Goal: Task Accomplishment & Management: Use online tool/utility

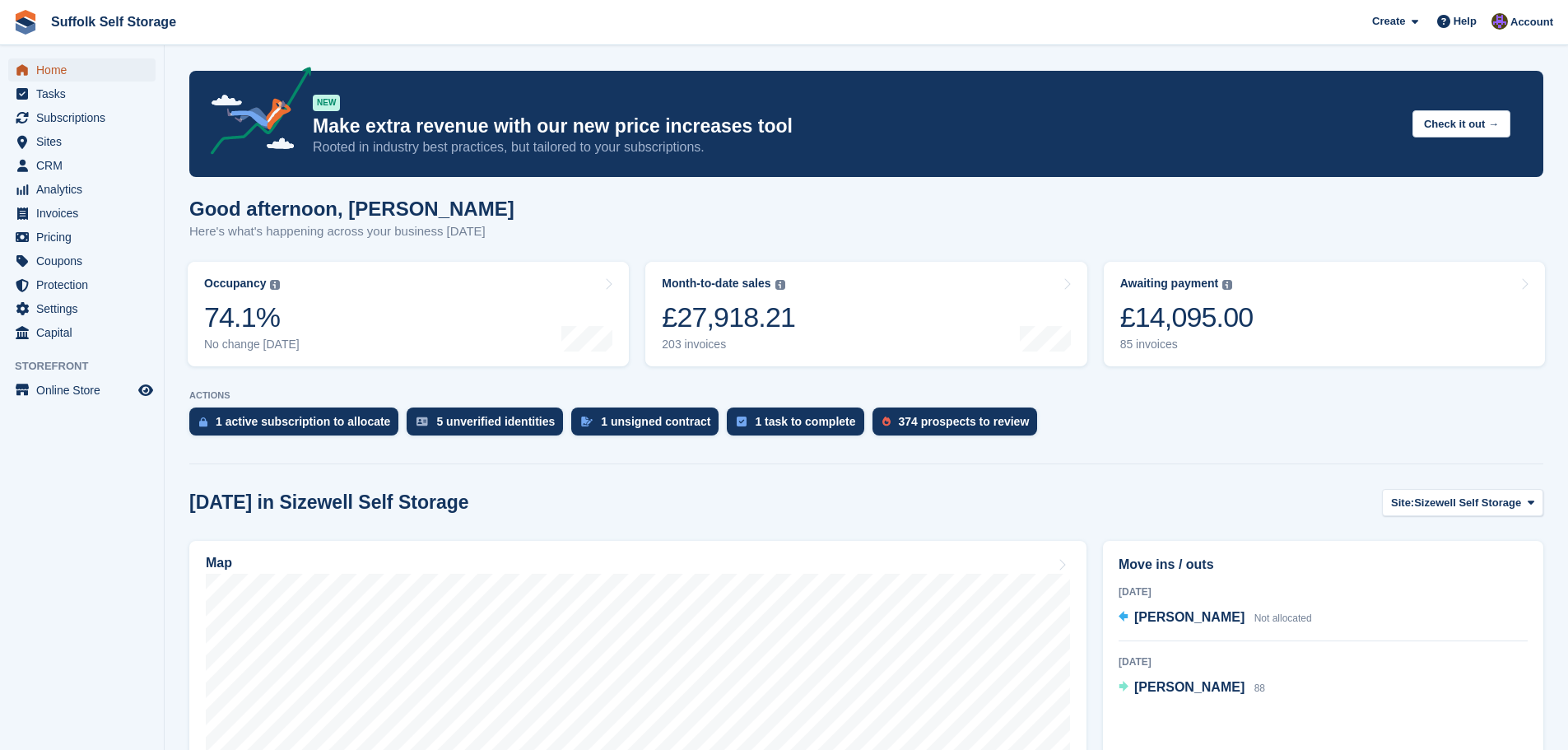
click at [46, 70] on span "Home" at bounding box center [85, 70] width 99 height 23
click at [55, 165] on span "CRM" at bounding box center [85, 165] width 99 height 23
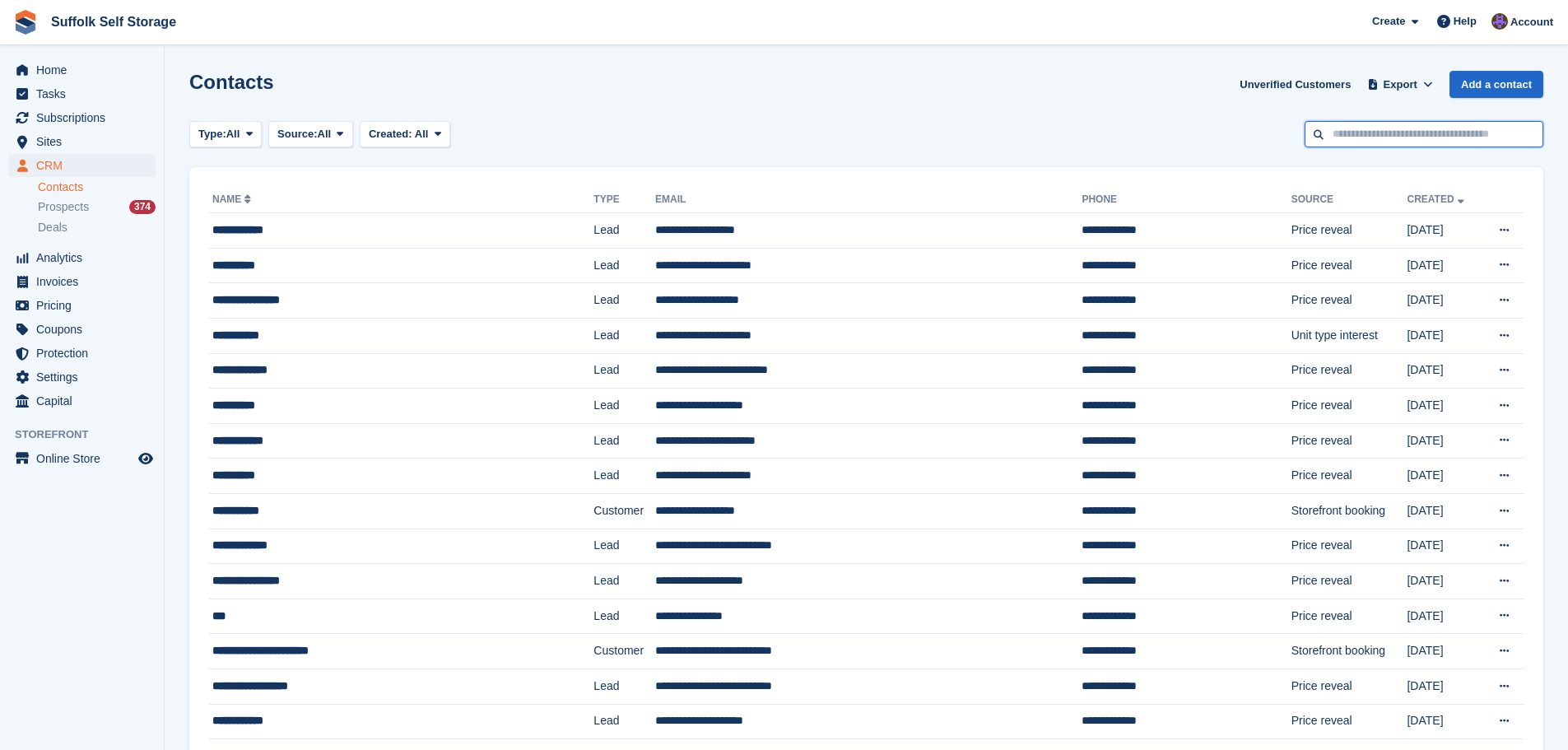
click at [1400, 129] on input "text" at bounding box center [1423, 133] width 238 height 27
type input "****"
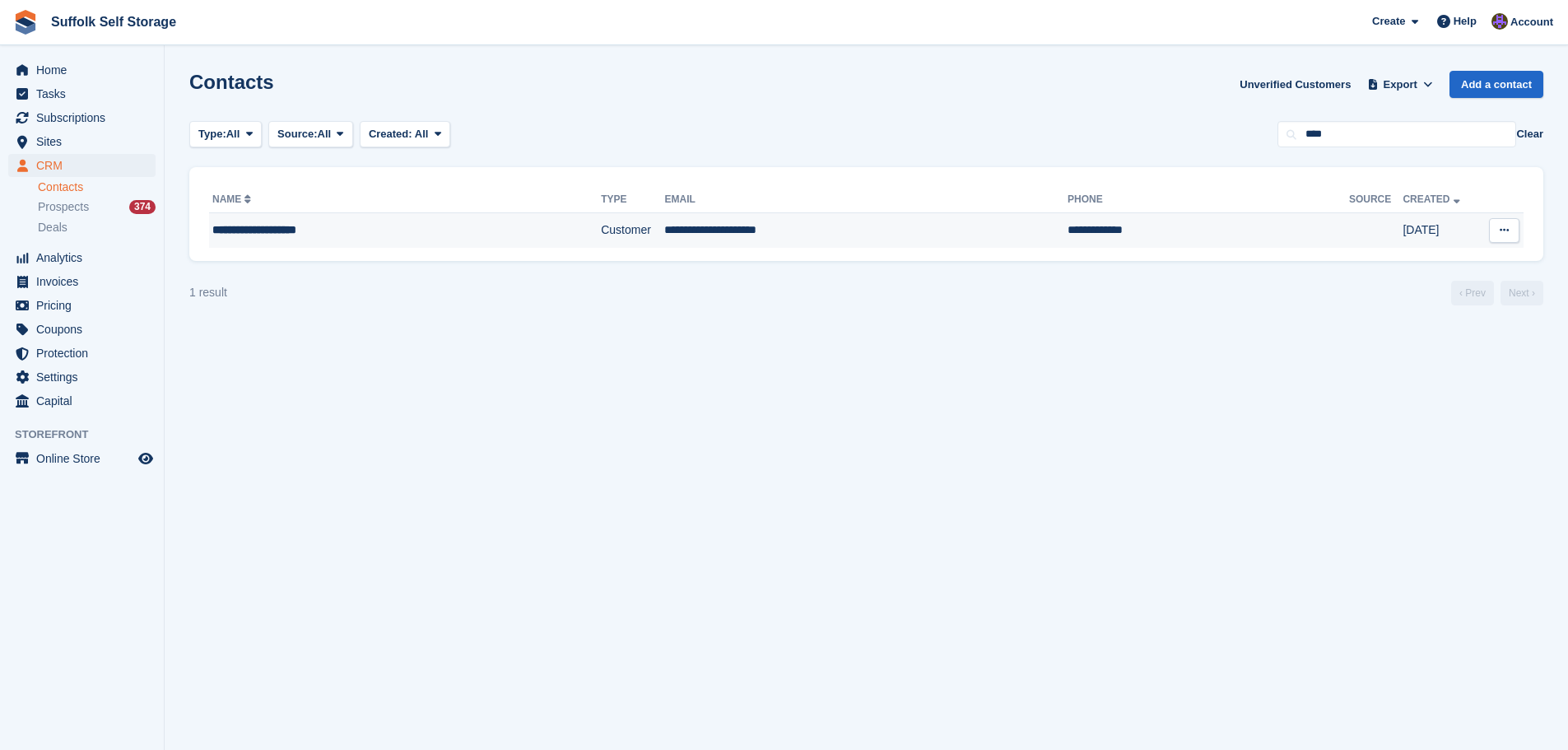
click at [854, 234] on td "**********" at bounding box center [865, 230] width 403 height 34
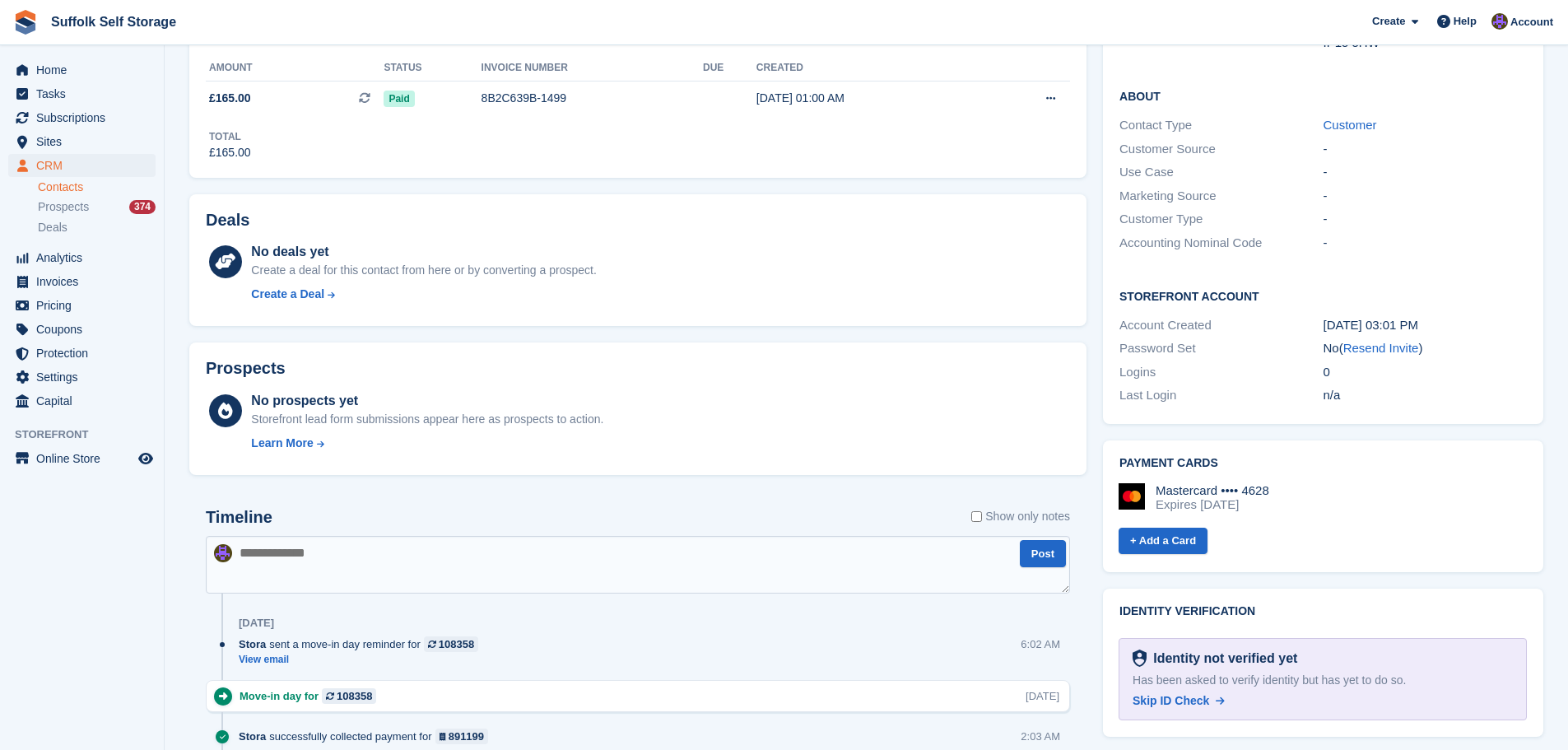
scroll to position [329, 0]
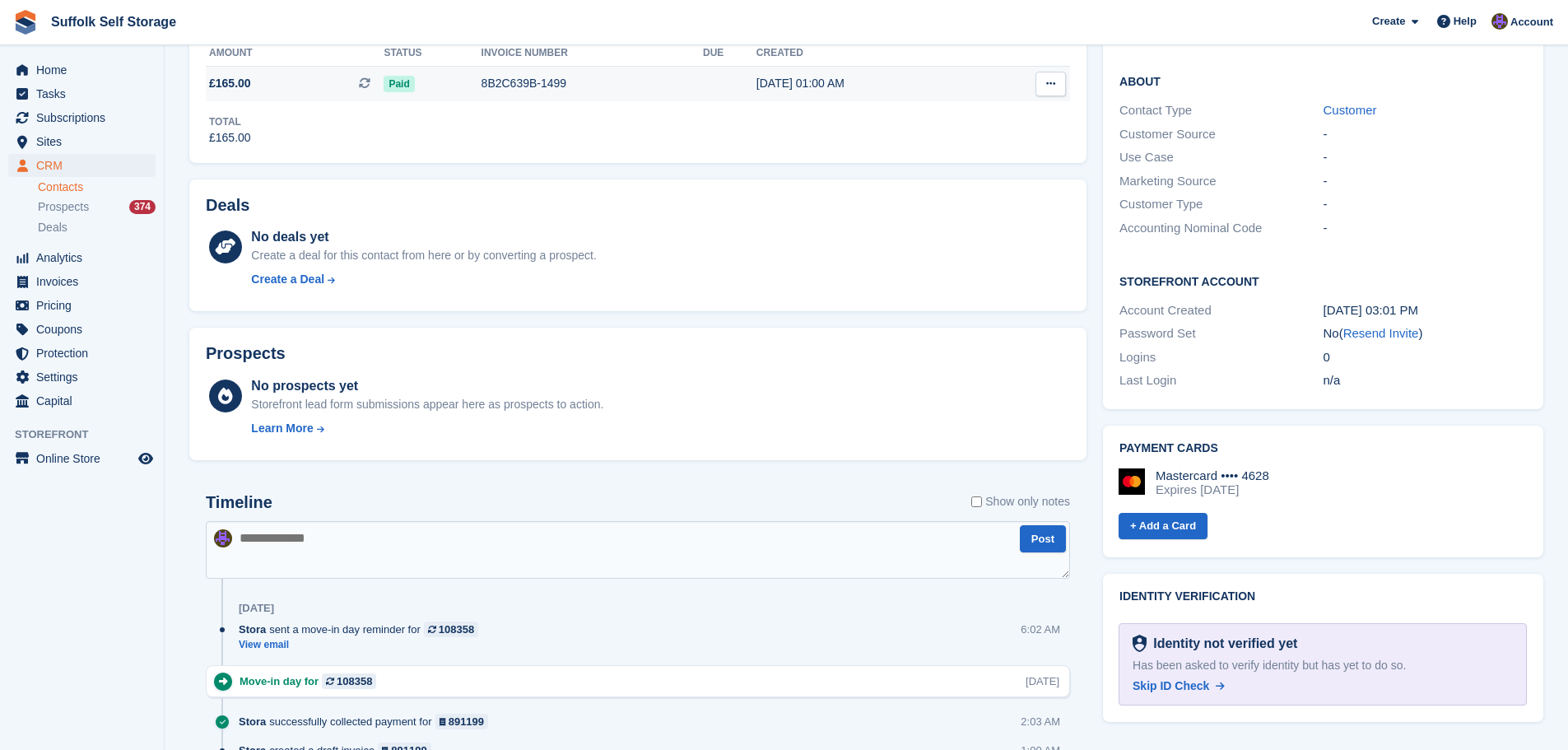
click at [703, 85] on td at bounding box center [730, 83] width 54 height 34
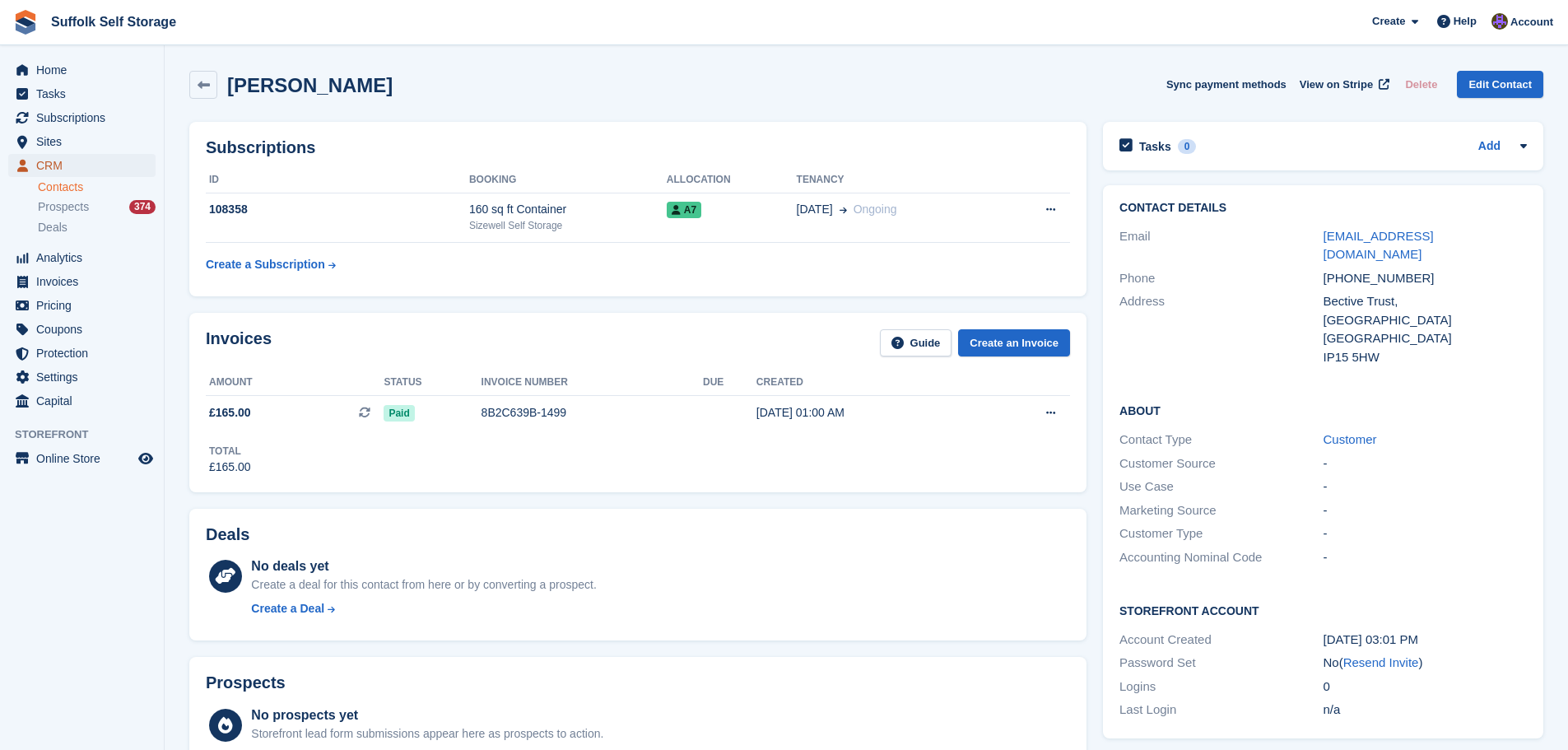
click at [57, 160] on span "CRM" at bounding box center [85, 165] width 99 height 23
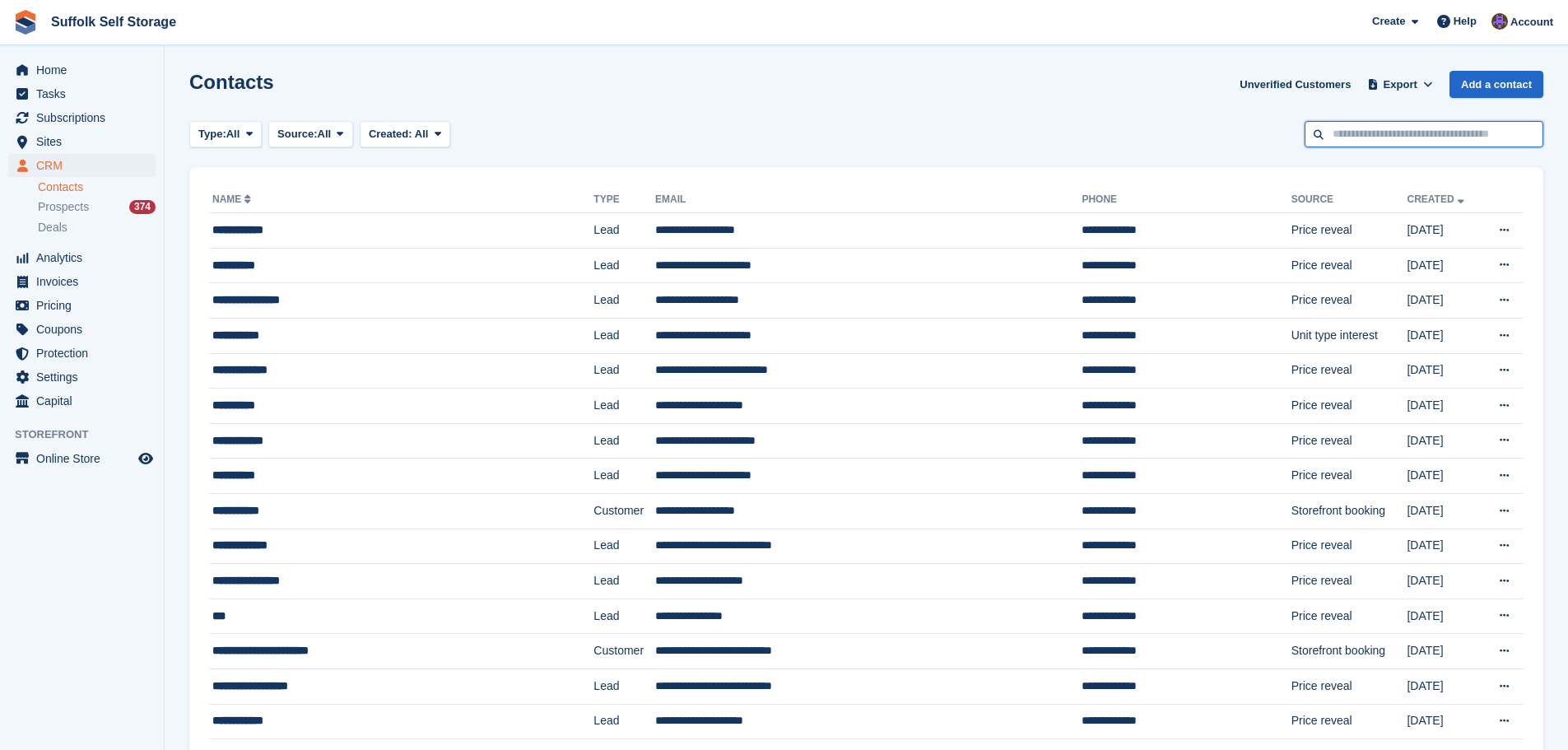
click at [1381, 134] on input "text" at bounding box center [1423, 133] width 238 height 27
type input "*****"
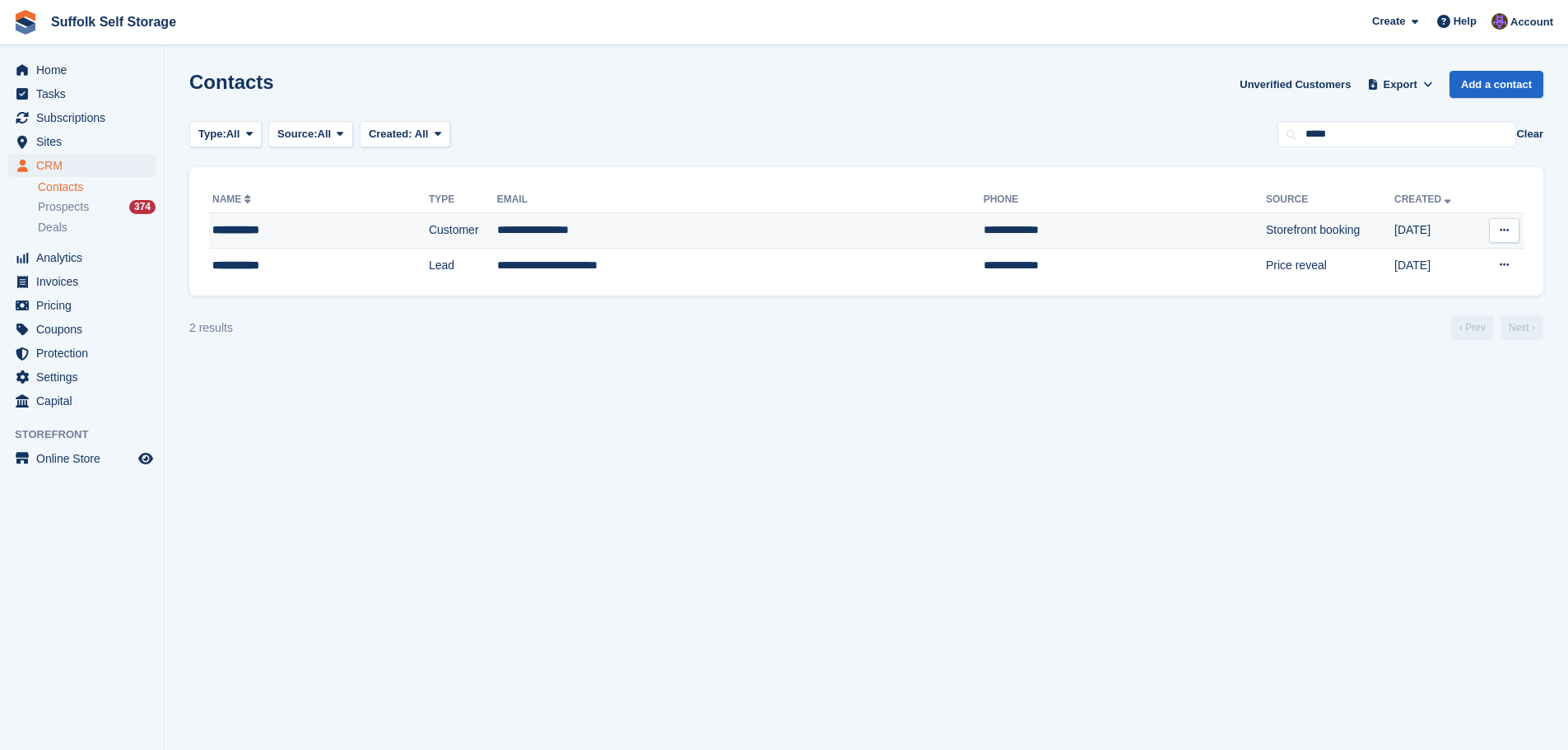
click at [640, 237] on td "**********" at bounding box center [740, 231] width 487 height 35
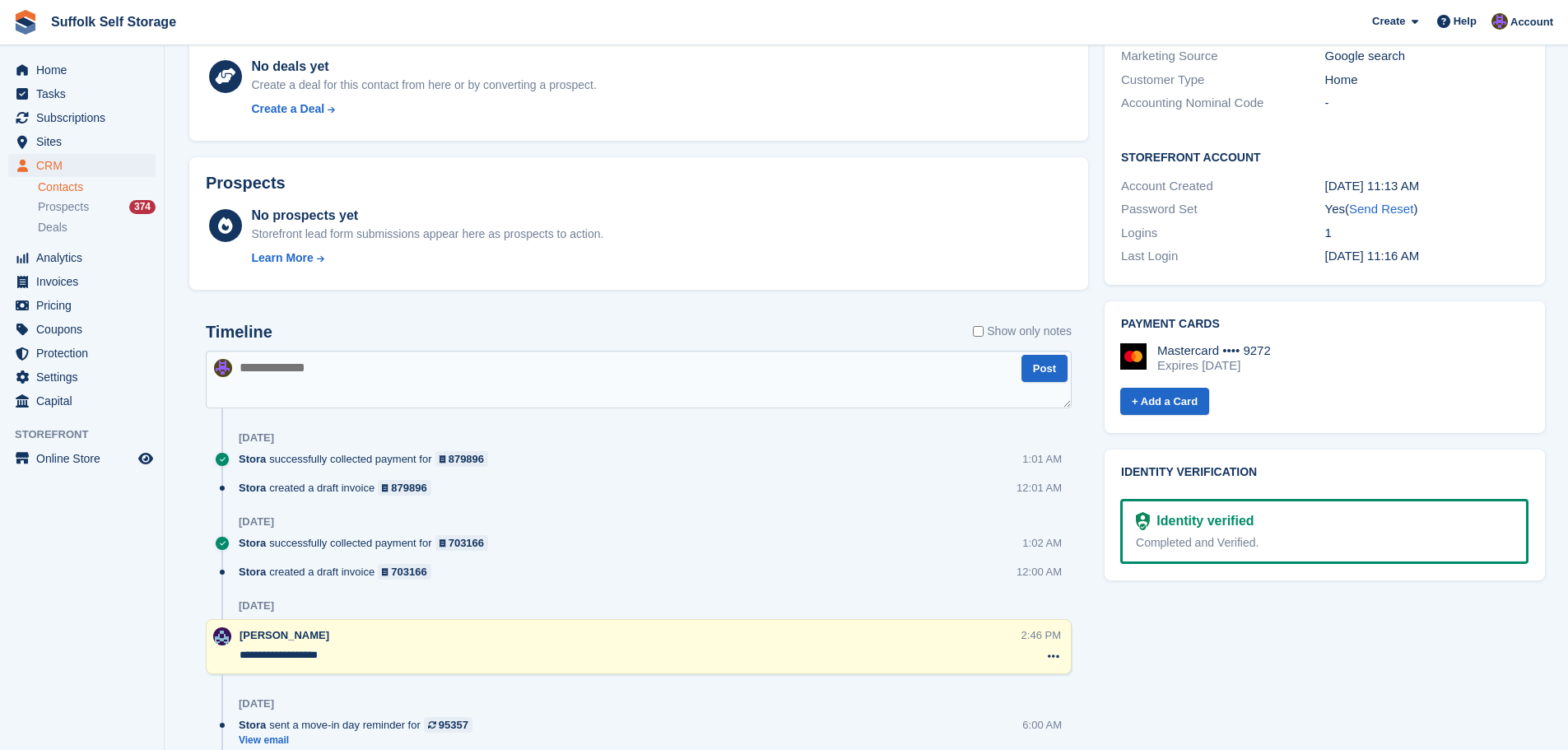
scroll to position [540, 0]
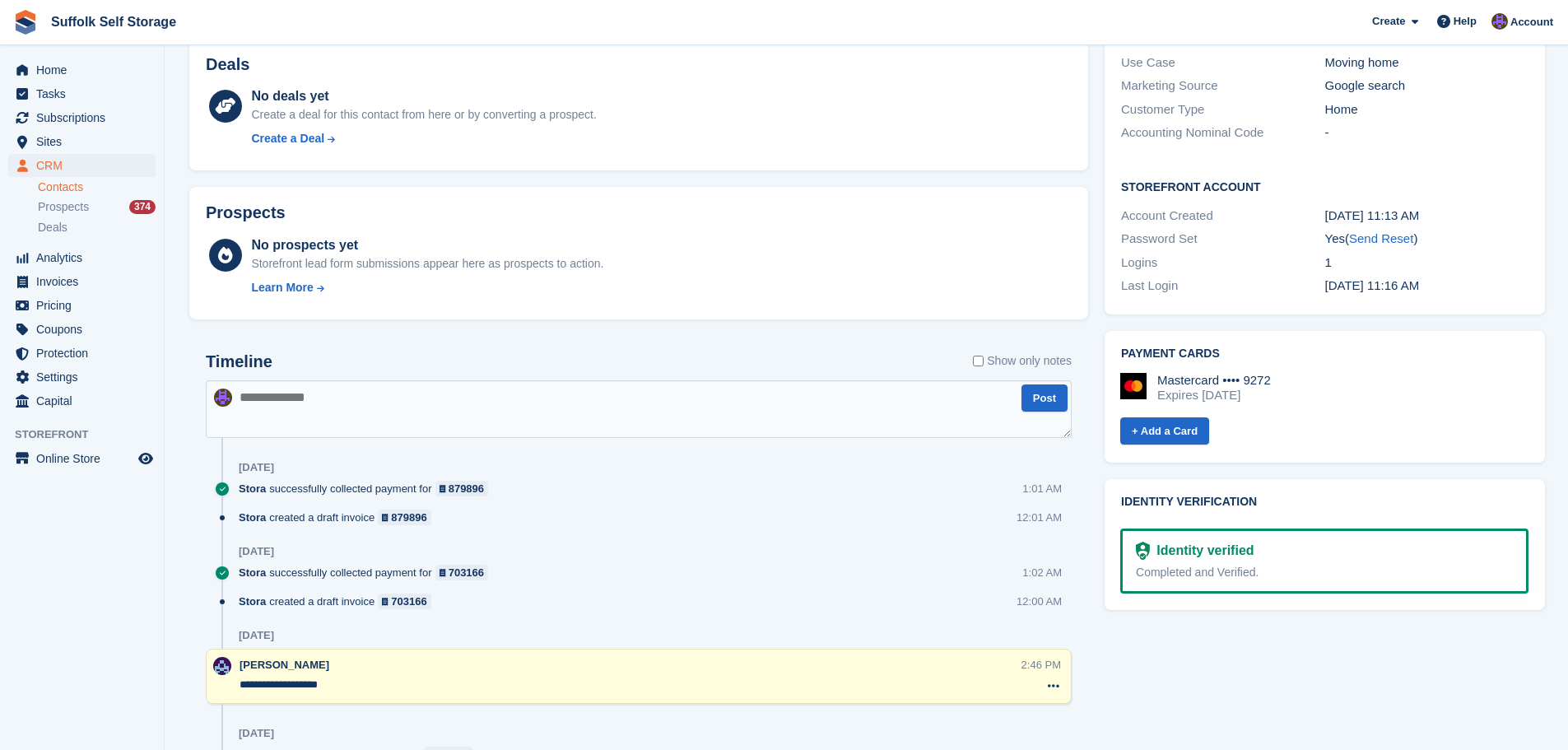
click at [651, 401] on textarea at bounding box center [639, 409] width 866 height 57
type textarea "**********"
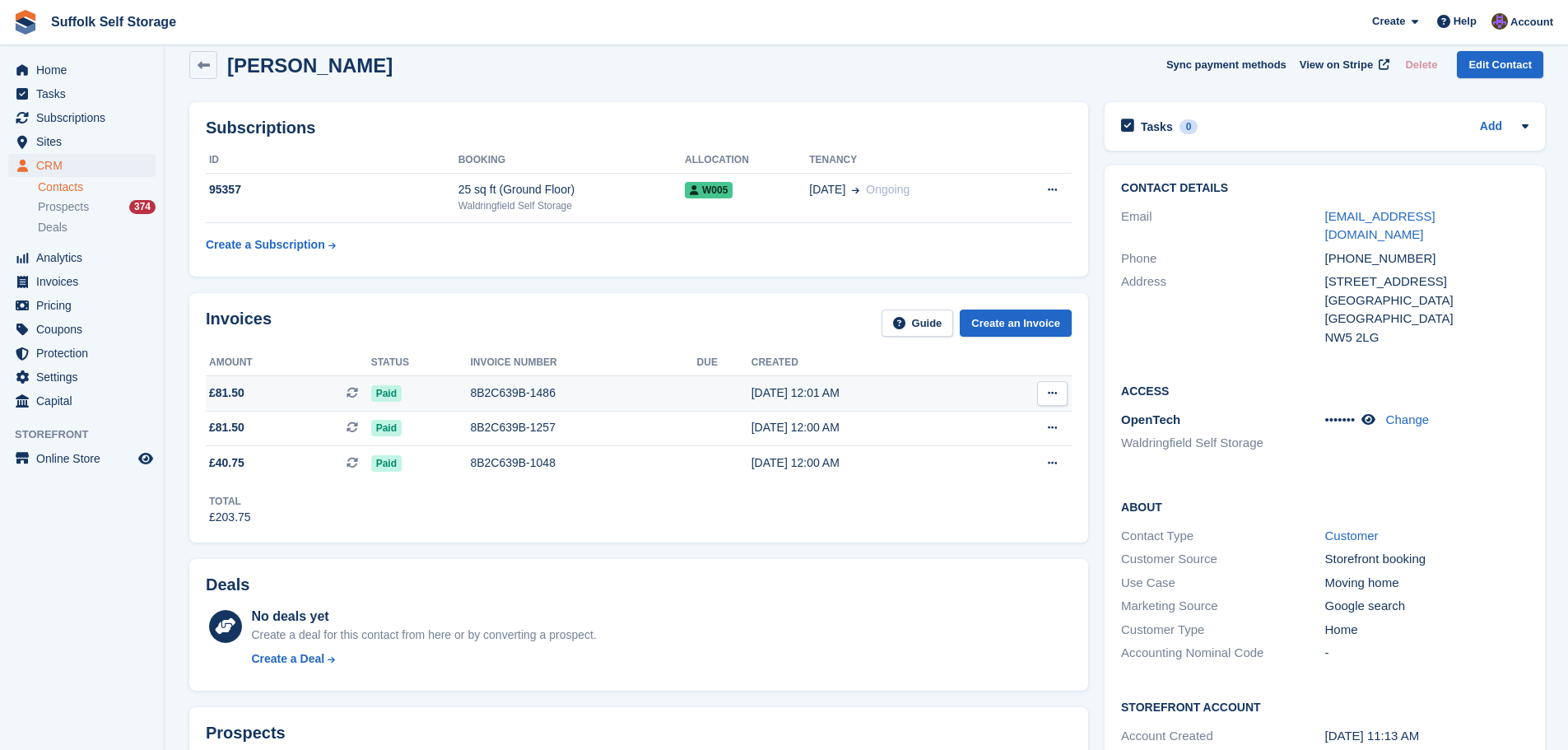
scroll to position [0, 0]
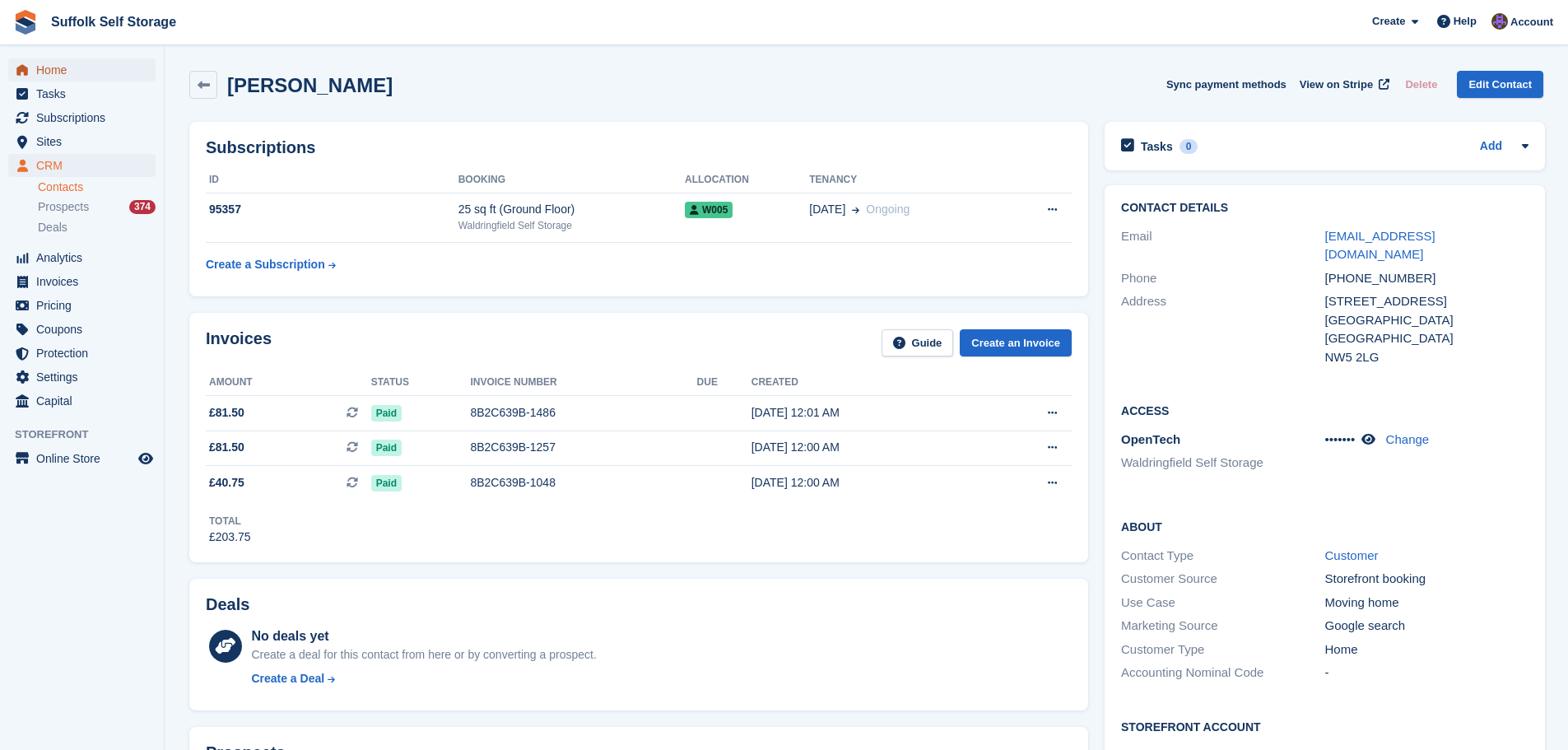
click at [59, 67] on span "Home" at bounding box center [85, 70] width 99 height 23
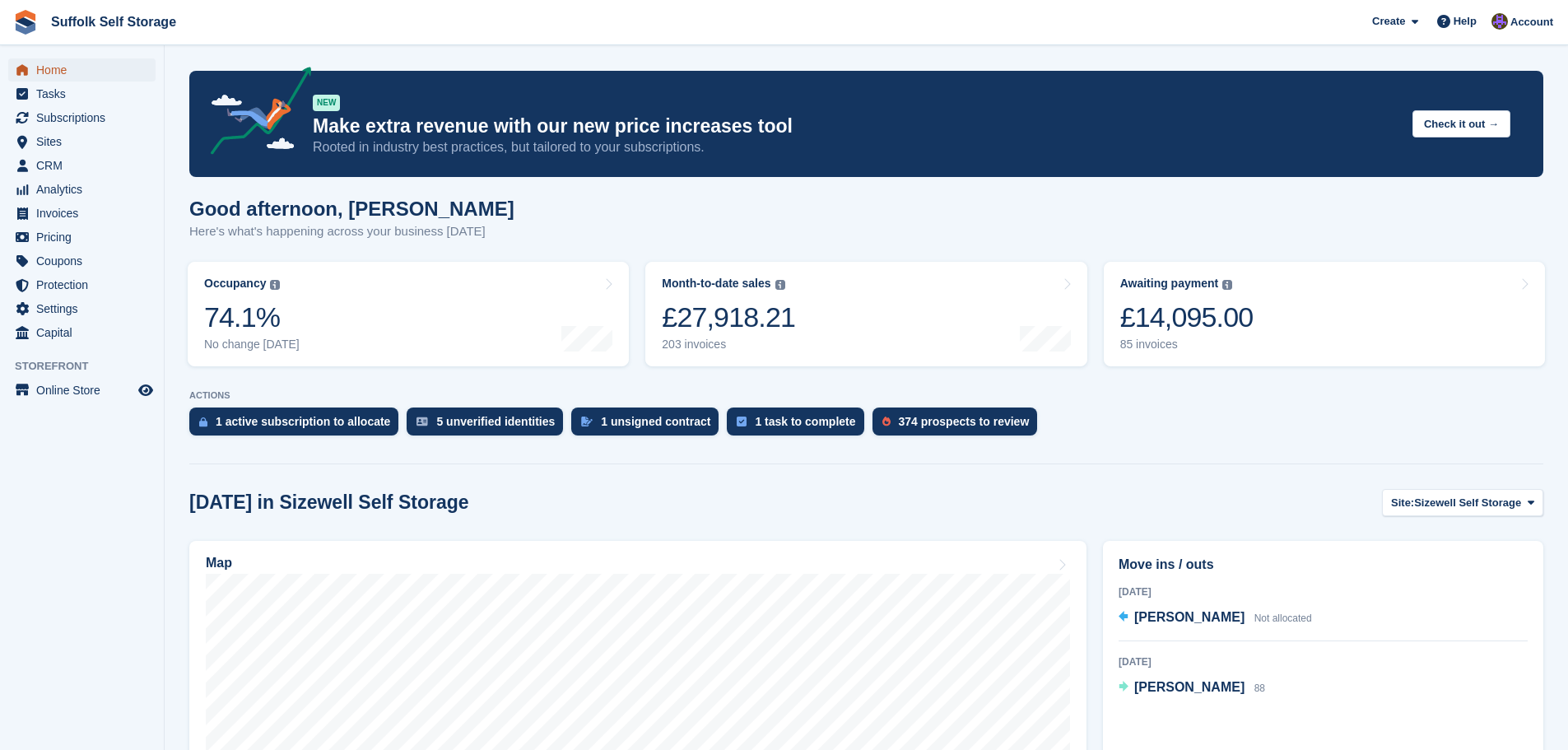
click at [49, 70] on span "Home" at bounding box center [85, 70] width 99 height 23
click at [45, 76] on span "Home" at bounding box center [85, 70] width 99 height 23
click at [1228, 326] on div "£14,095.00" at bounding box center [1187, 317] width 134 height 33
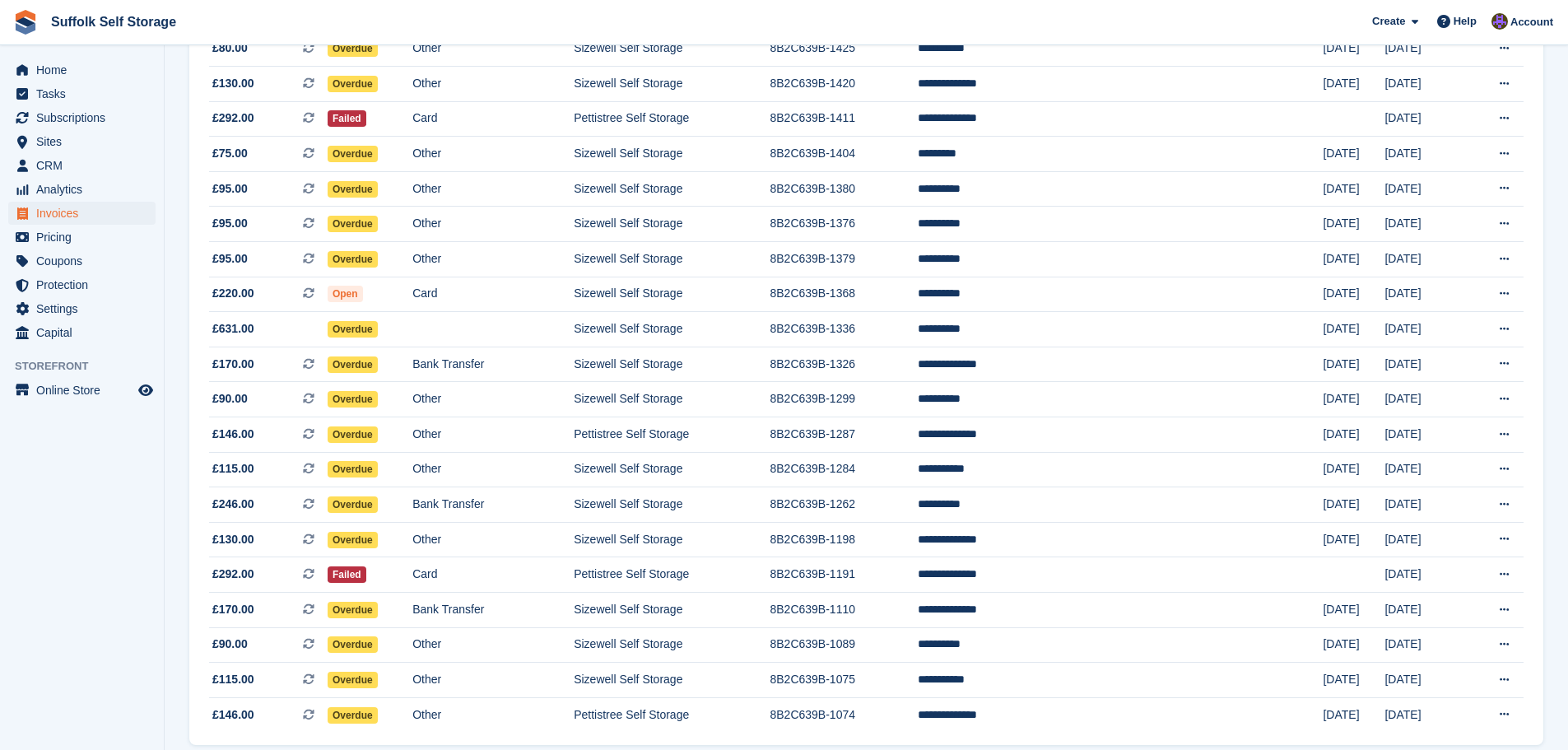
scroll to position [1360, 0]
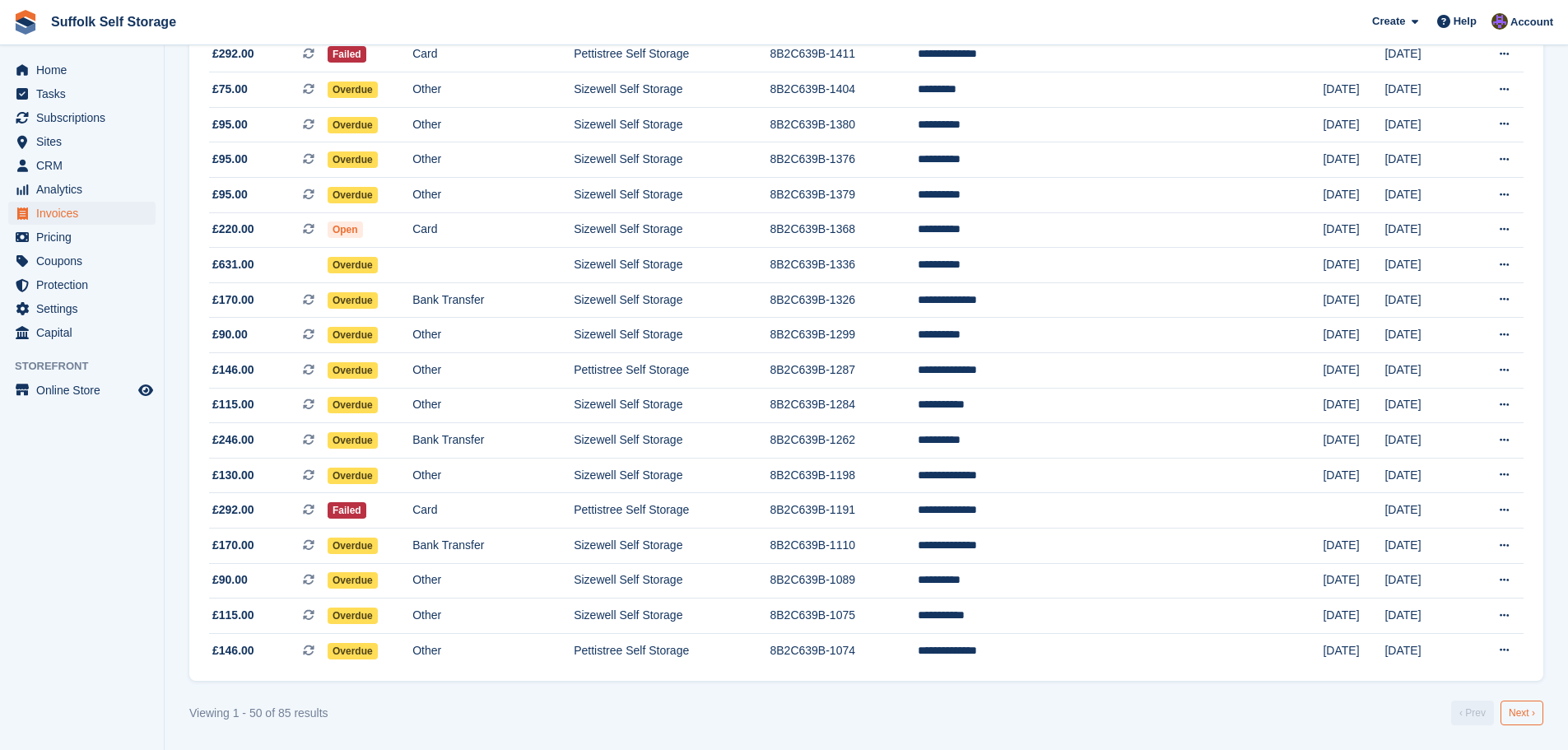
click at [1527, 719] on link "Next ›" at bounding box center [1522, 712] width 43 height 25
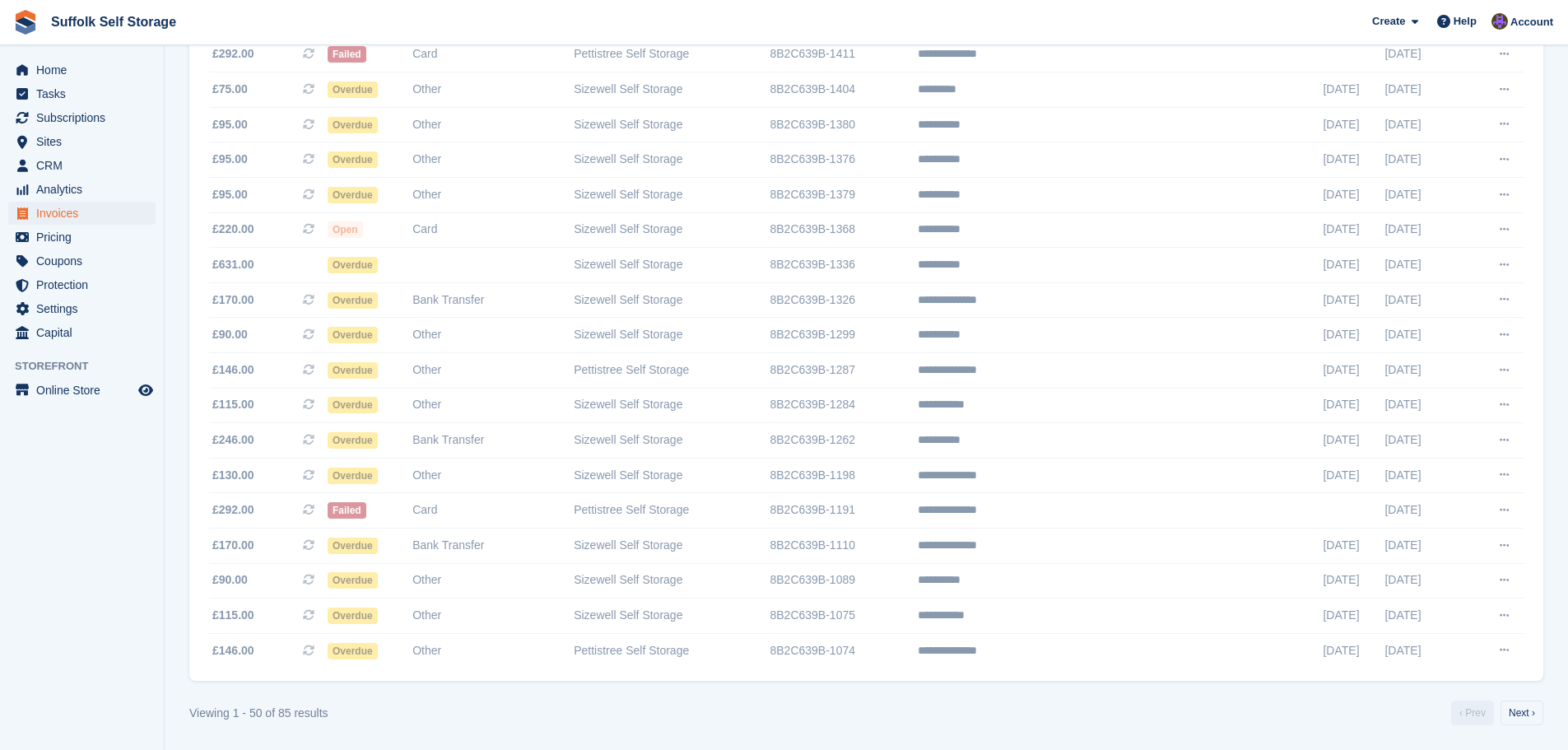
scroll to position [834, 0]
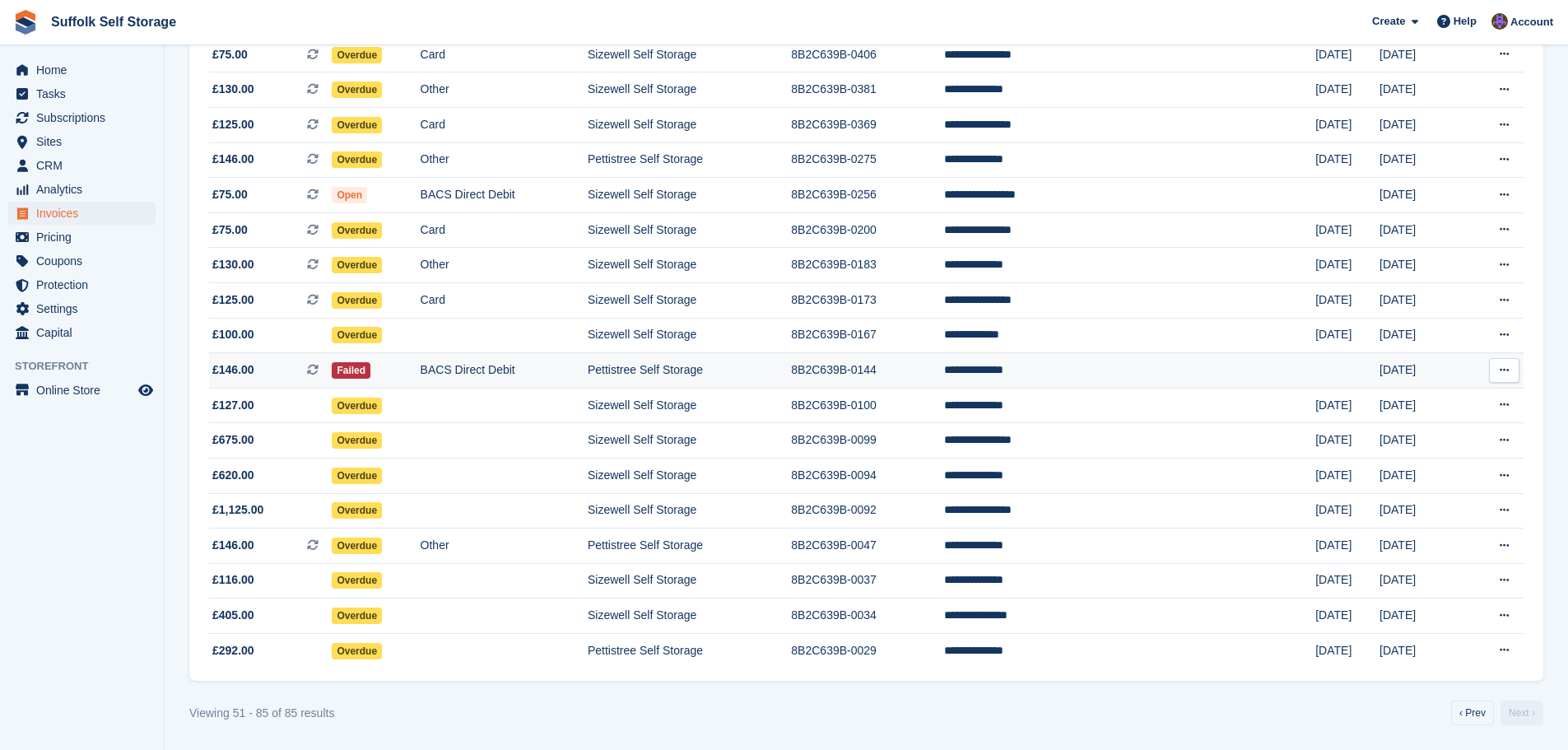
click at [1115, 368] on td "**********" at bounding box center [1129, 371] width 371 height 35
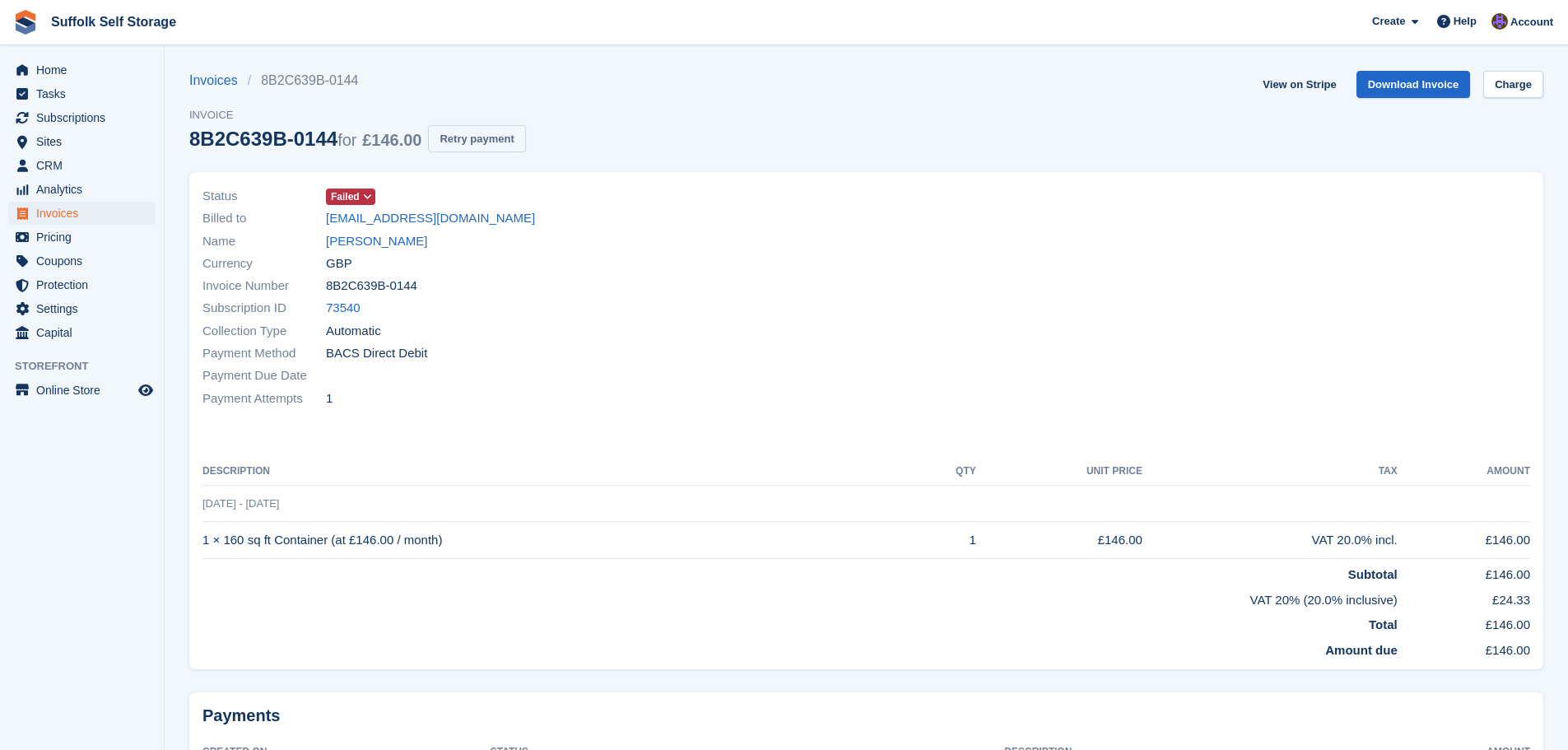
click at [486, 143] on button "Retry payment" at bounding box center [477, 138] width 97 height 27
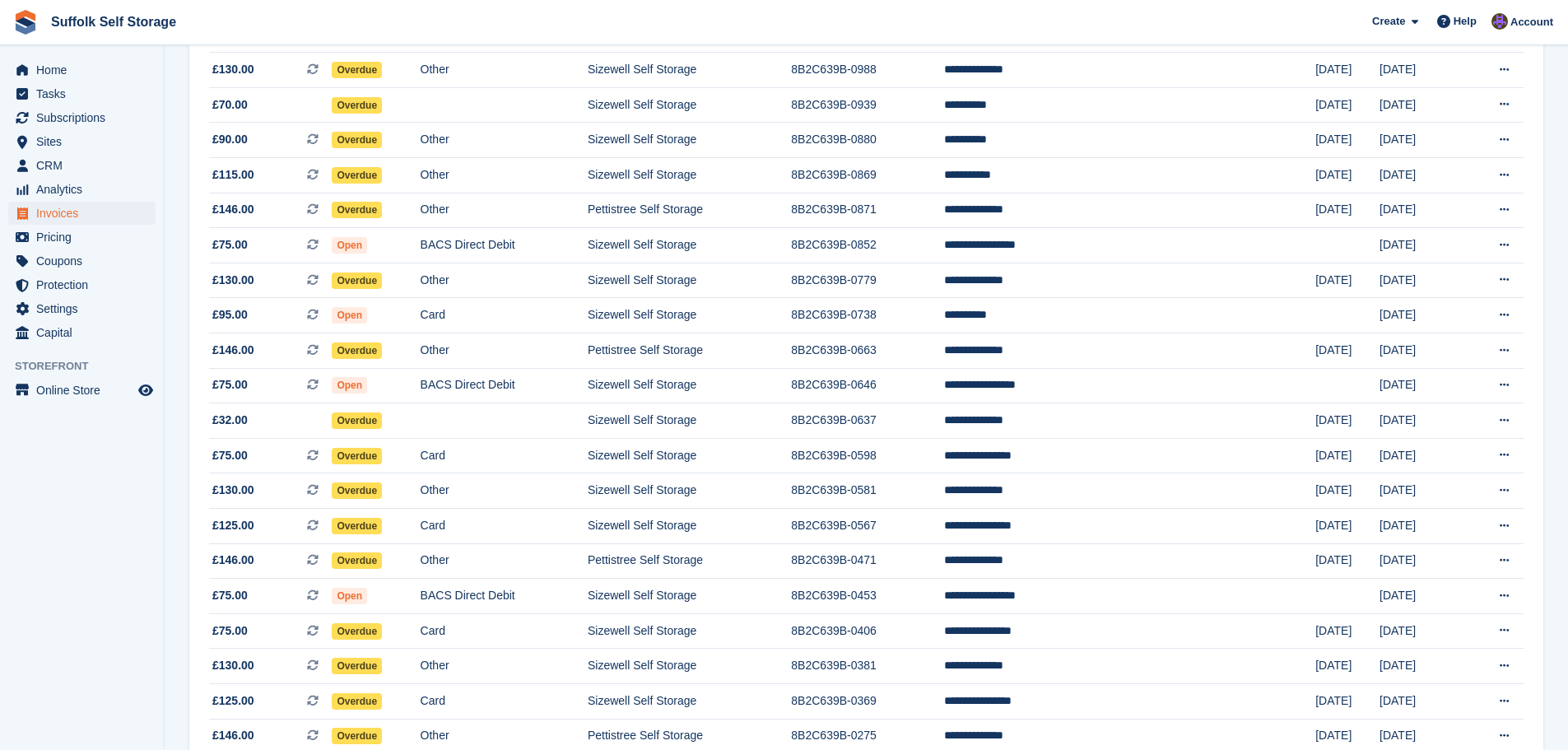
scroll to position [176, 0]
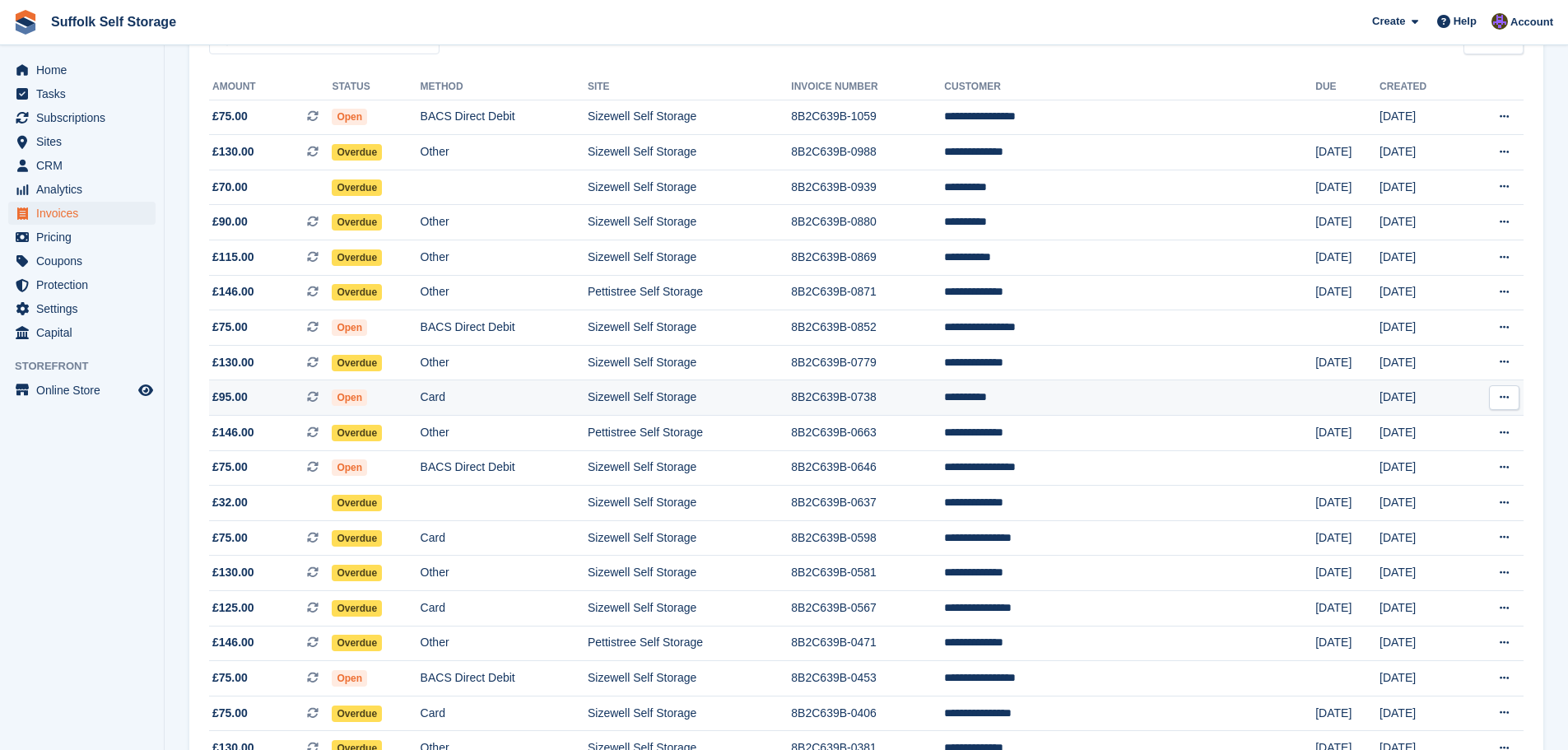
click at [1110, 401] on td "**********" at bounding box center [1129, 398] width 371 height 35
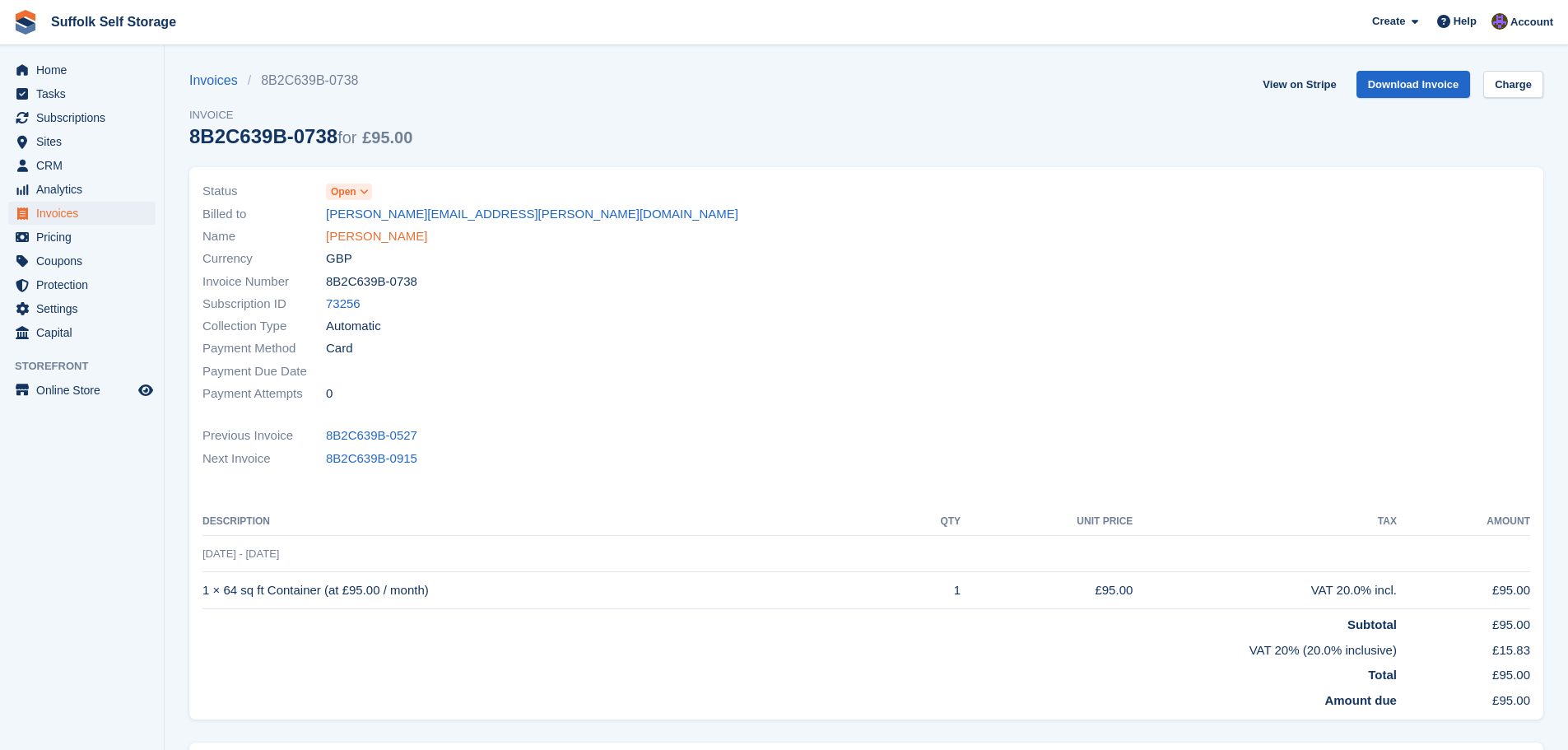
click at [358, 238] on link "Pam Bryson" at bounding box center [376, 236] width 101 height 19
click at [57, 70] on span "Home" at bounding box center [85, 70] width 99 height 23
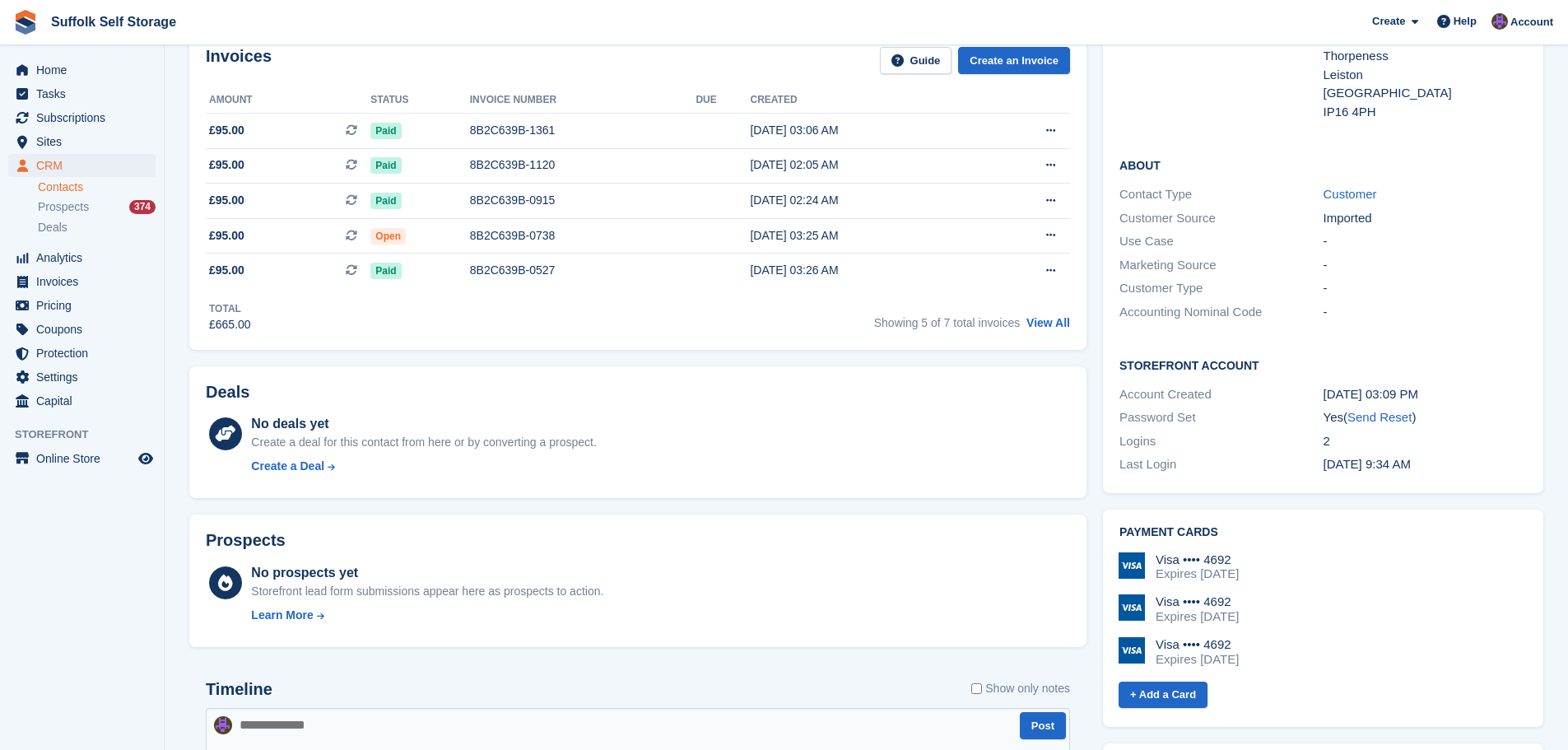
scroll to position [329, 0]
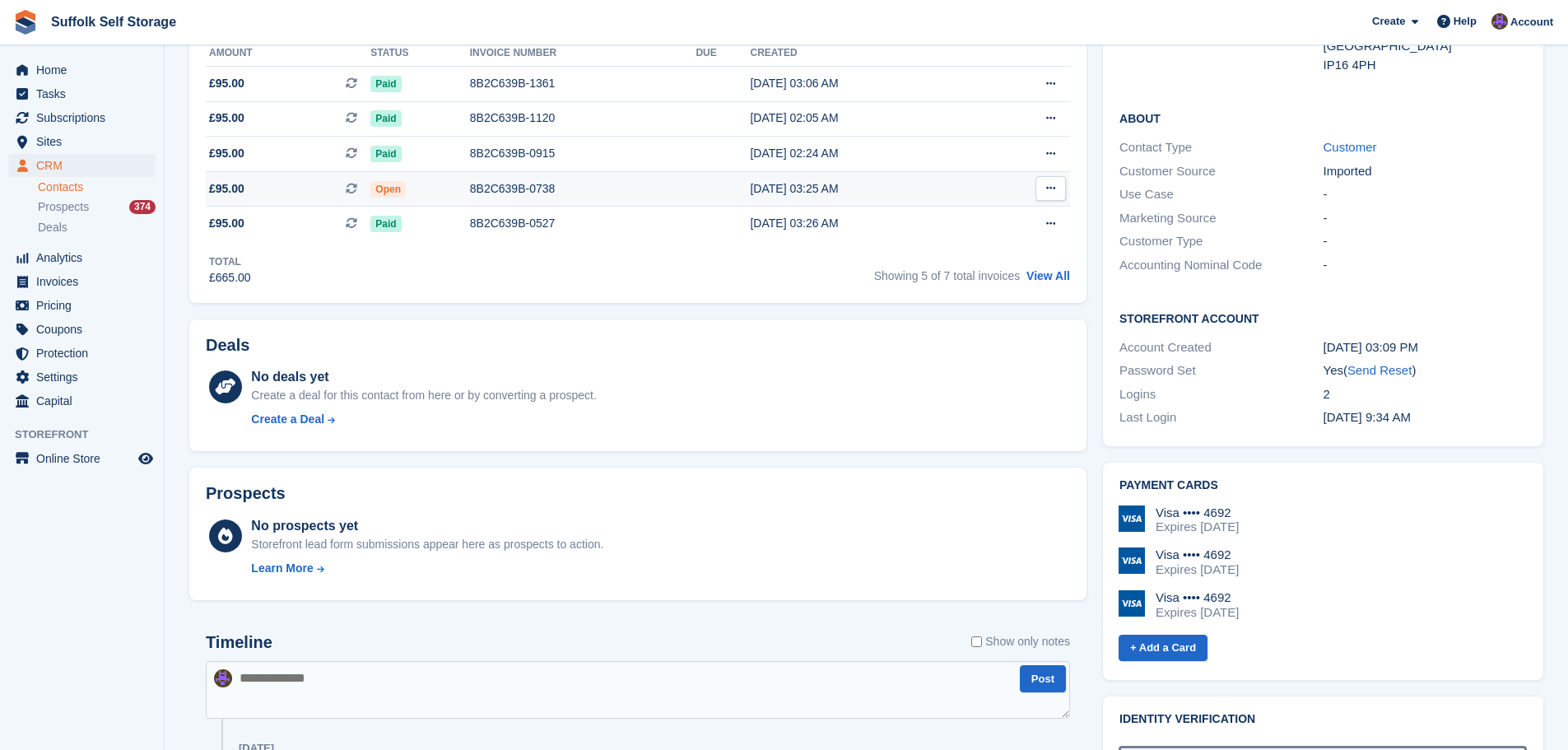
click at [393, 187] on span "Open" at bounding box center [388, 189] width 35 height 17
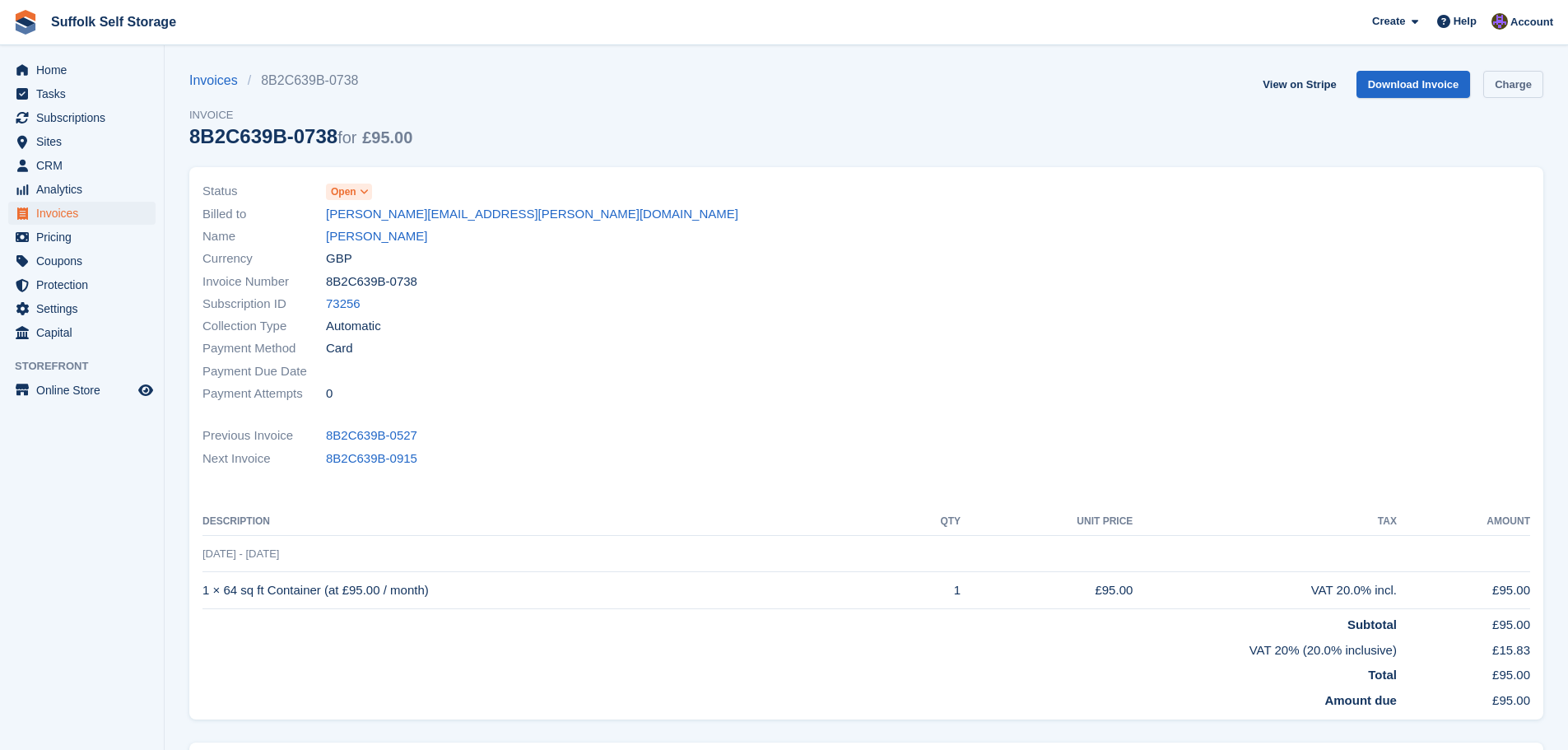
click at [1512, 85] on link "Charge" at bounding box center [1513, 83] width 60 height 27
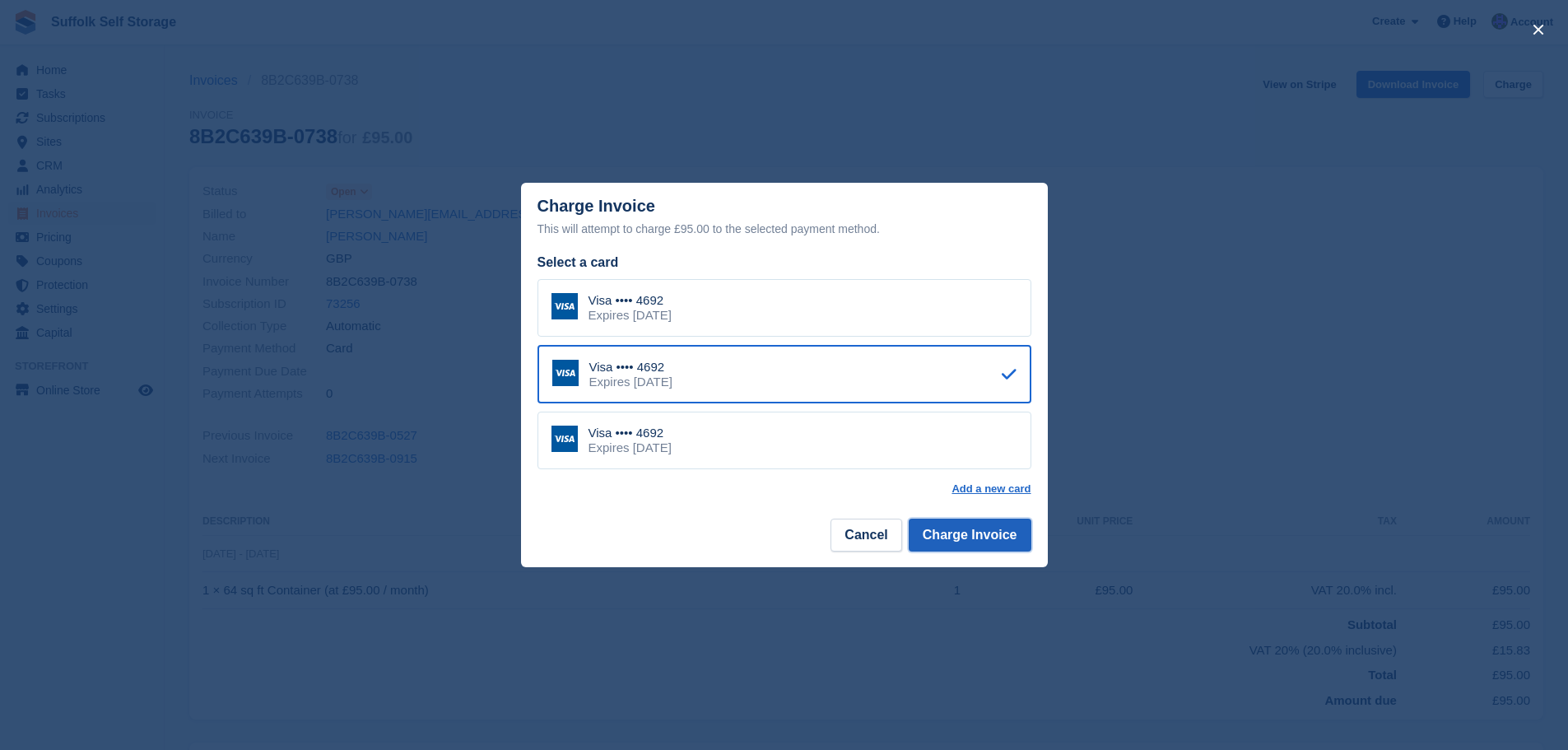
click at [978, 533] on button "Charge Invoice" at bounding box center [970, 535] width 122 height 33
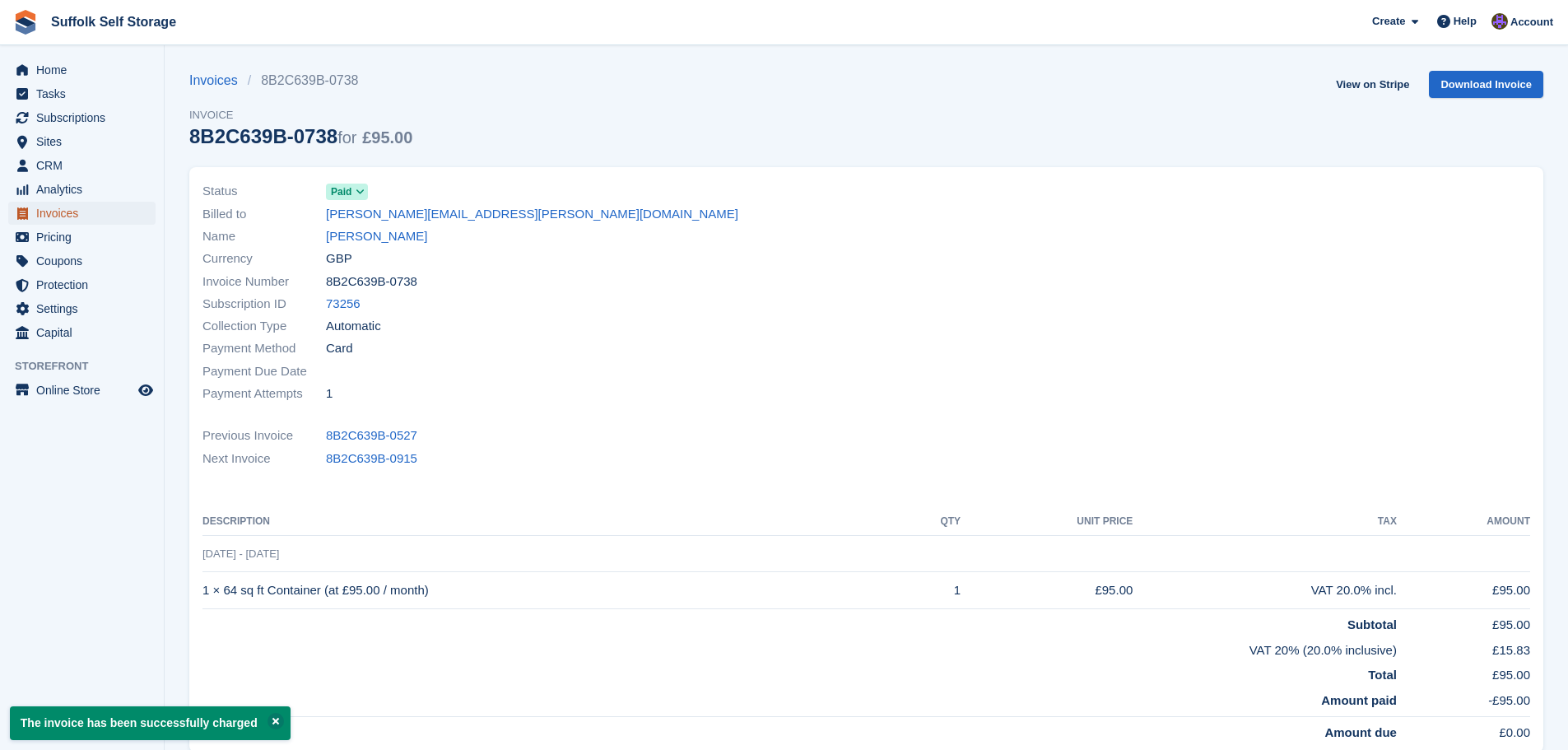
click at [61, 218] on span "Invoices" at bounding box center [85, 212] width 99 height 23
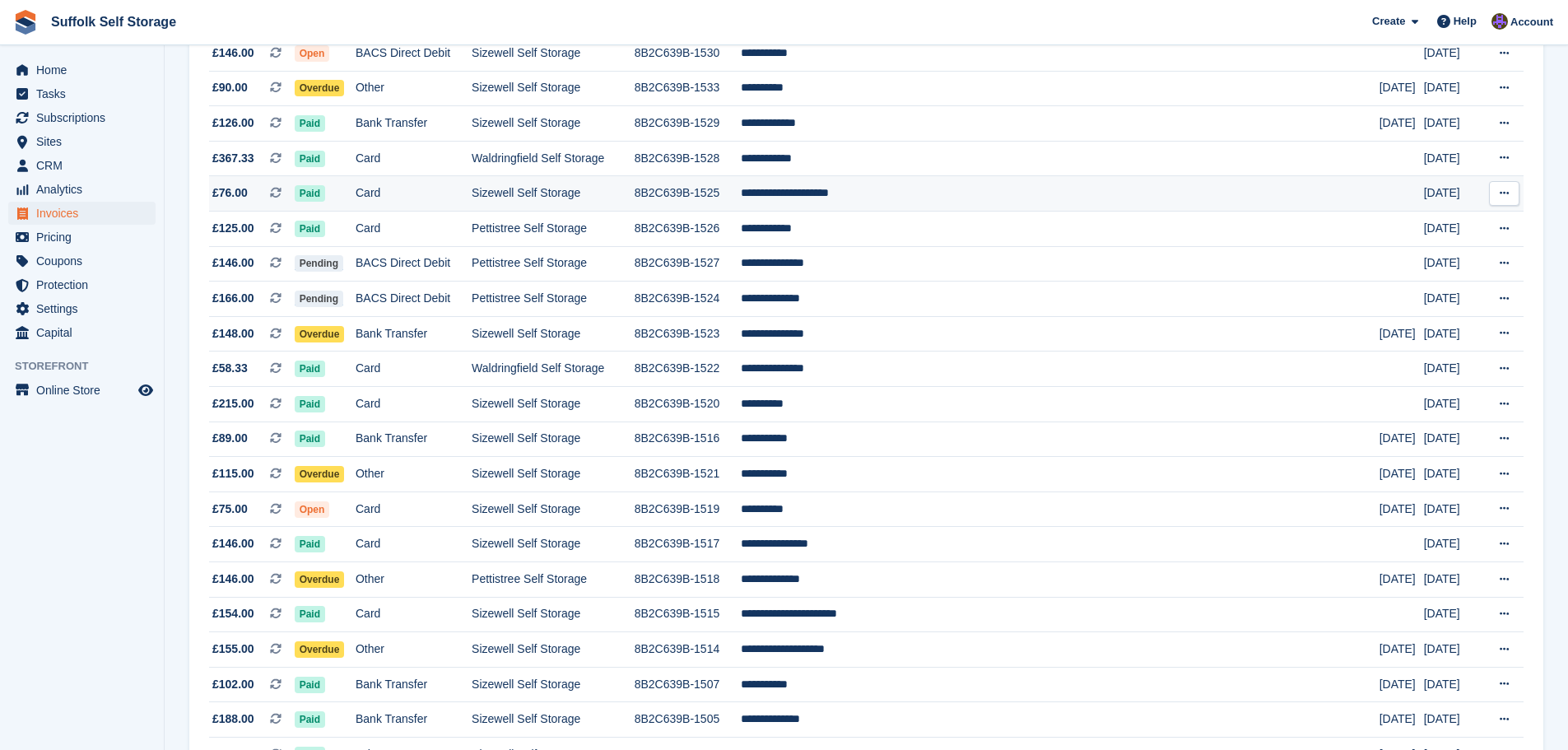
scroll to position [373, 0]
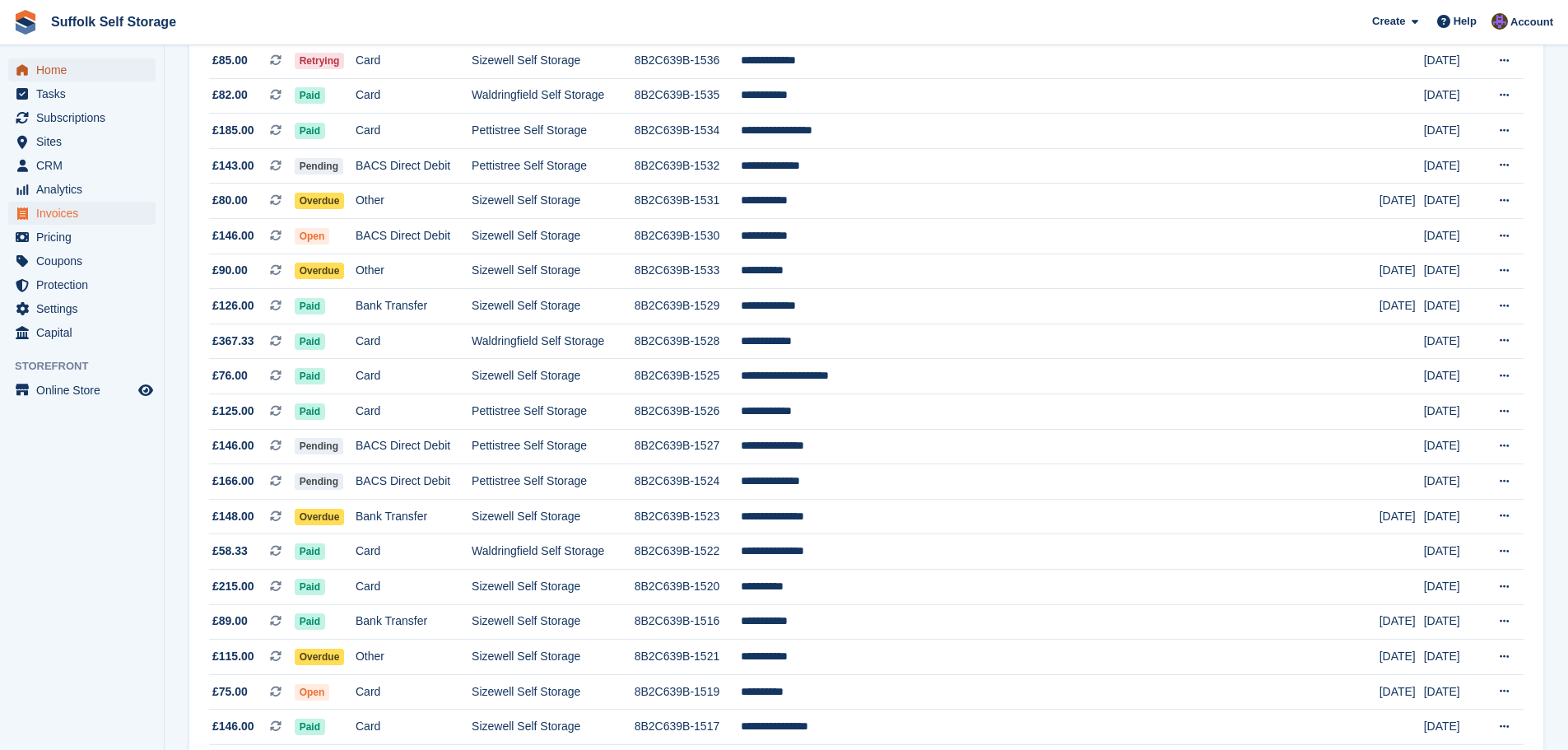
click at [61, 77] on span "Home" at bounding box center [85, 70] width 99 height 23
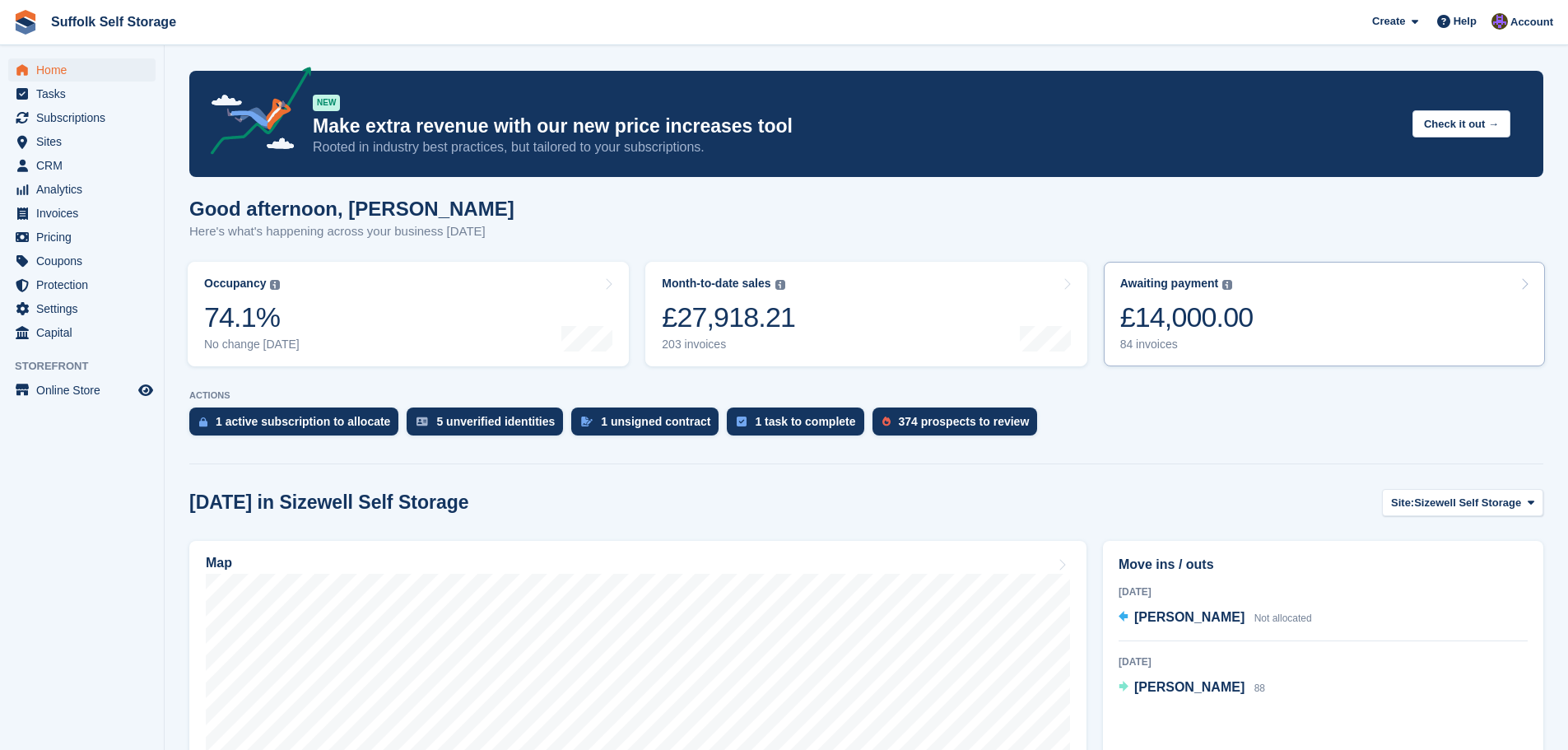
click at [1195, 326] on div "£14,000.00" at bounding box center [1187, 317] width 134 height 33
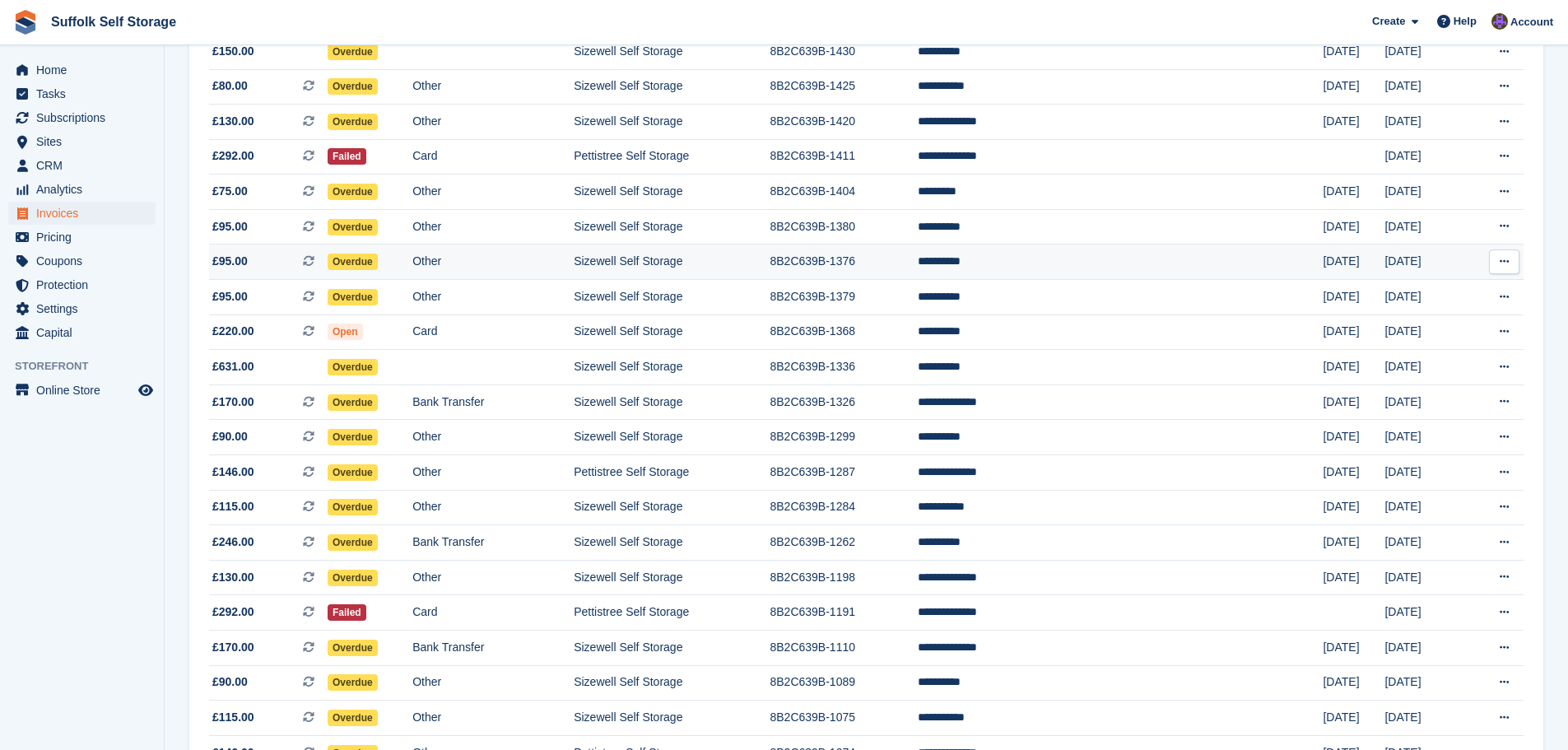
scroll to position [1360, 0]
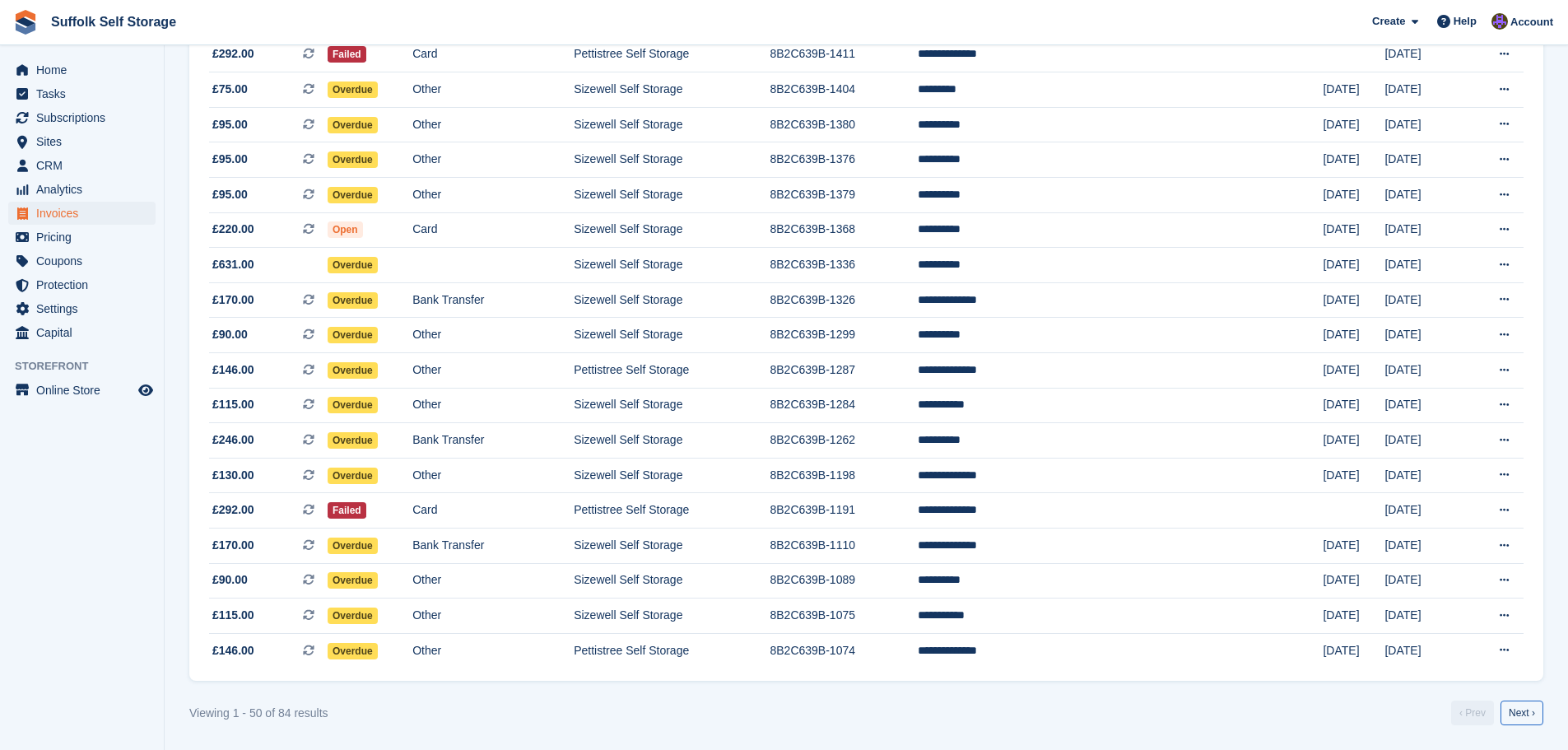
click at [1532, 711] on link "Next ›" at bounding box center [1522, 712] width 43 height 25
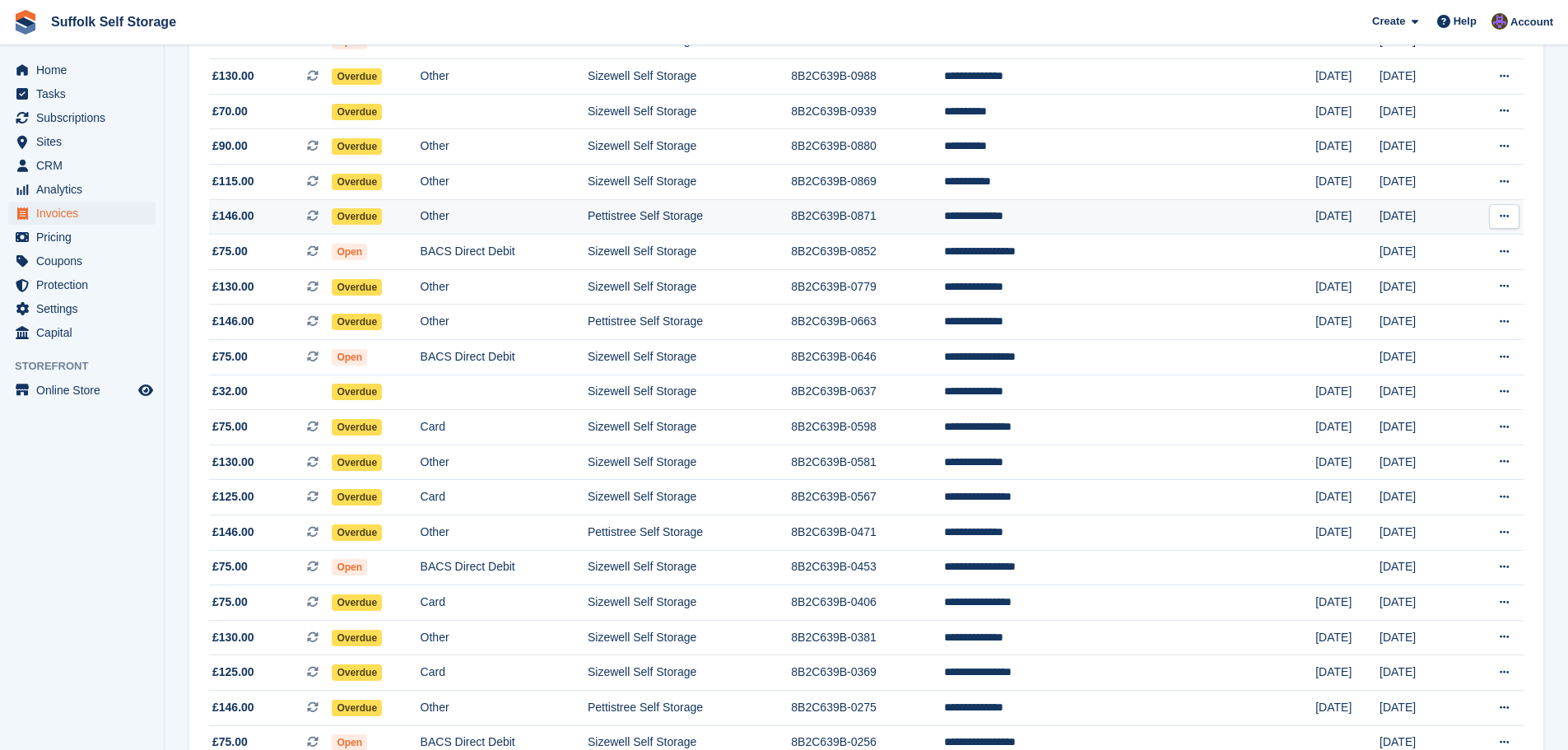
scroll to position [223, 0]
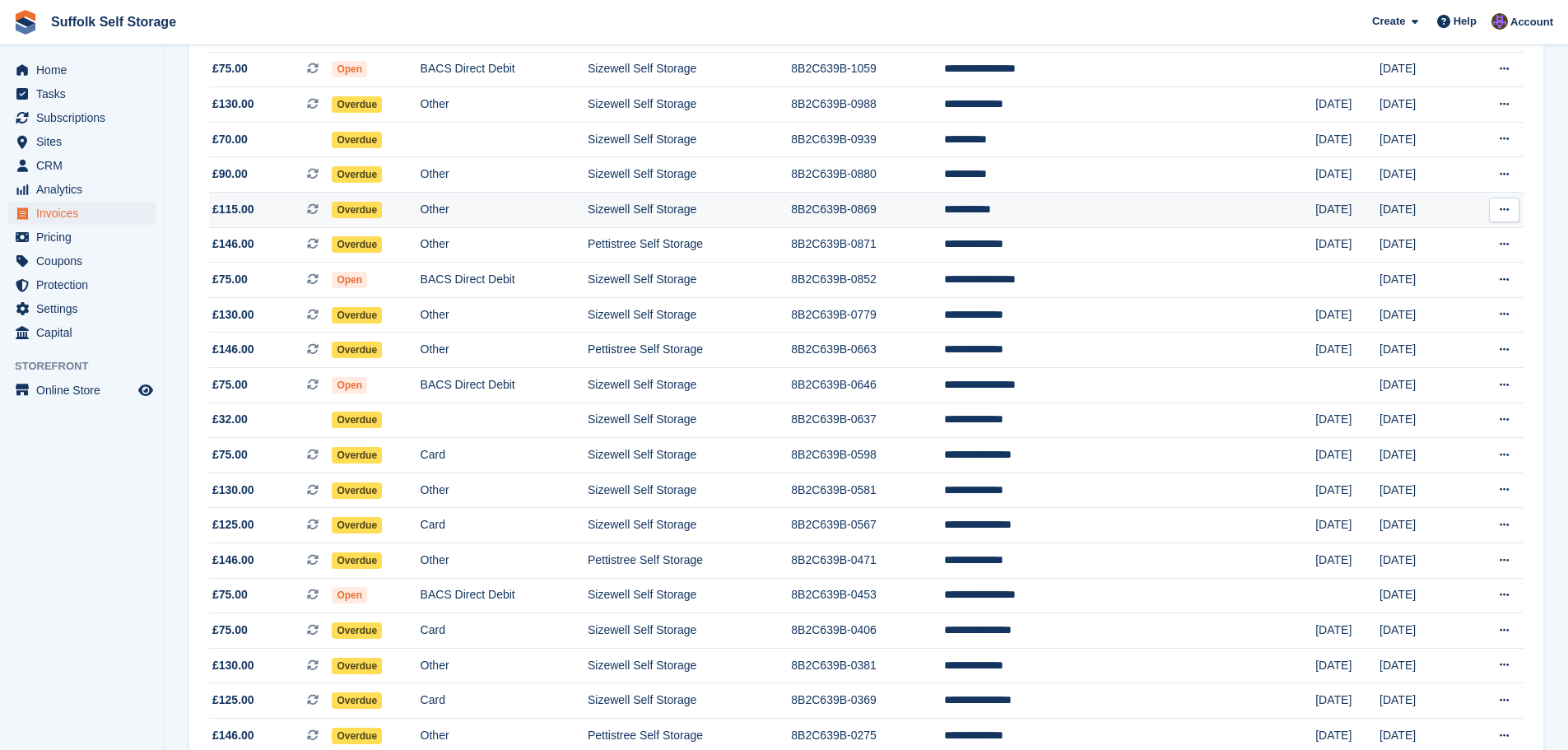
click at [1157, 211] on td "**********" at bounding box center [1129, 210] width 371 height 35
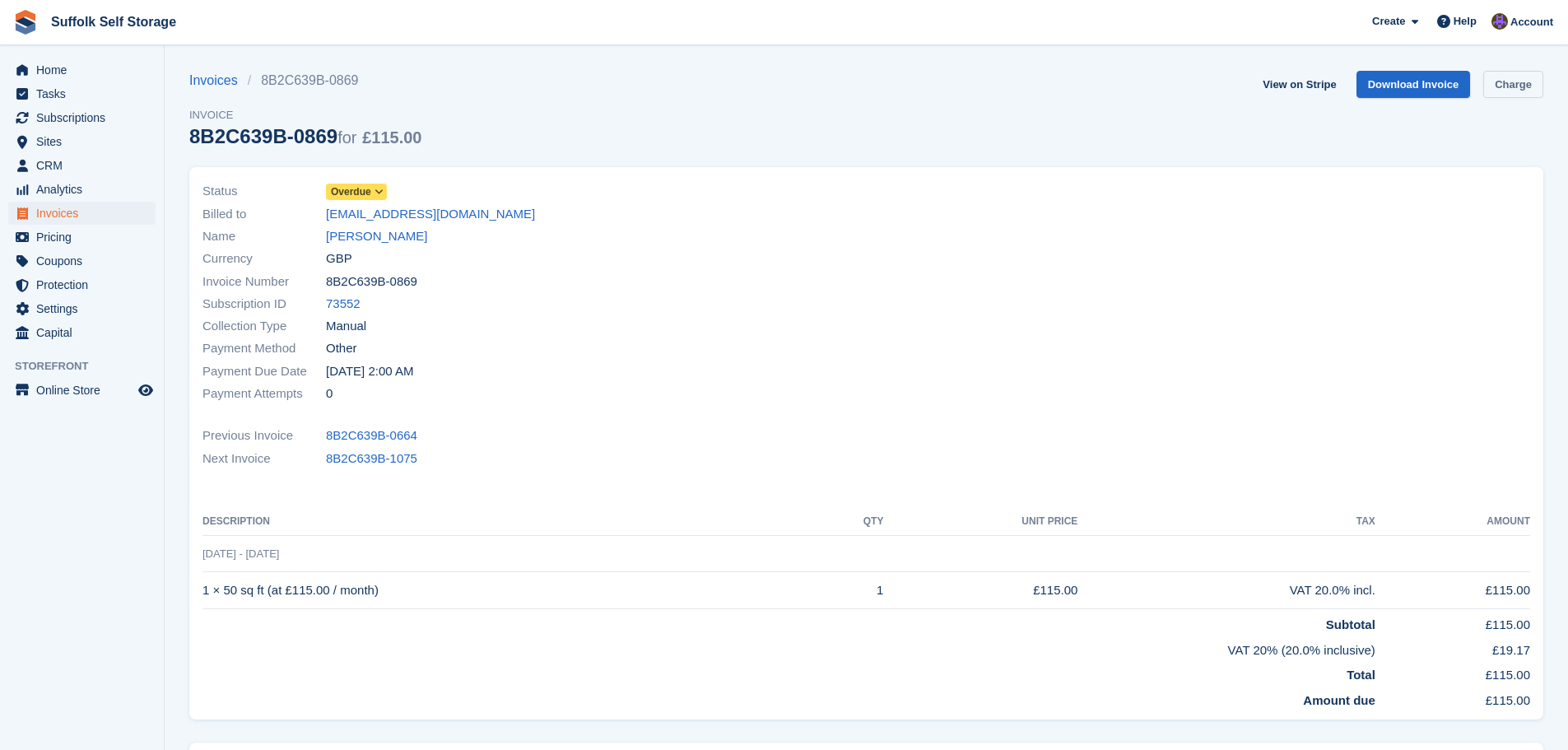
click at [1518, 78] on link "Charge" at bounding box center [1513, 83] width 60 height 27
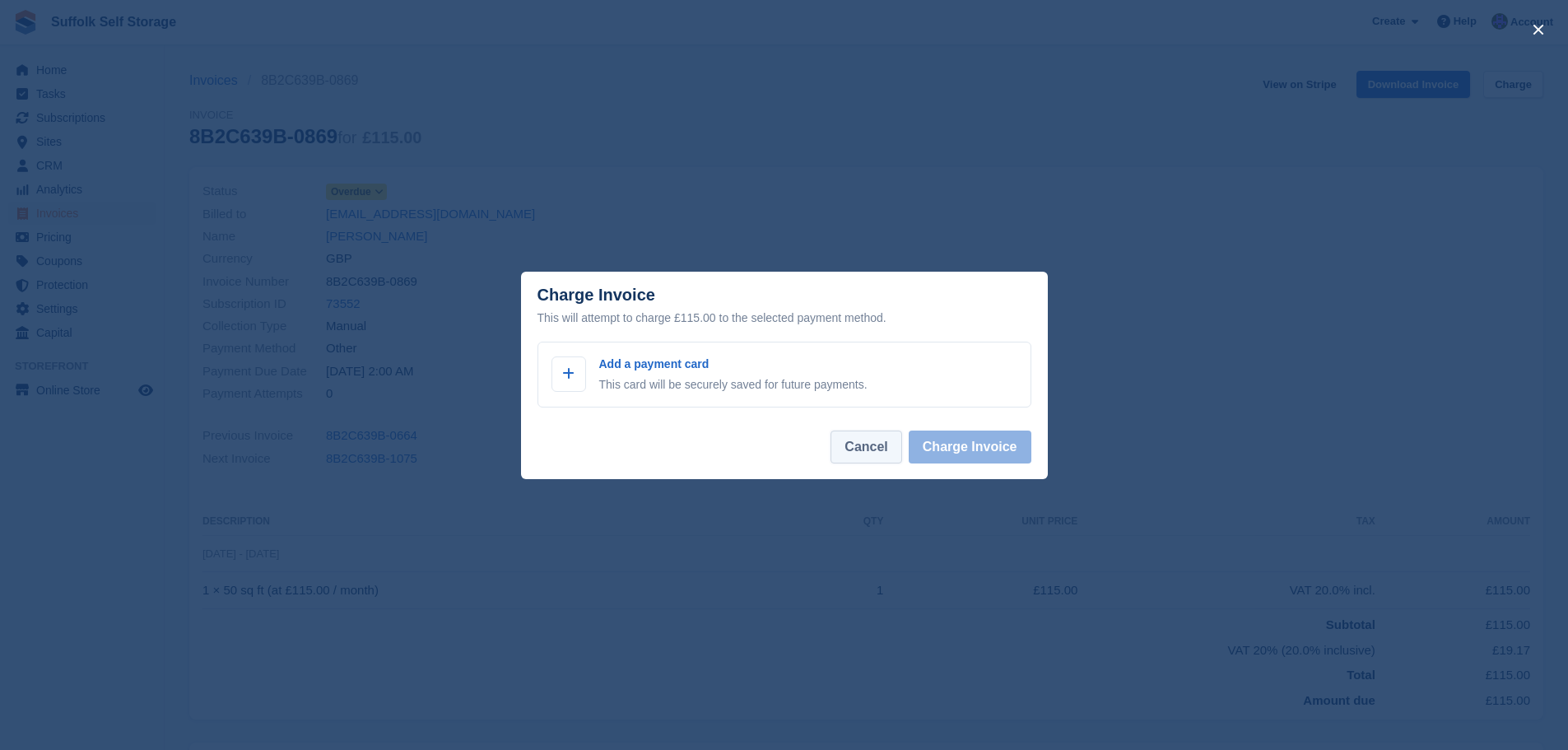
click at [887, 462] on button "Cancel" at bounding box center [866, 447] width 70 height 33
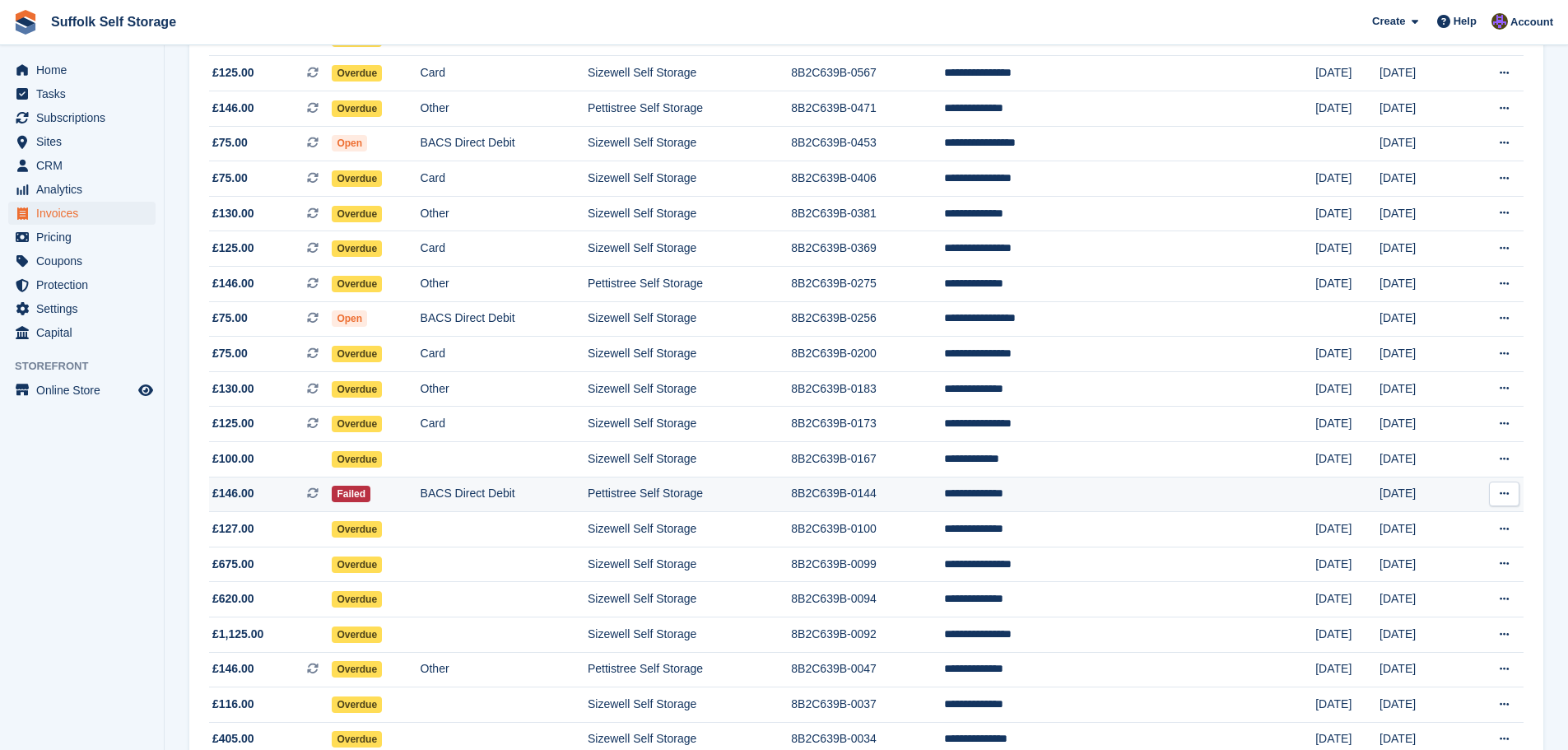
scroll to position [800, 0]
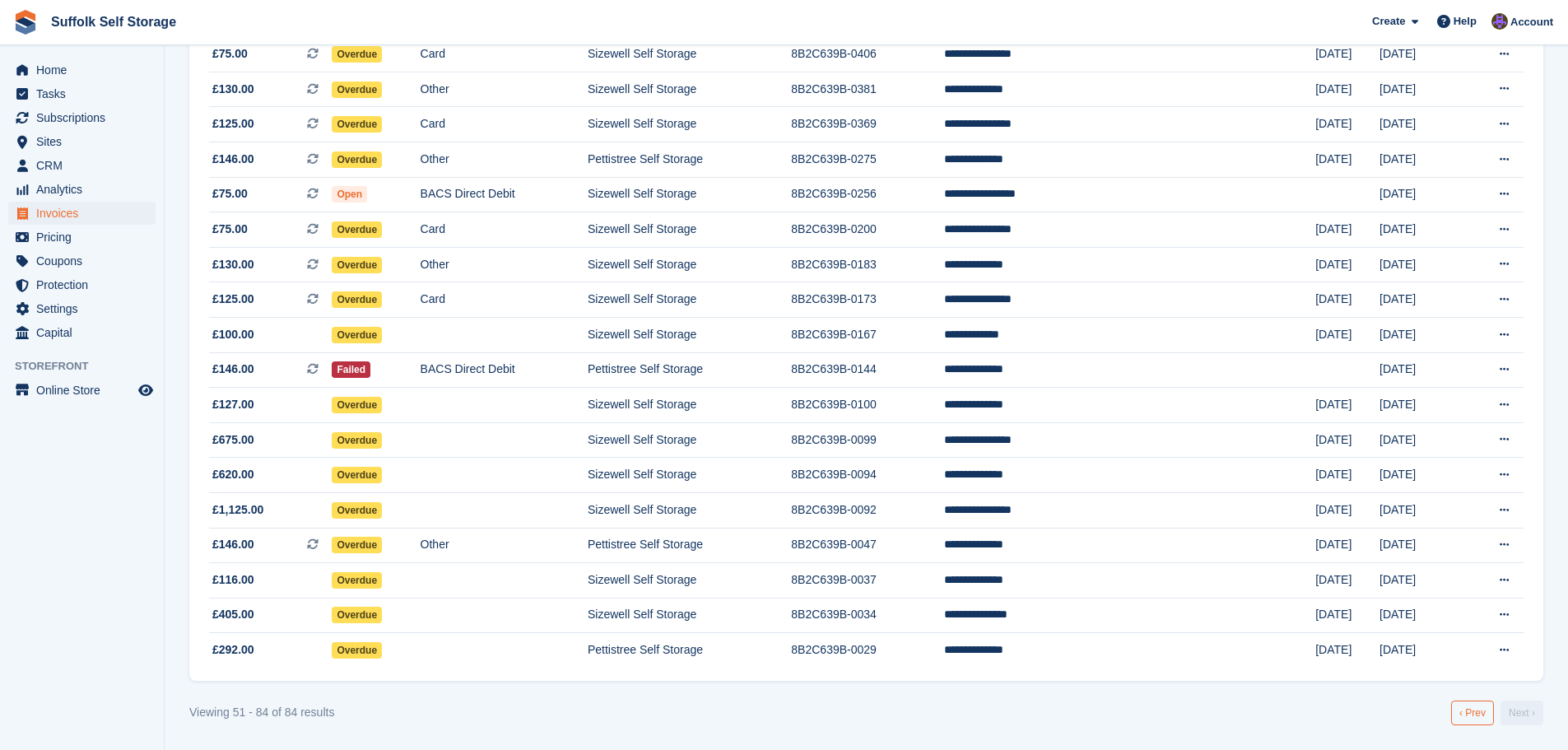
click at [1469, 708] on link "‹ Prev" at bounding box center [1472, 712] width 43 height 25
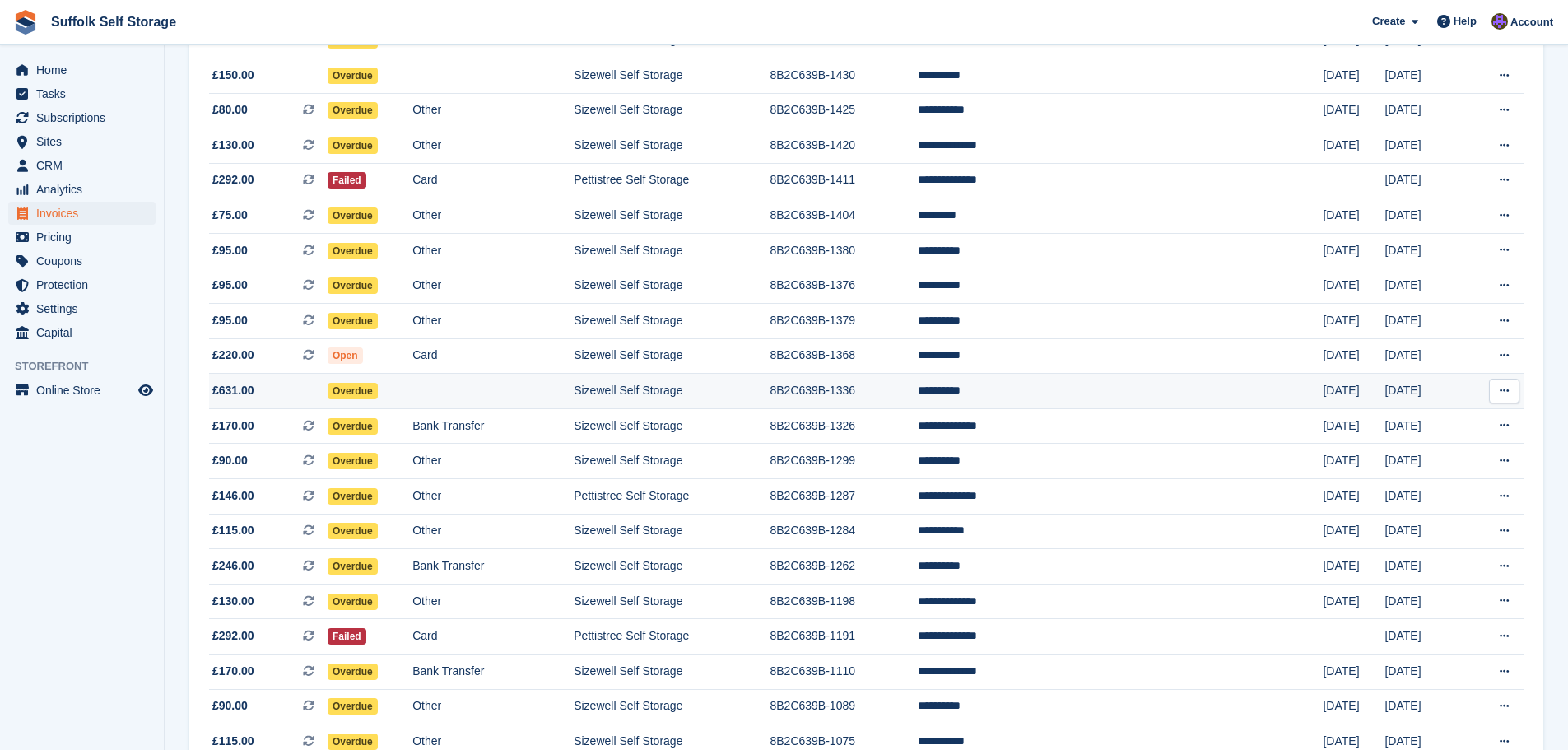
scroll to position [1196, 0]
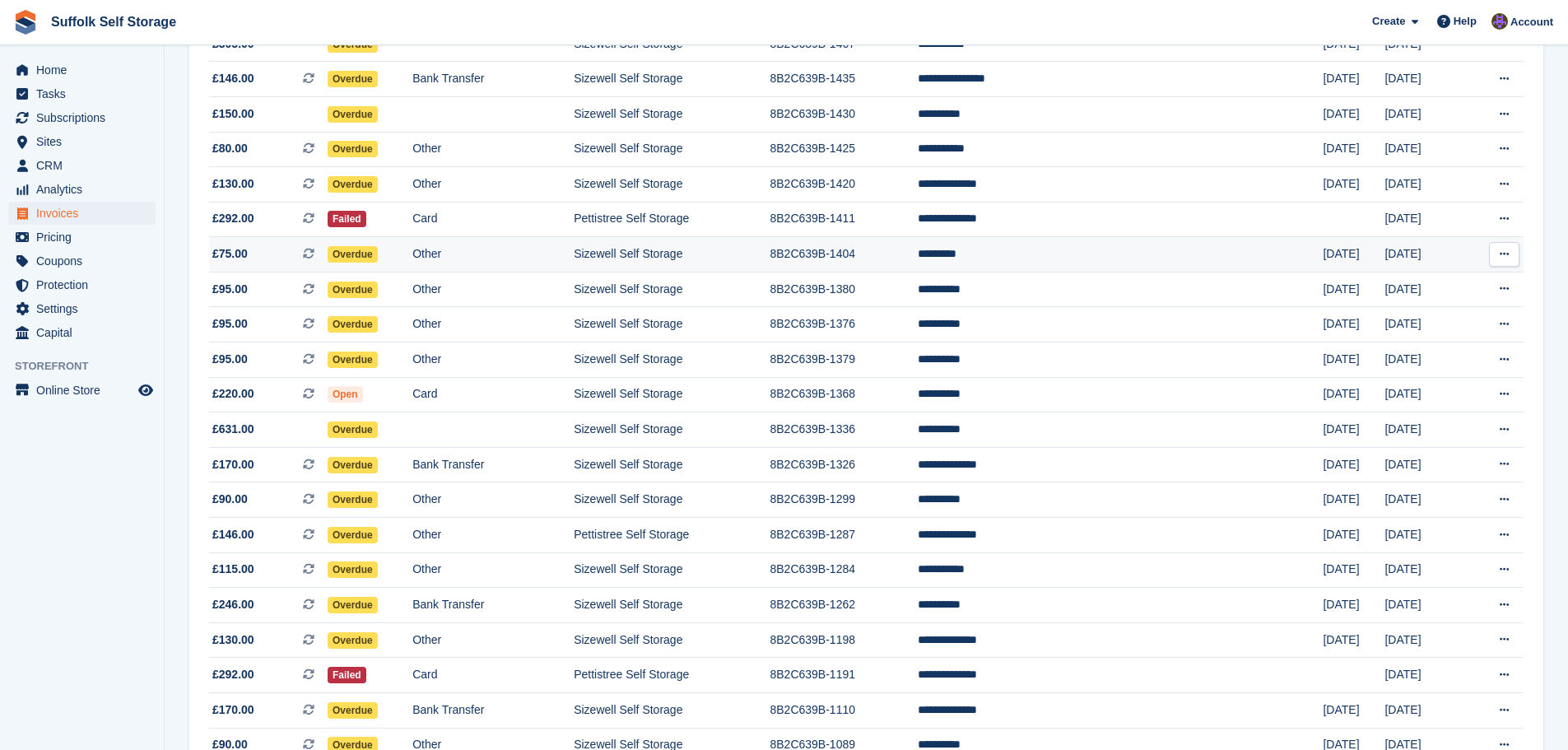
click at [1096, 261] on td "*********" at bounding box center [1121, 255] width 406 height 35
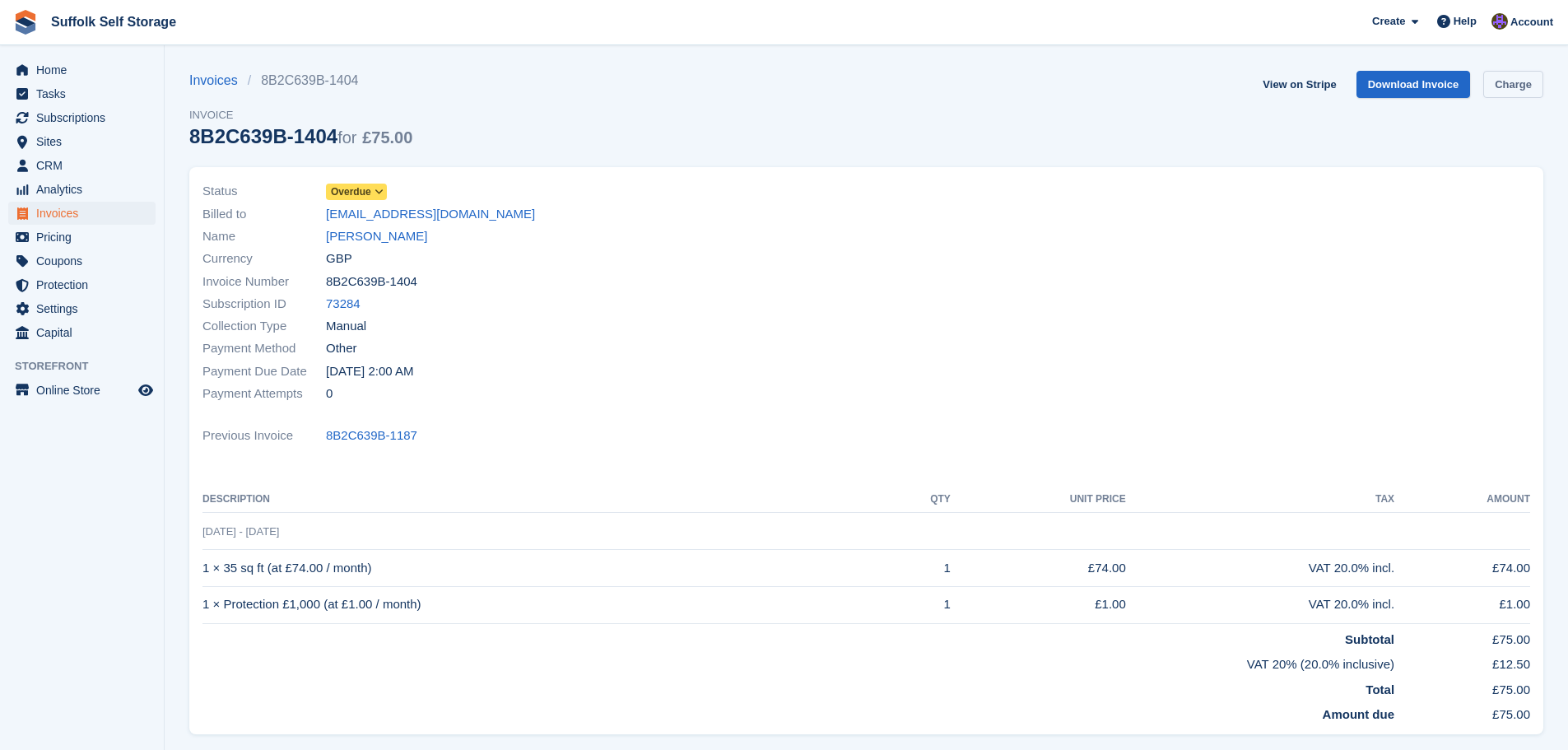
click at [1514, 81] on link "Charge" at bounding box center [1513, 83] width 60 height 27
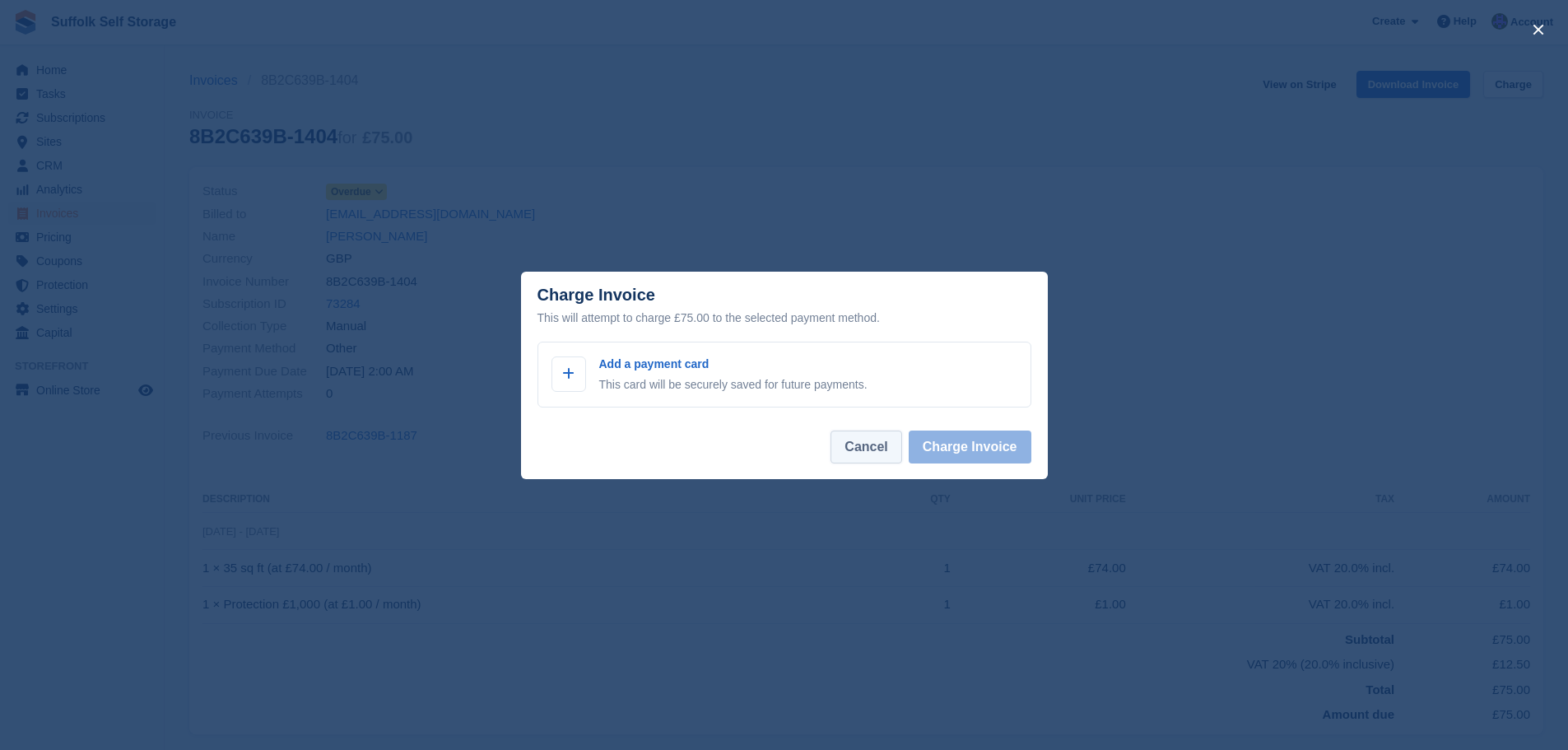
click at [883, 442] on button "Cancel" at bounding box center [866, 447] width 70 height 33
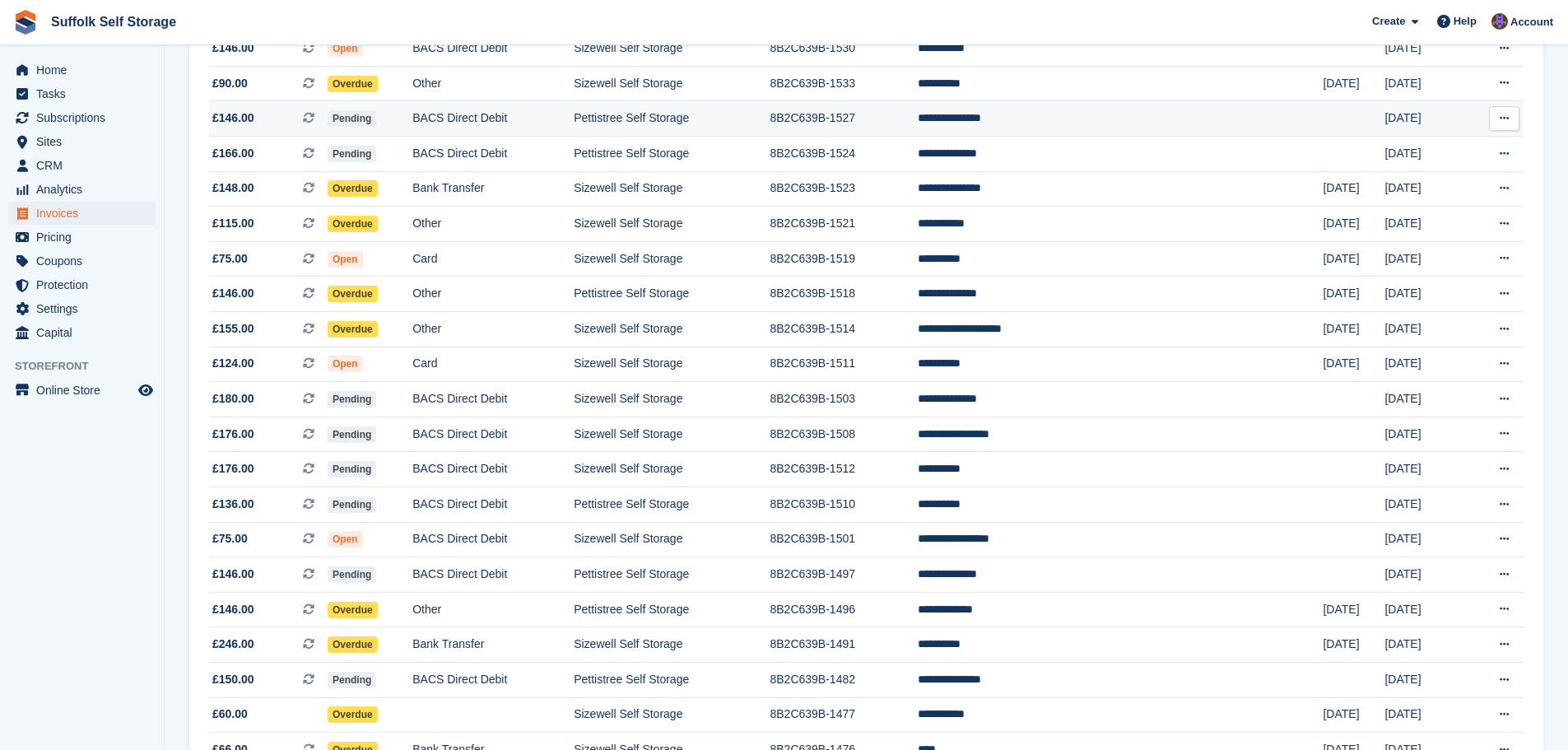
scroll to position [373, 0]
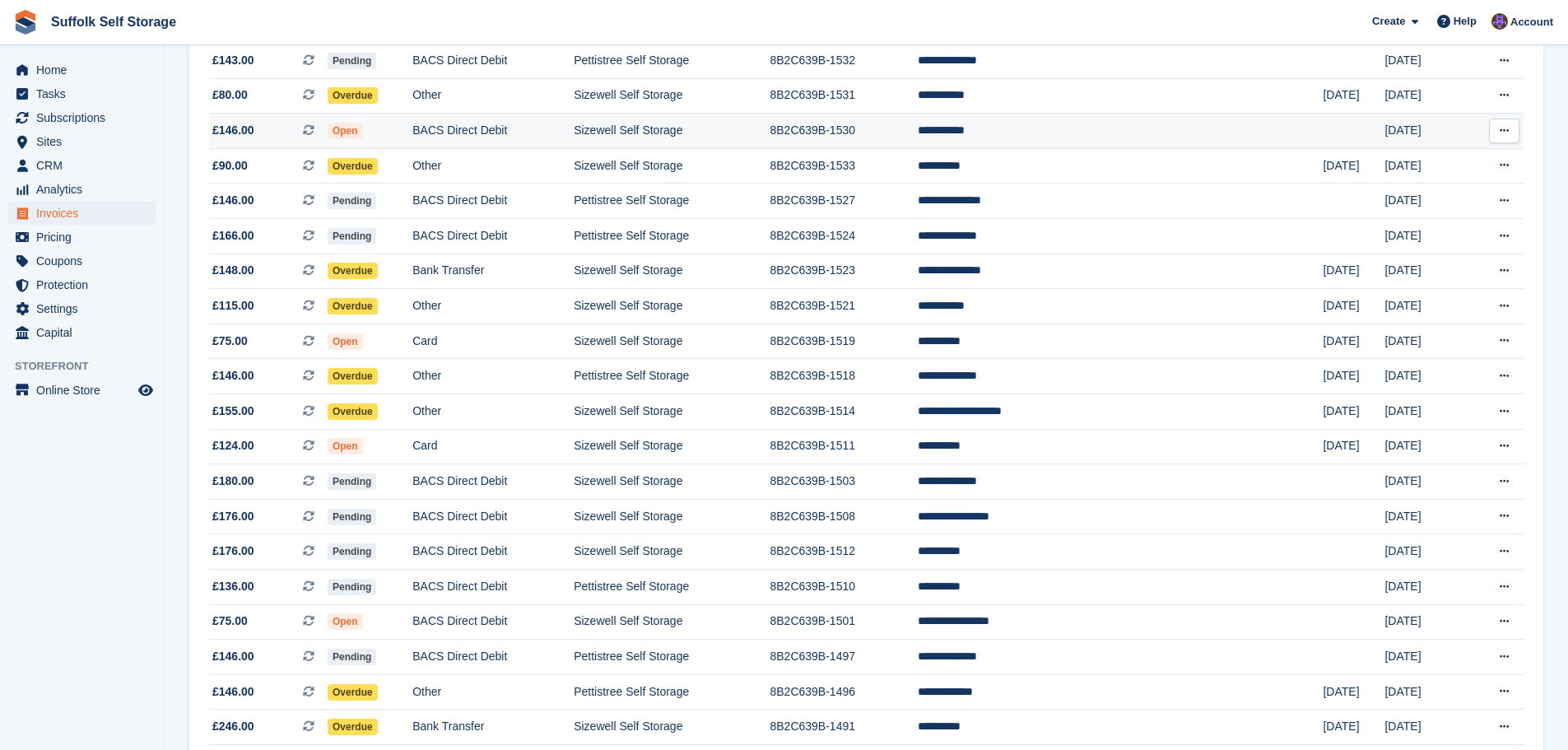
click at [1088, 133] on td "**********" at bounding box center [1121, 131] width 406 height 35
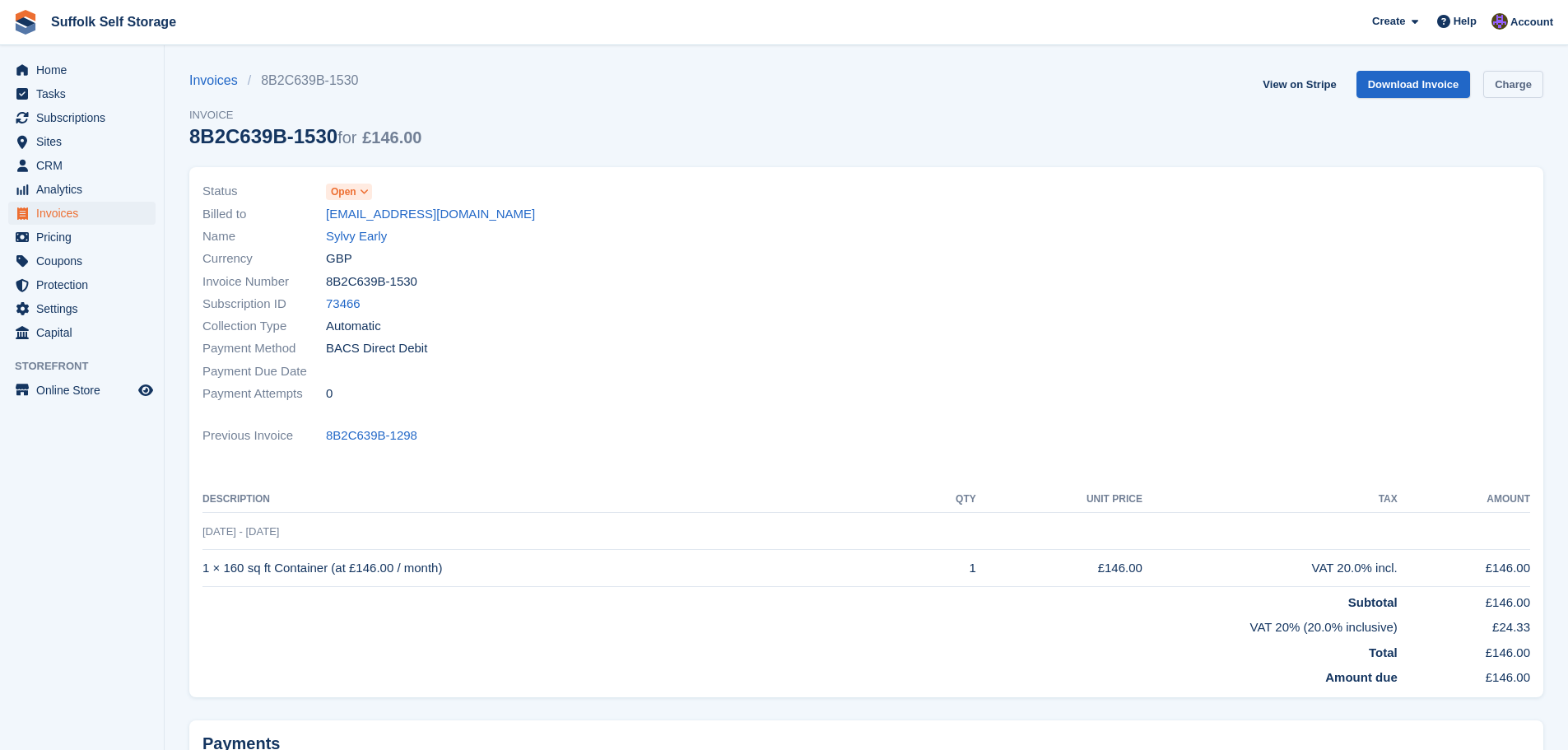
click at [1513, 84] on link "Charge" at bounding box center [1513, 83] width 60 height 27
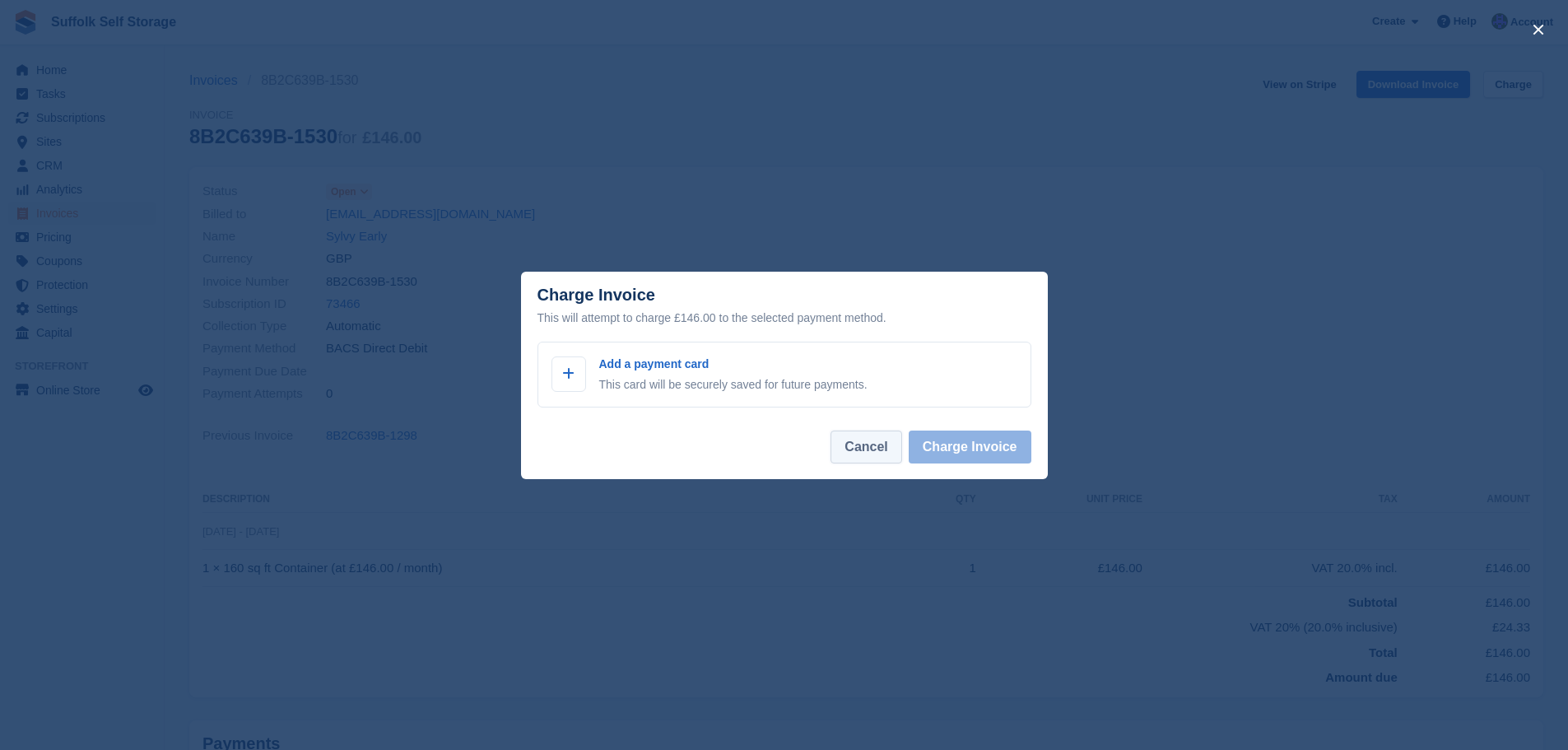
click at [879, 450] on button "Cancel" at bounding box center [866, 447] width 70 height 33
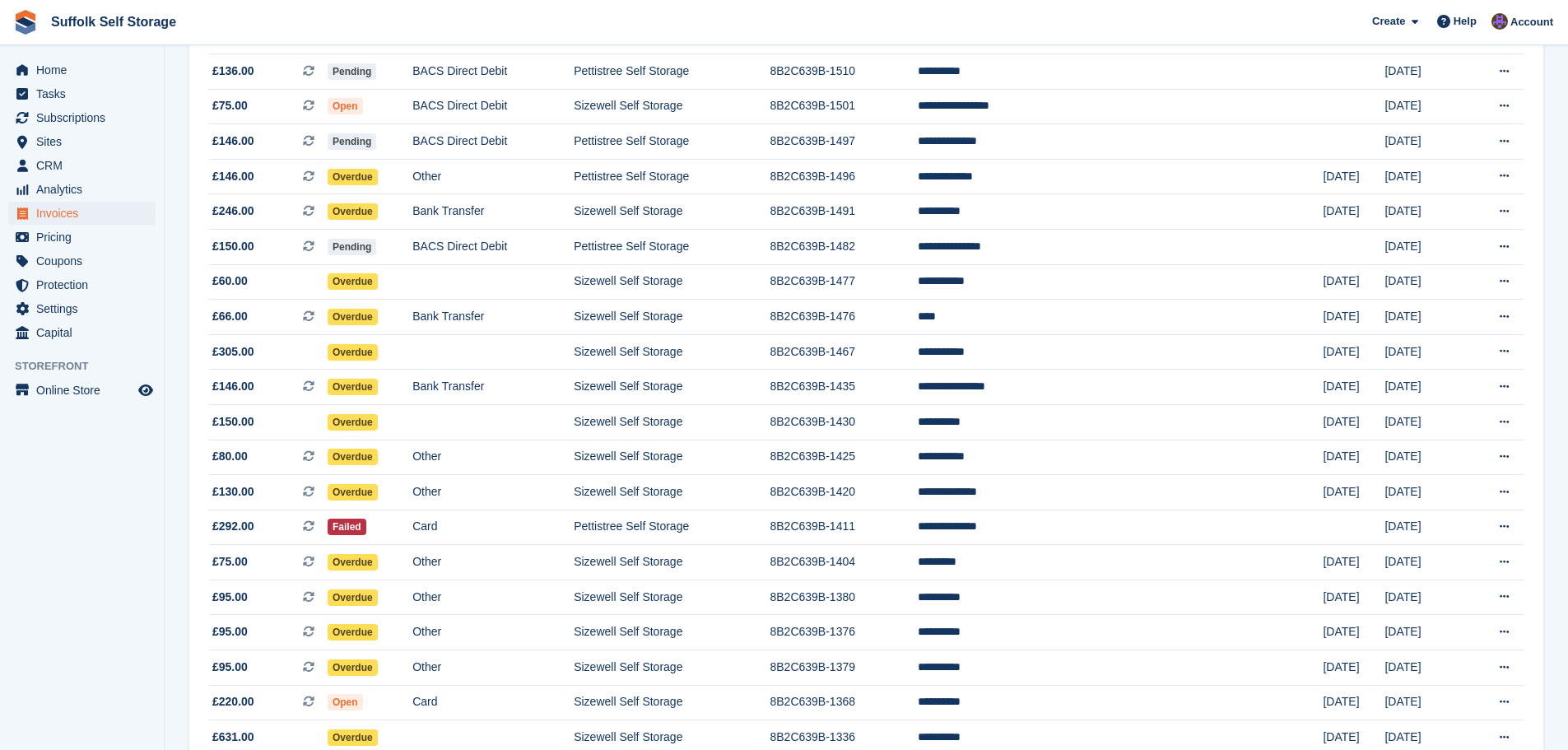
scroll to position [867, 0]
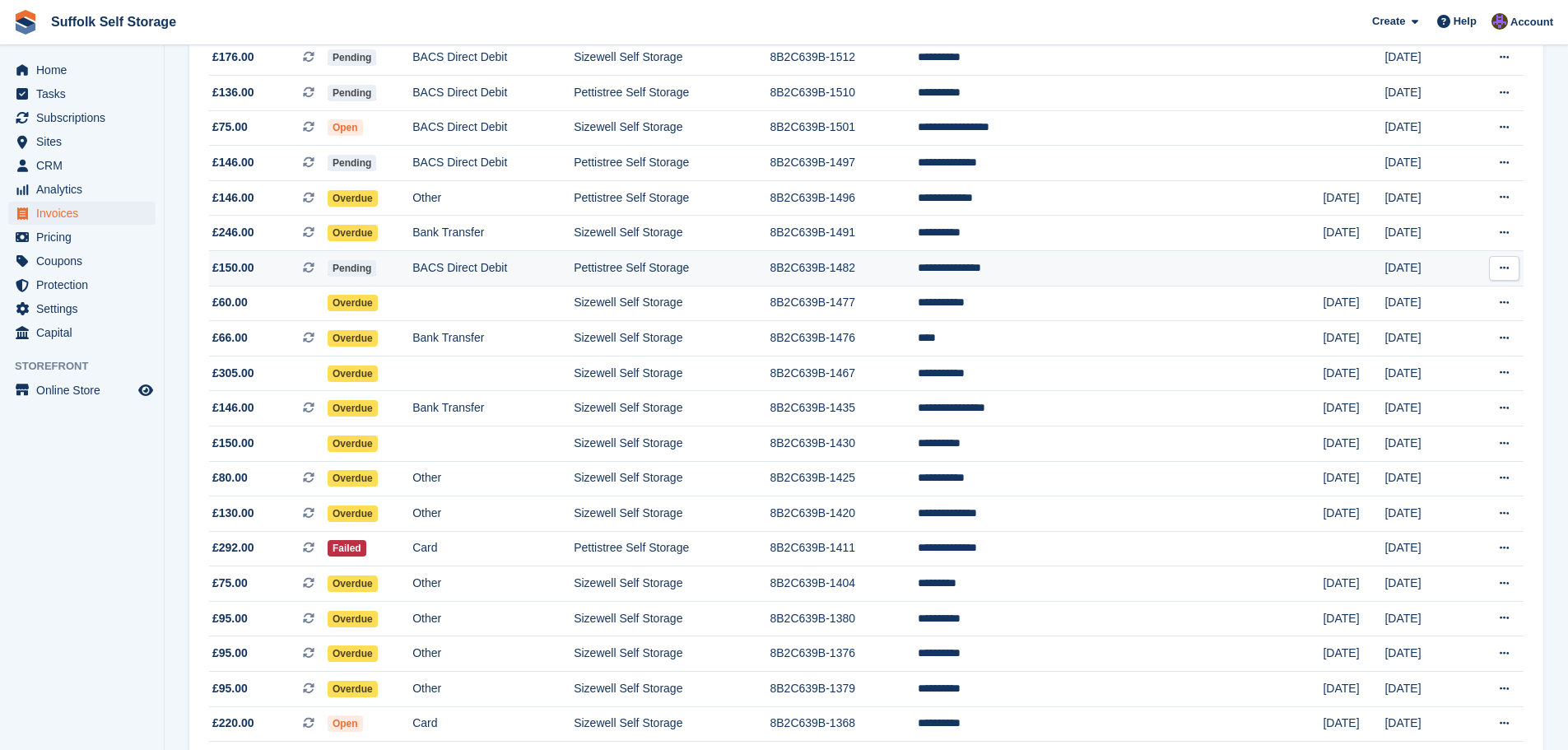
click at [1088, 265] on td "**********" at bounding box center [1121, 268] width 406 height 35
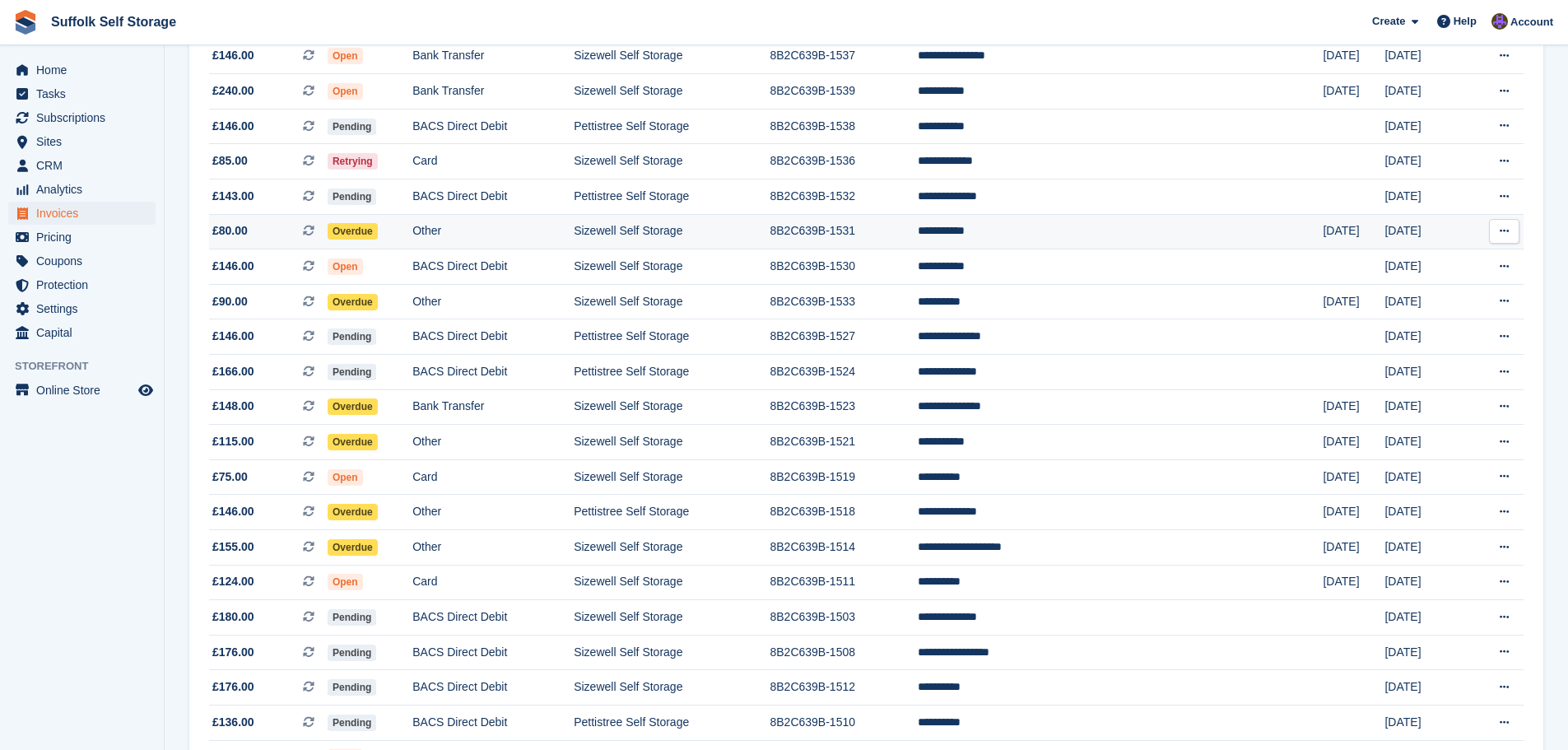
scroll to position [209, 0]
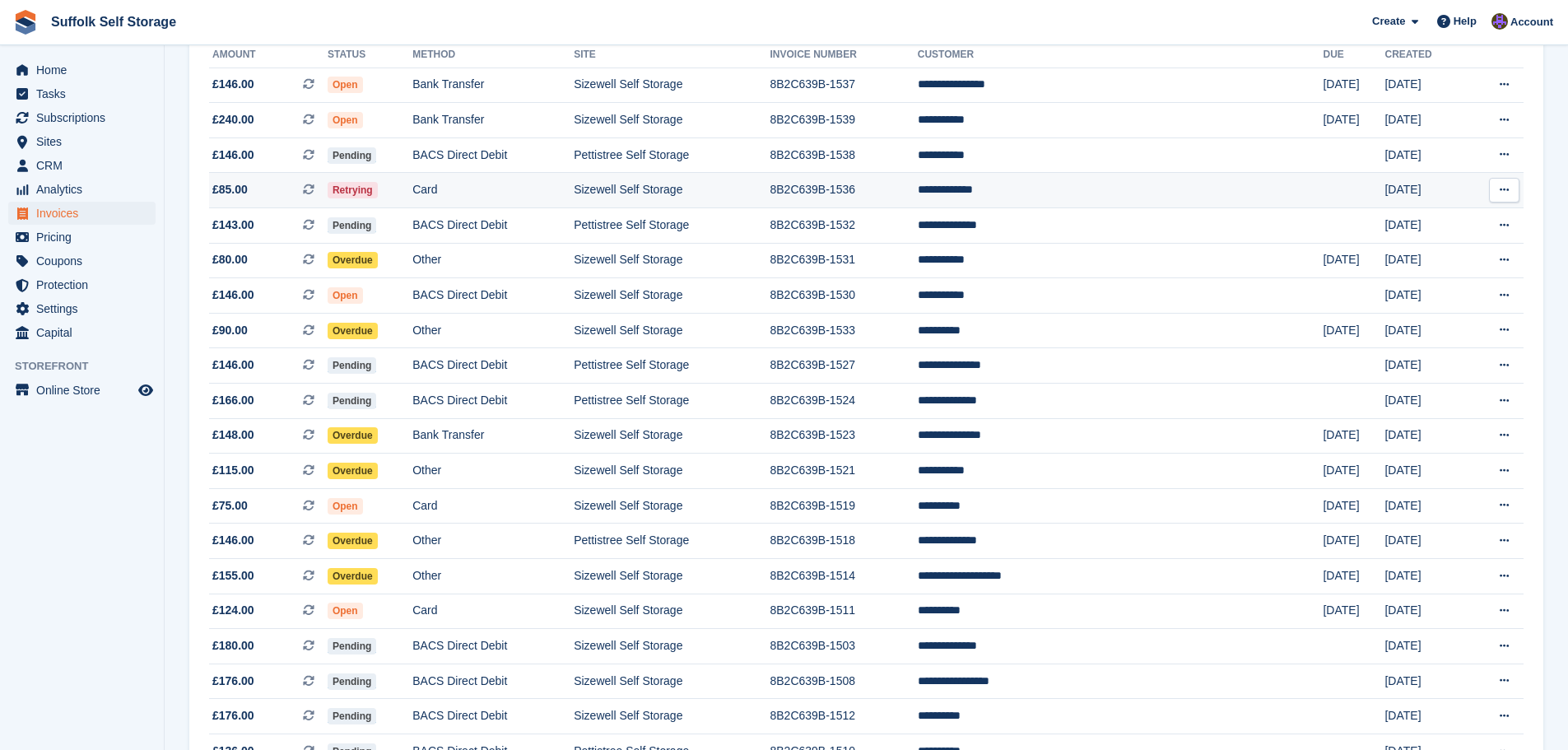
click at [1102, 188] on td "**********" at bounding box center [1121, 190] width 406 height 35
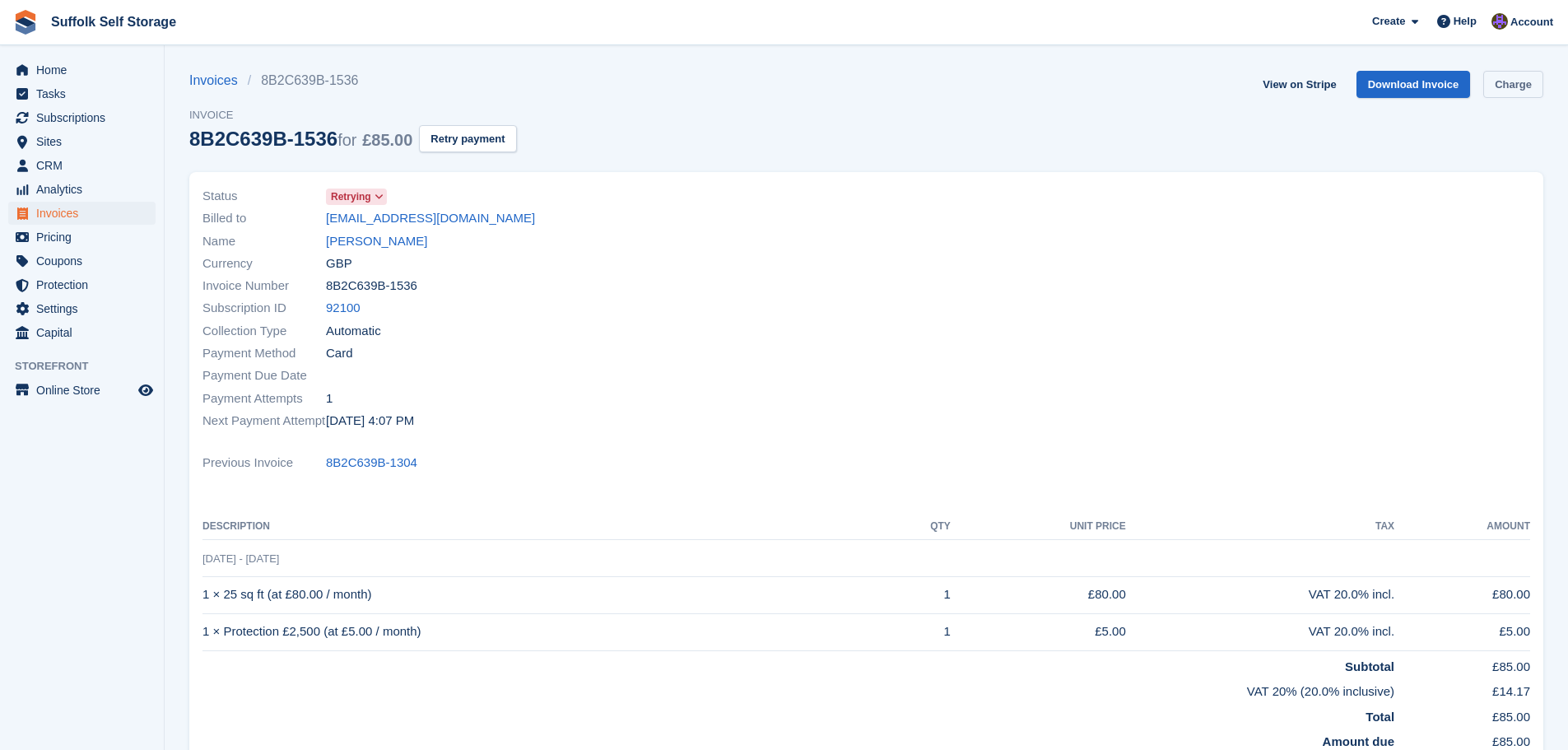
click at [1509, 89] on link "Charge" at bounding box center [1513, 83] width 60 height 27
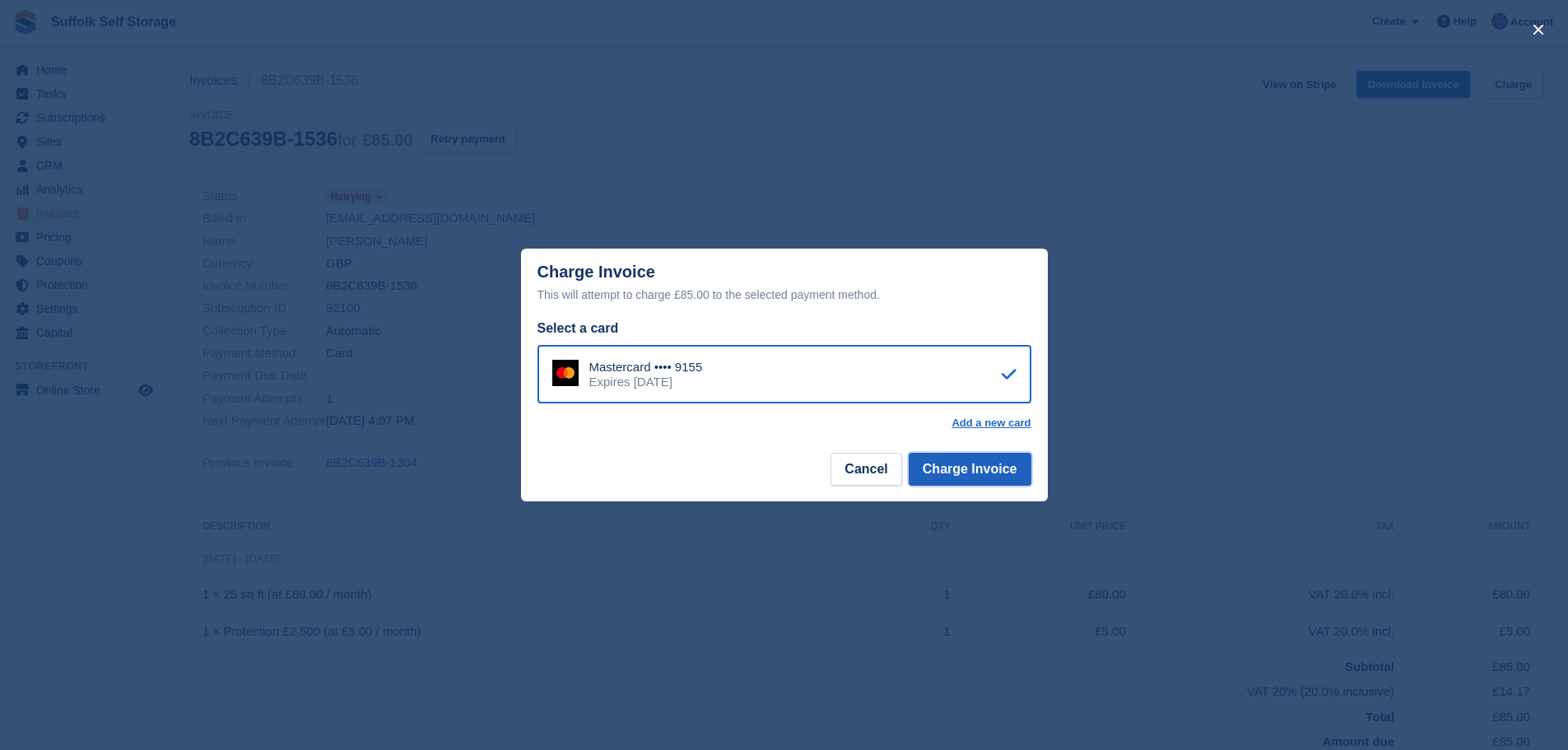
click at [1000, 472] on button "Charge Invoice" at bounding box center [970, 469] width 122 height 33
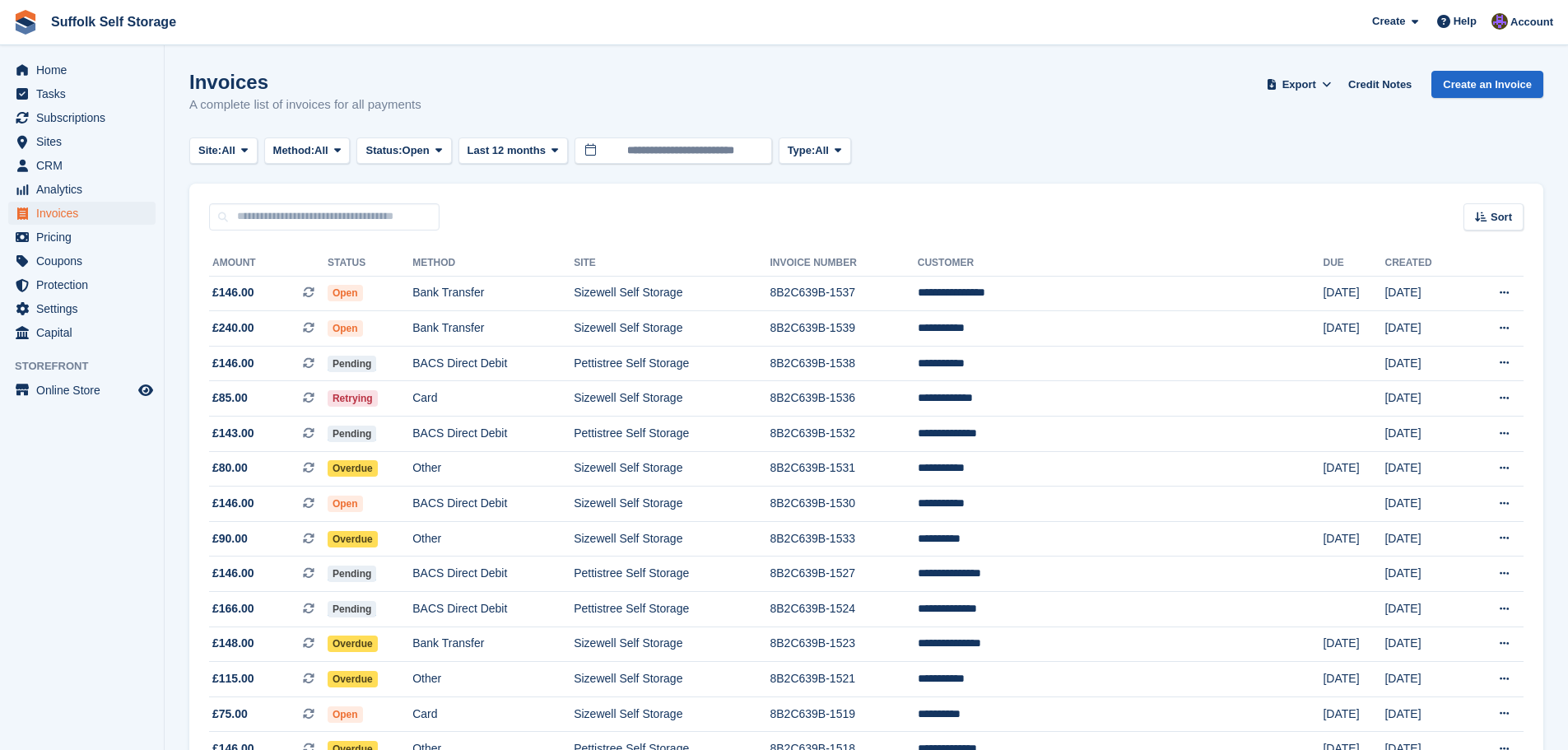
scroll to position [209, 0]
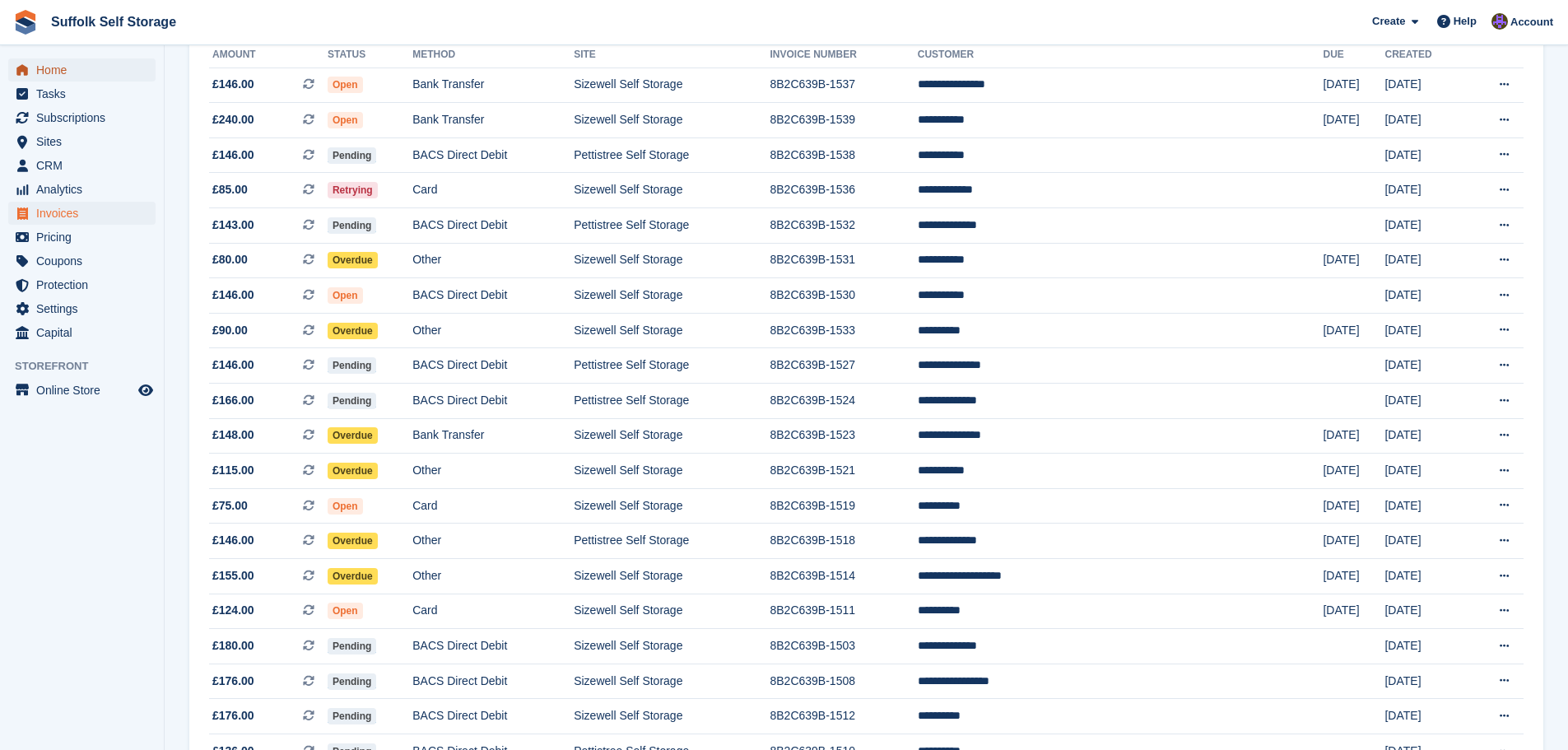
click at [53, 68] on span "Home" at bounding box center [85, 70] width 99 height 23
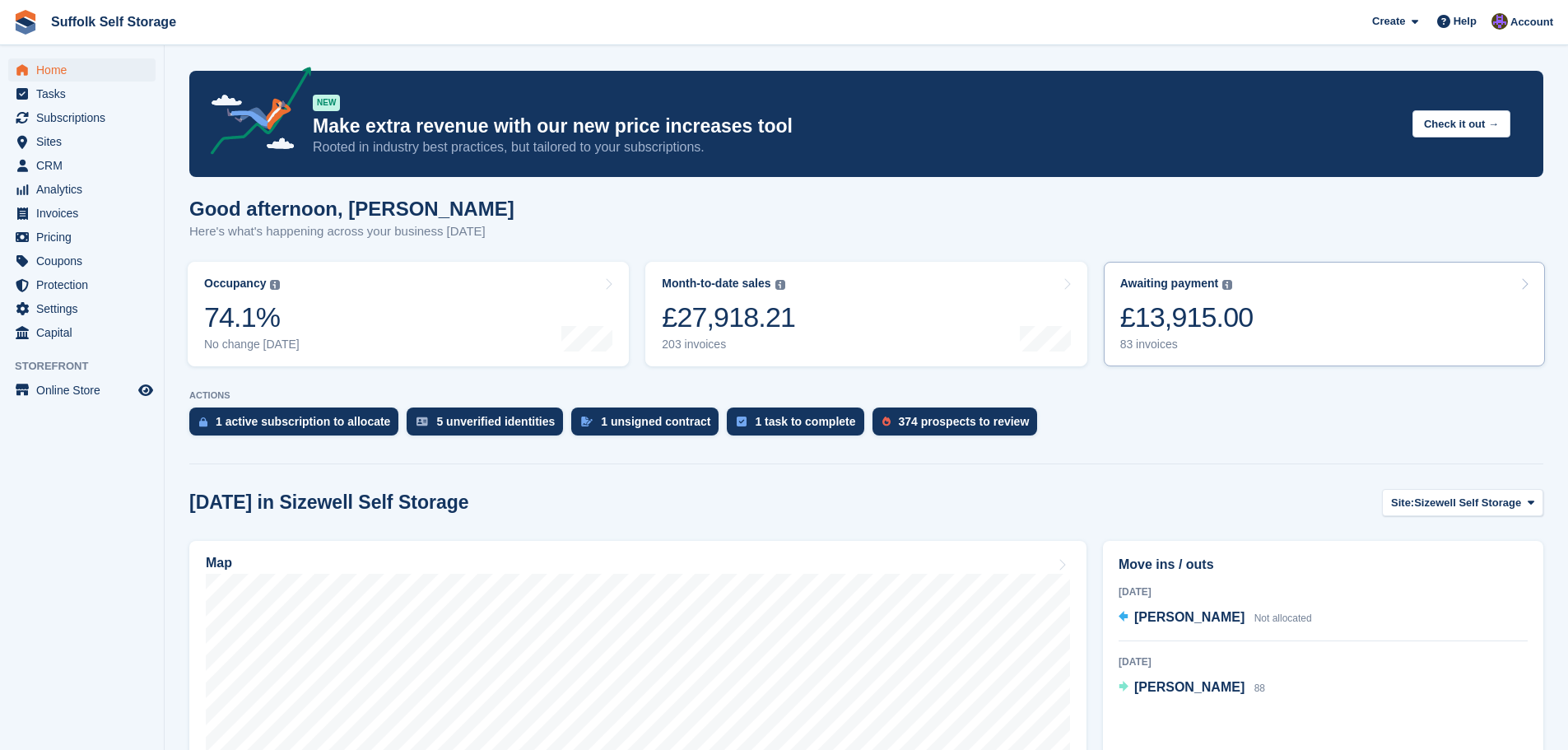
click at [1210, 319] on div "£13,915.00" at bounding box center [1187, 317] width 134 height 33
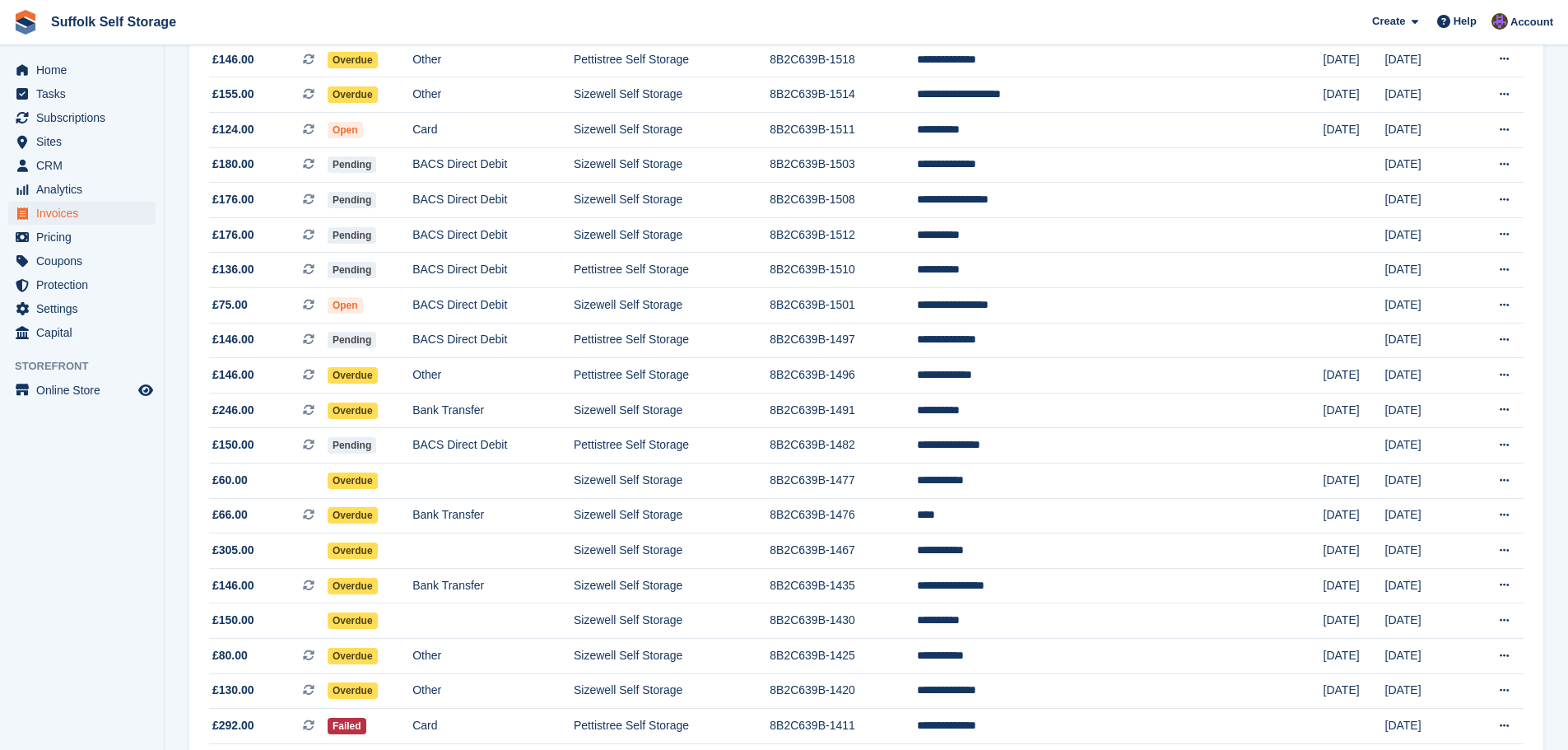
scroll to position [658, 0]
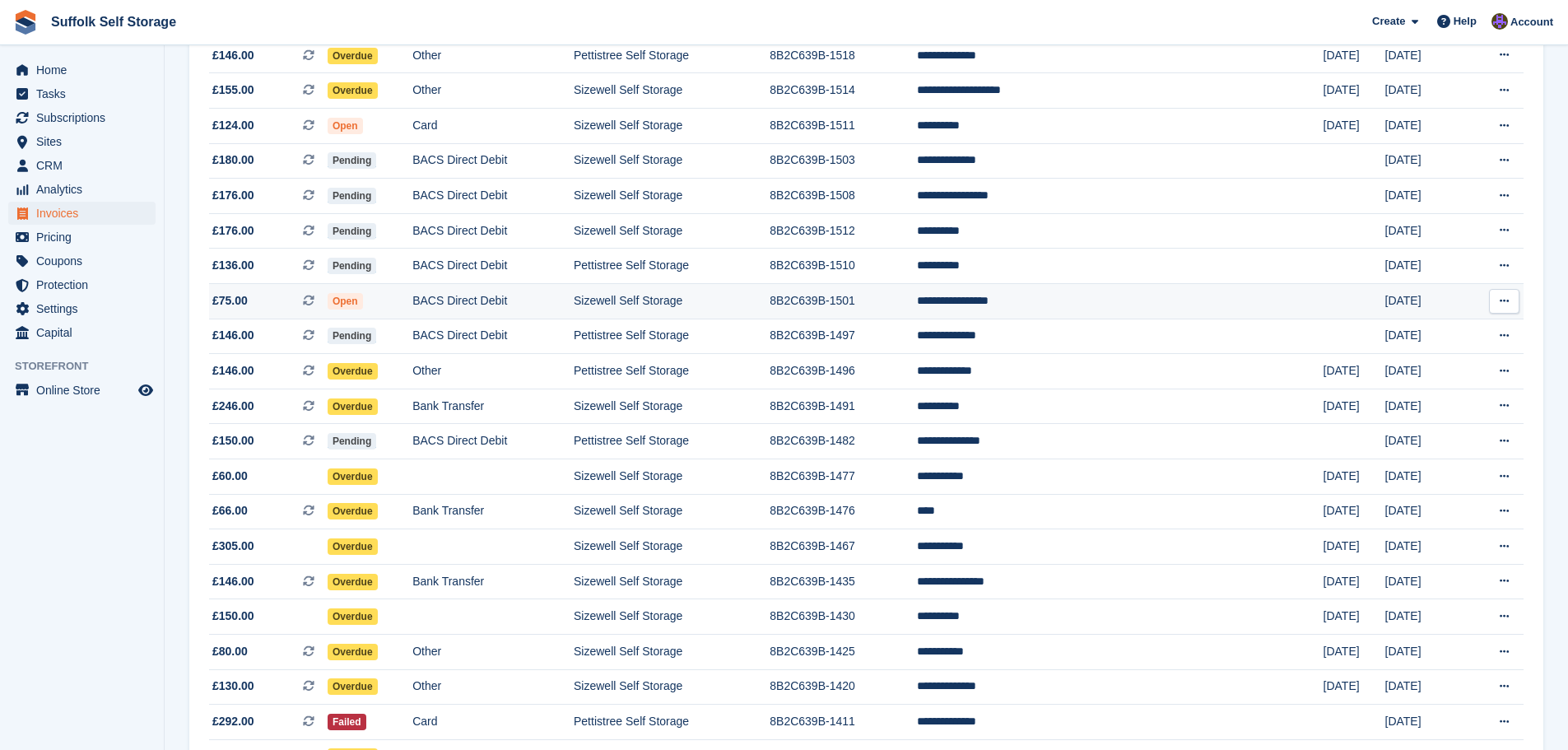
click at [1082, 304] on td "**********" at bounding box center [1120, 300] width 406 height 35
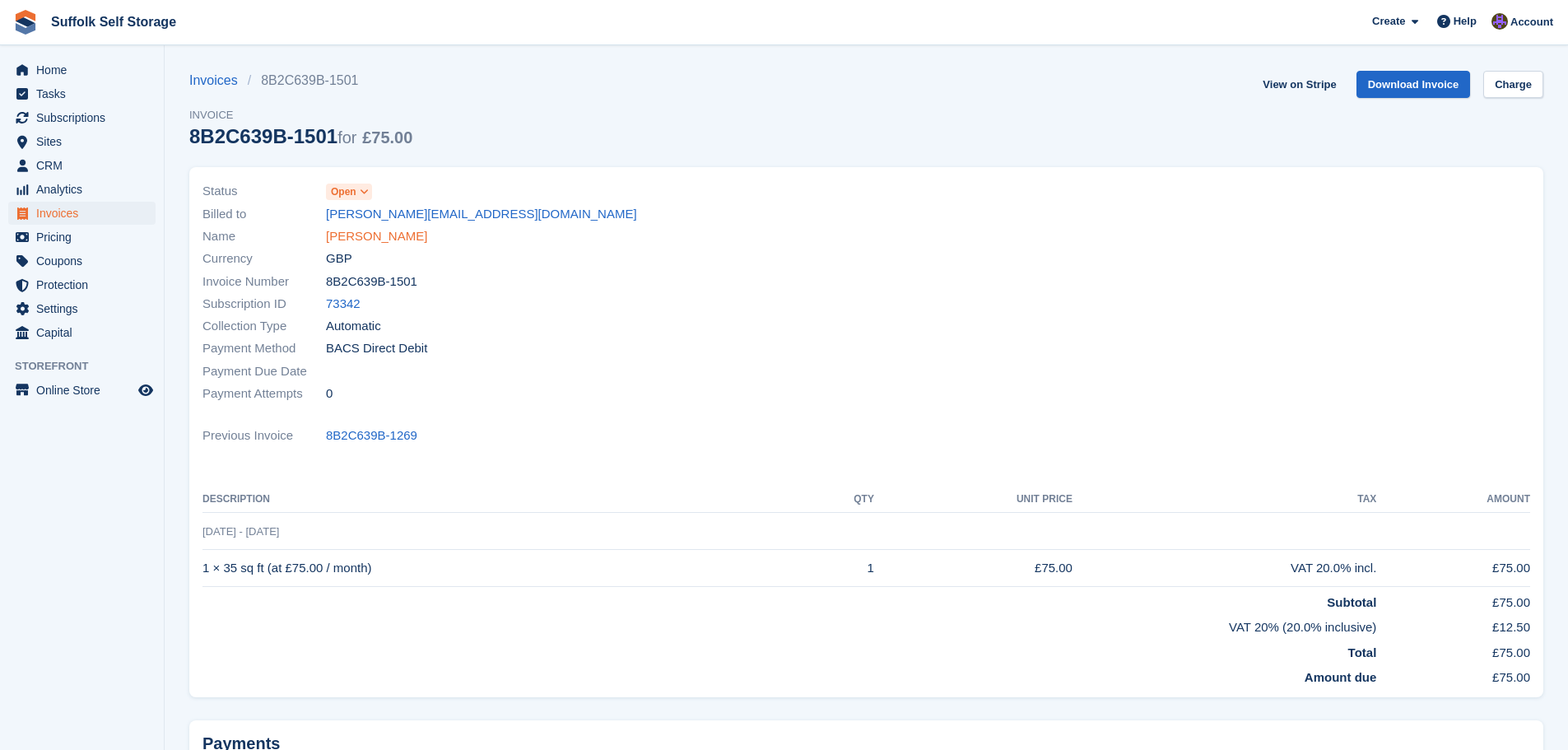
click at [399, 236] on link "Robert Westmacott" at bounding box center [376, 236] width 101 height 19
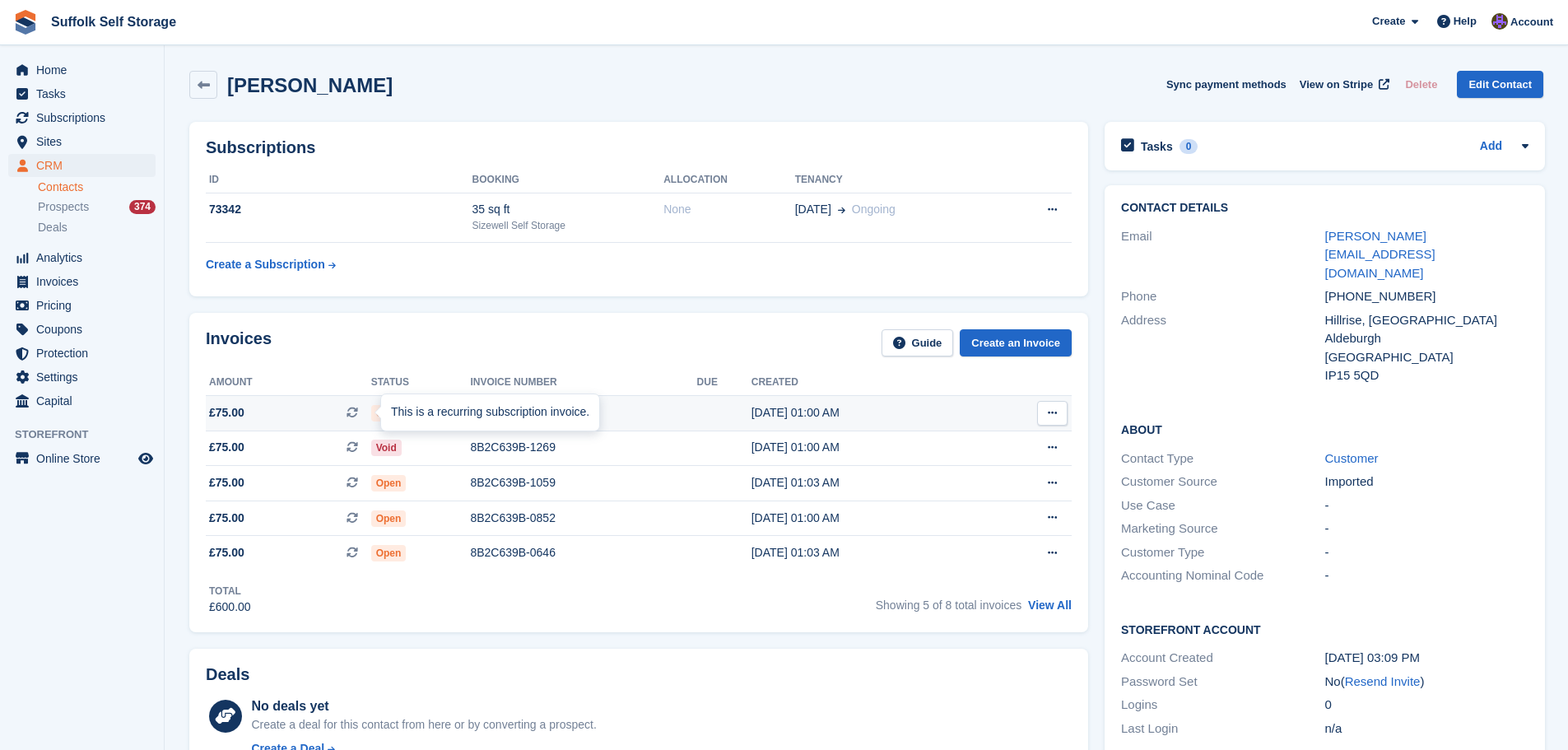
click at [387, 413] on div "This is a recurring subscription invoice." at bounding box center [490, 412] width 218 height 36
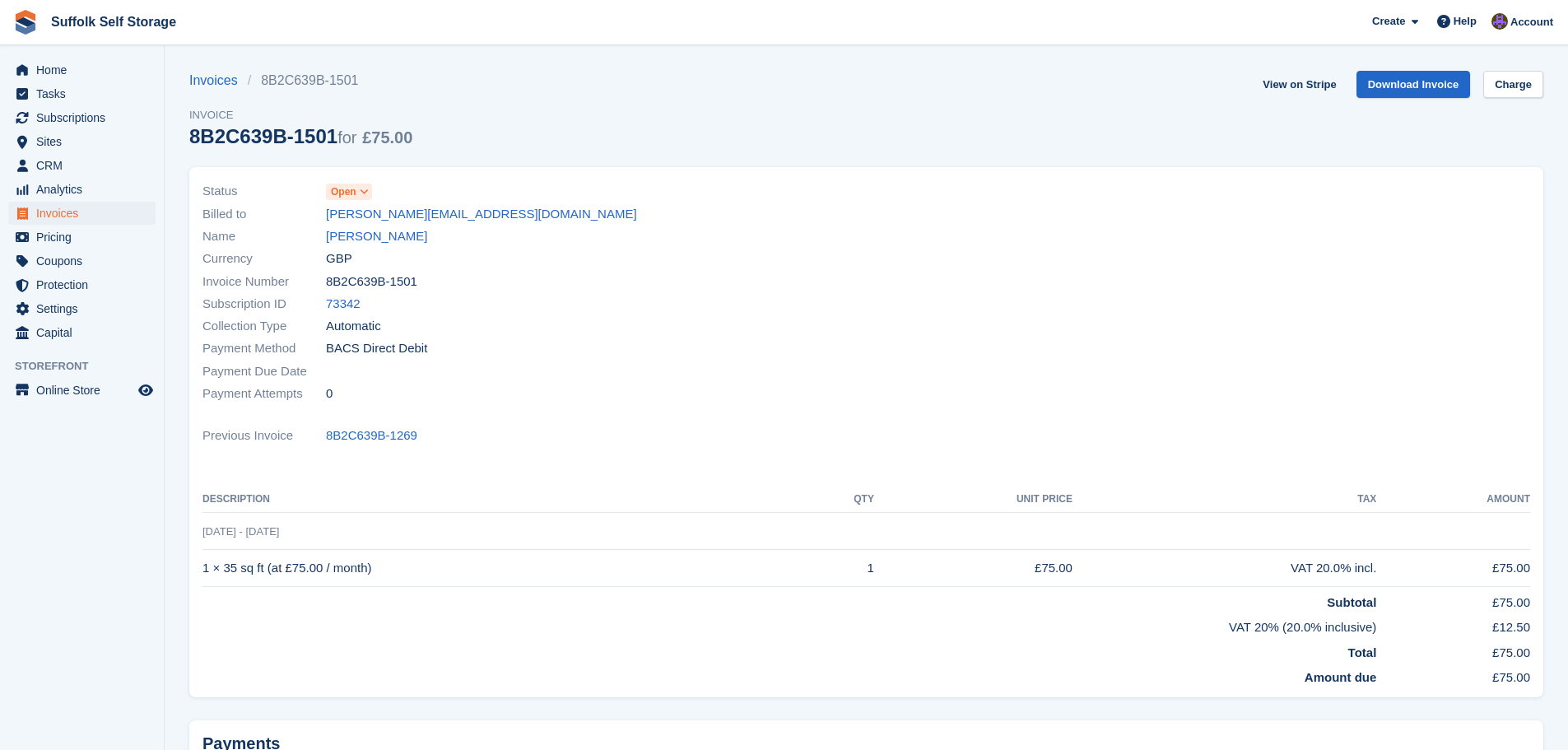
click at [340, 188] on span "Open" at bounding box center [344, 192] width 26 height 15
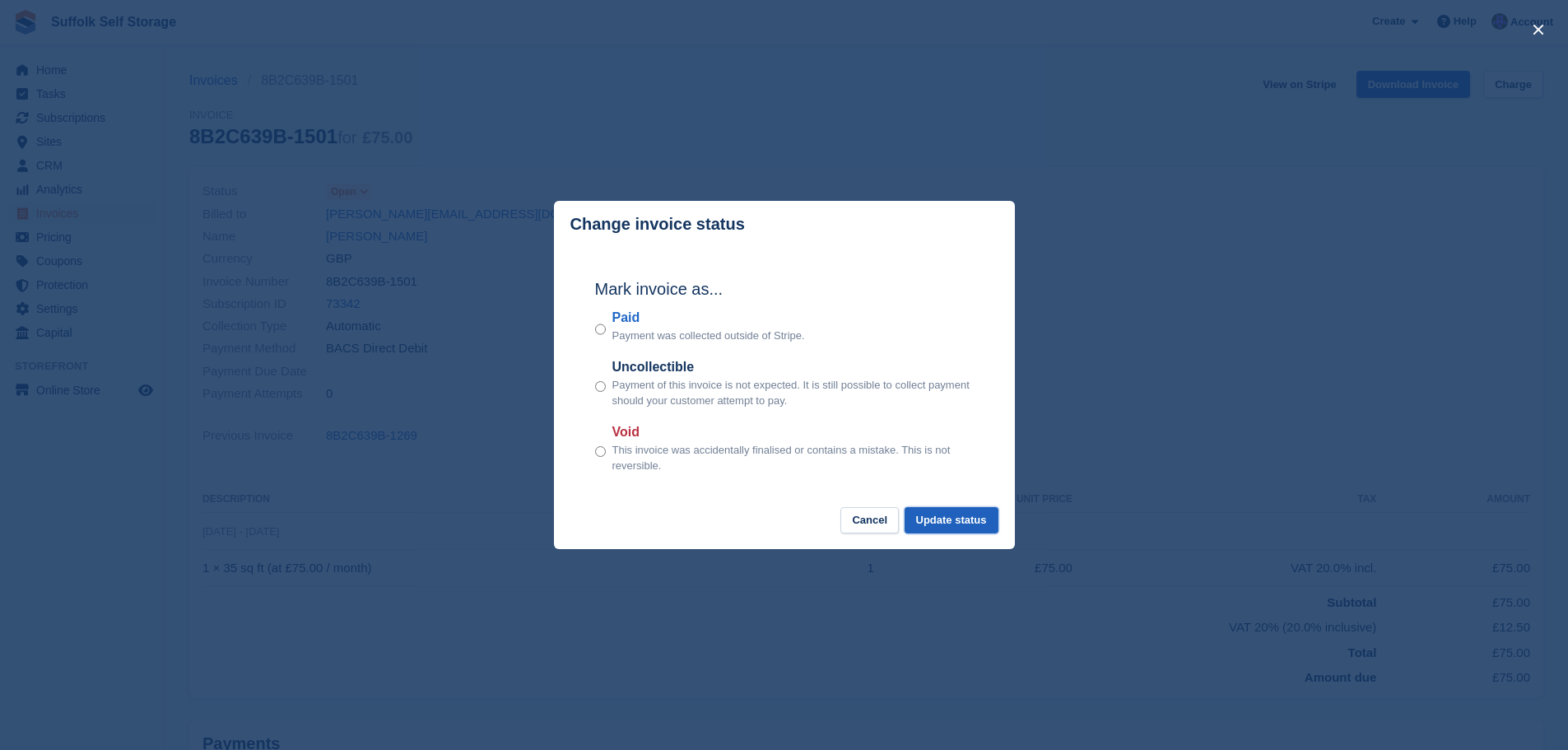
click at [948, 514] on button "Update status" at bounding box center [951, 520] width 94 height 27
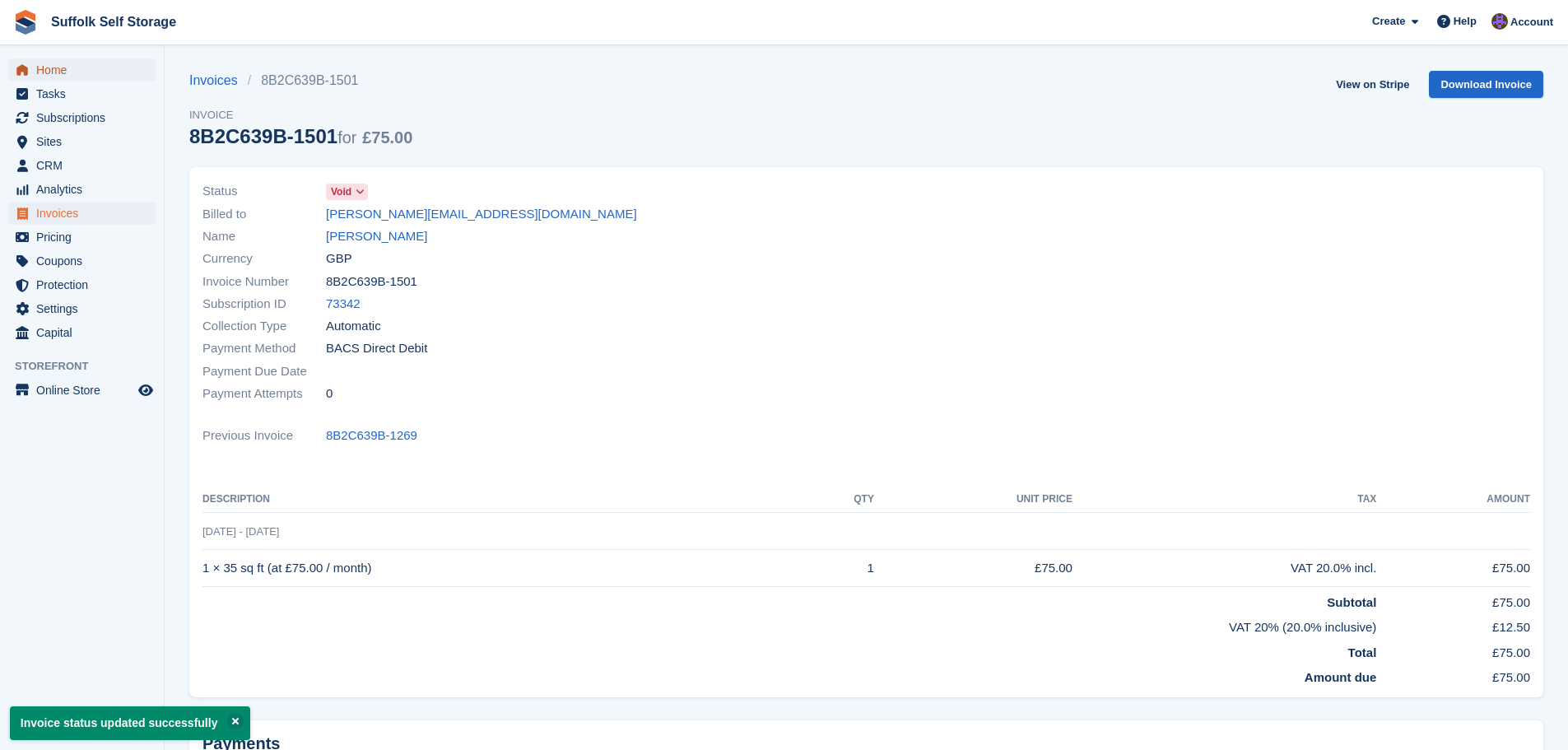
click at [70, 70] on span "Home" at bounding box center [85, 70] width 99 height 23
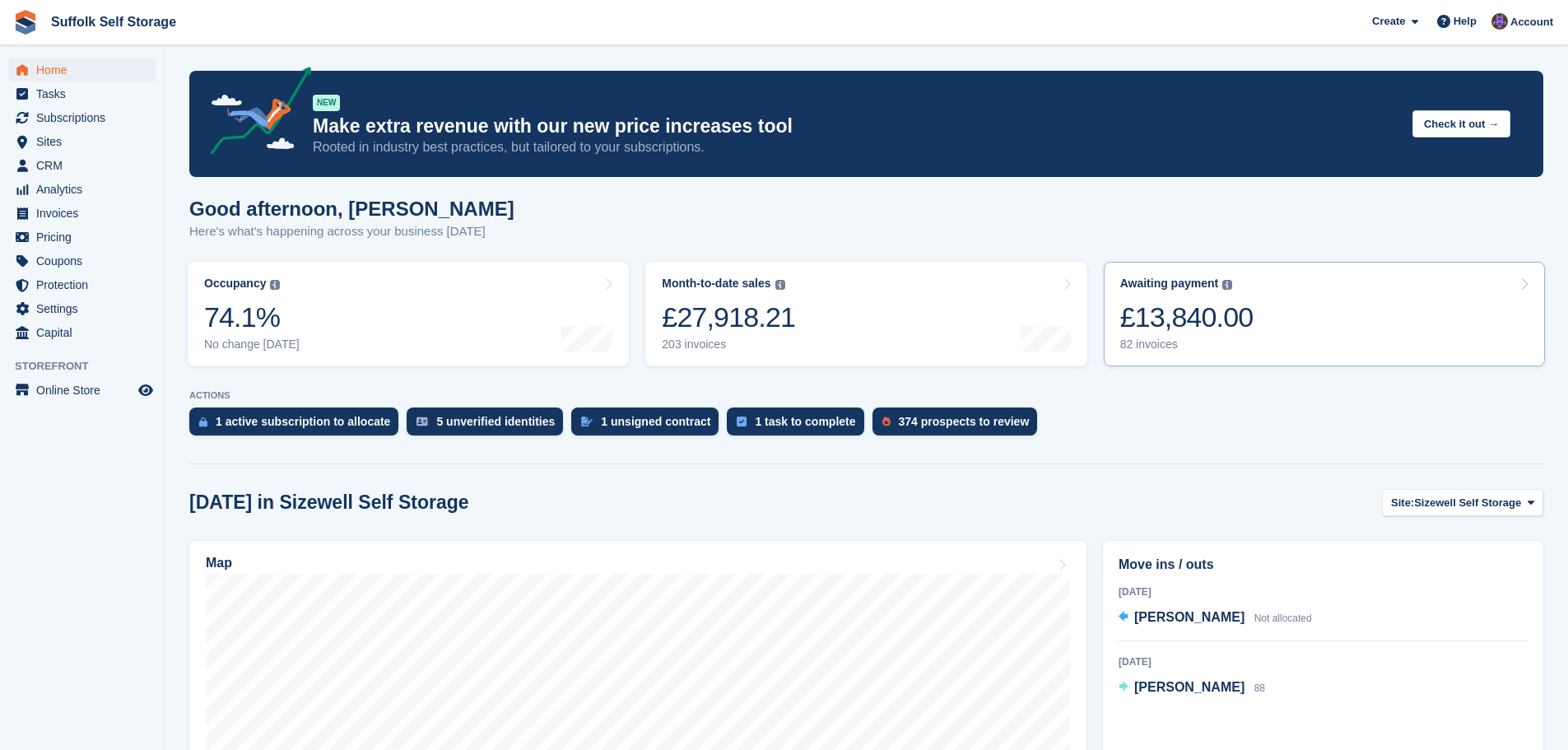
click at [1217, 321] on div "£13,840.00" at bounding box center [1187, 317] width 134 height 33
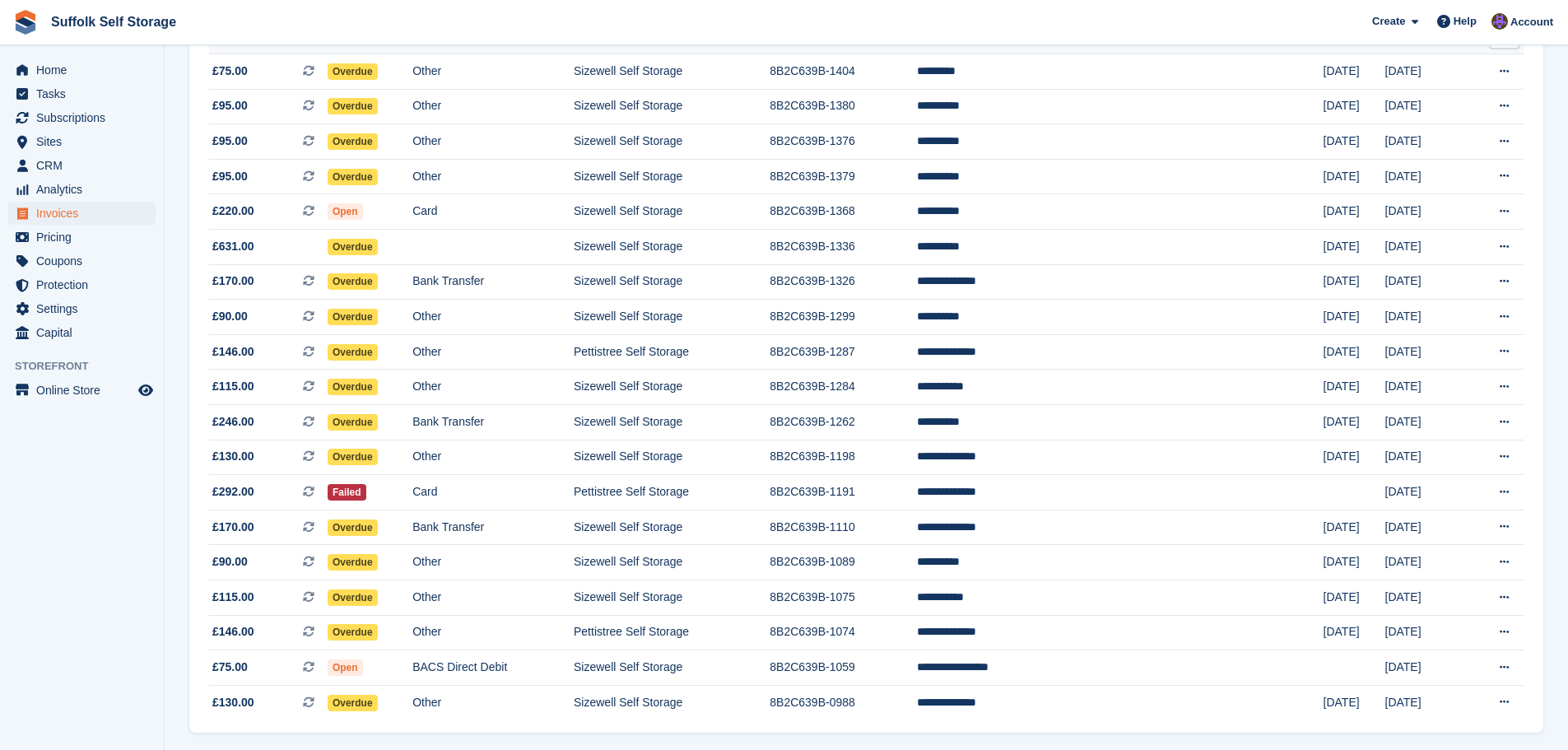
scroll to position [1360, 0]
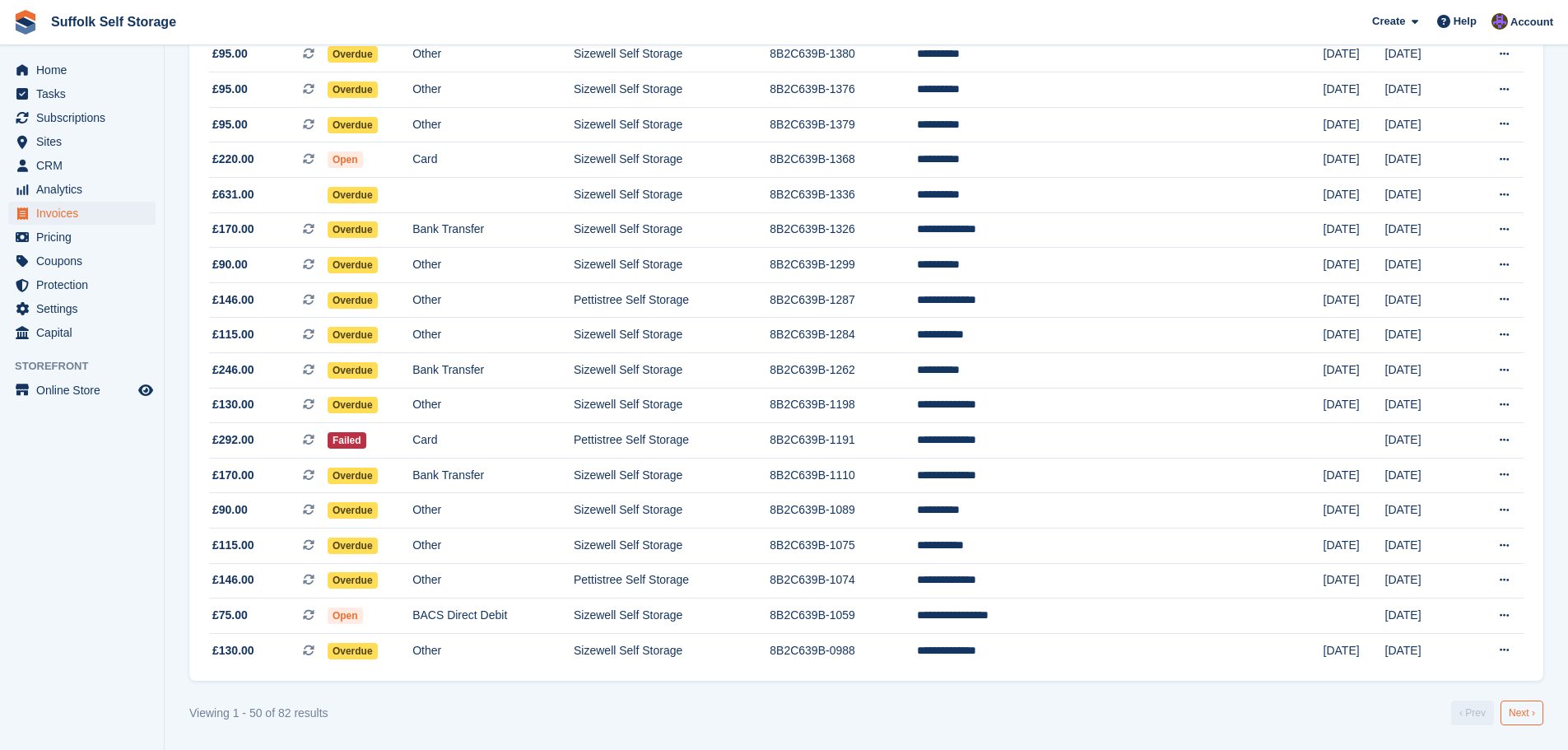
click at [1530, 709] on link "Next ›" at bounding box center [1522, 712] width 43 height 25
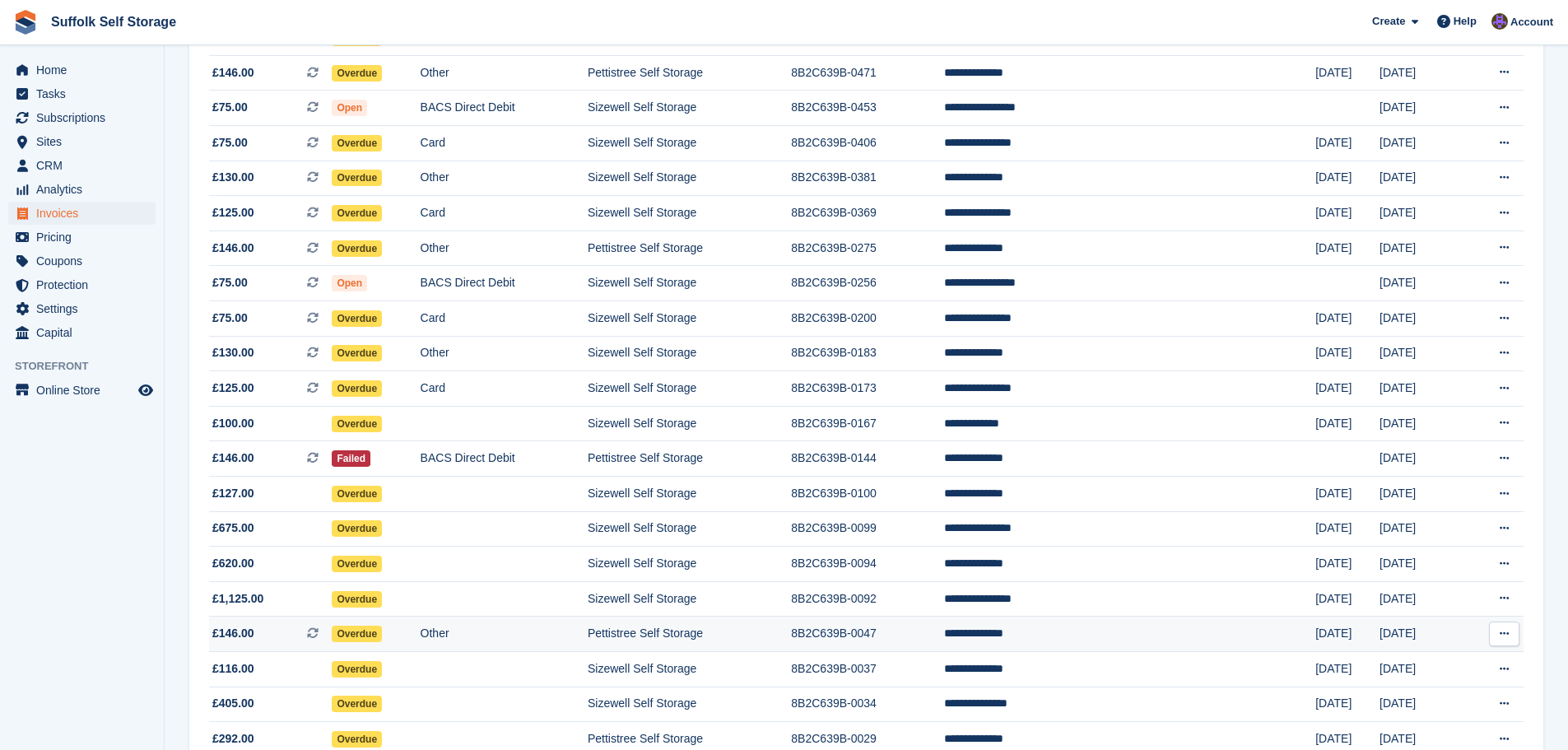
scroll to position [730, 0]
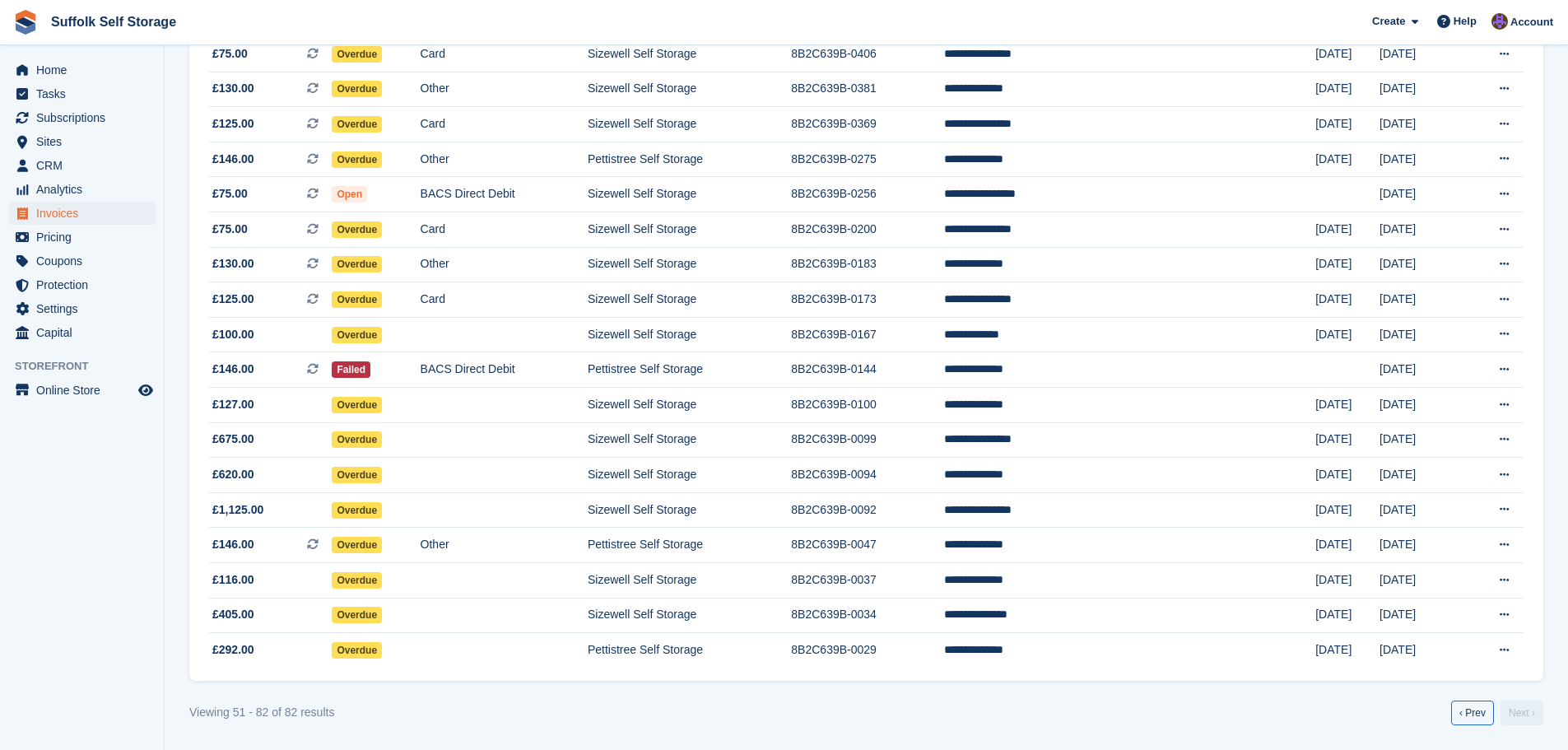
click at [1466, 711] on link "‹ Prev" at bounding box center [1472, 712] width 43 height 25
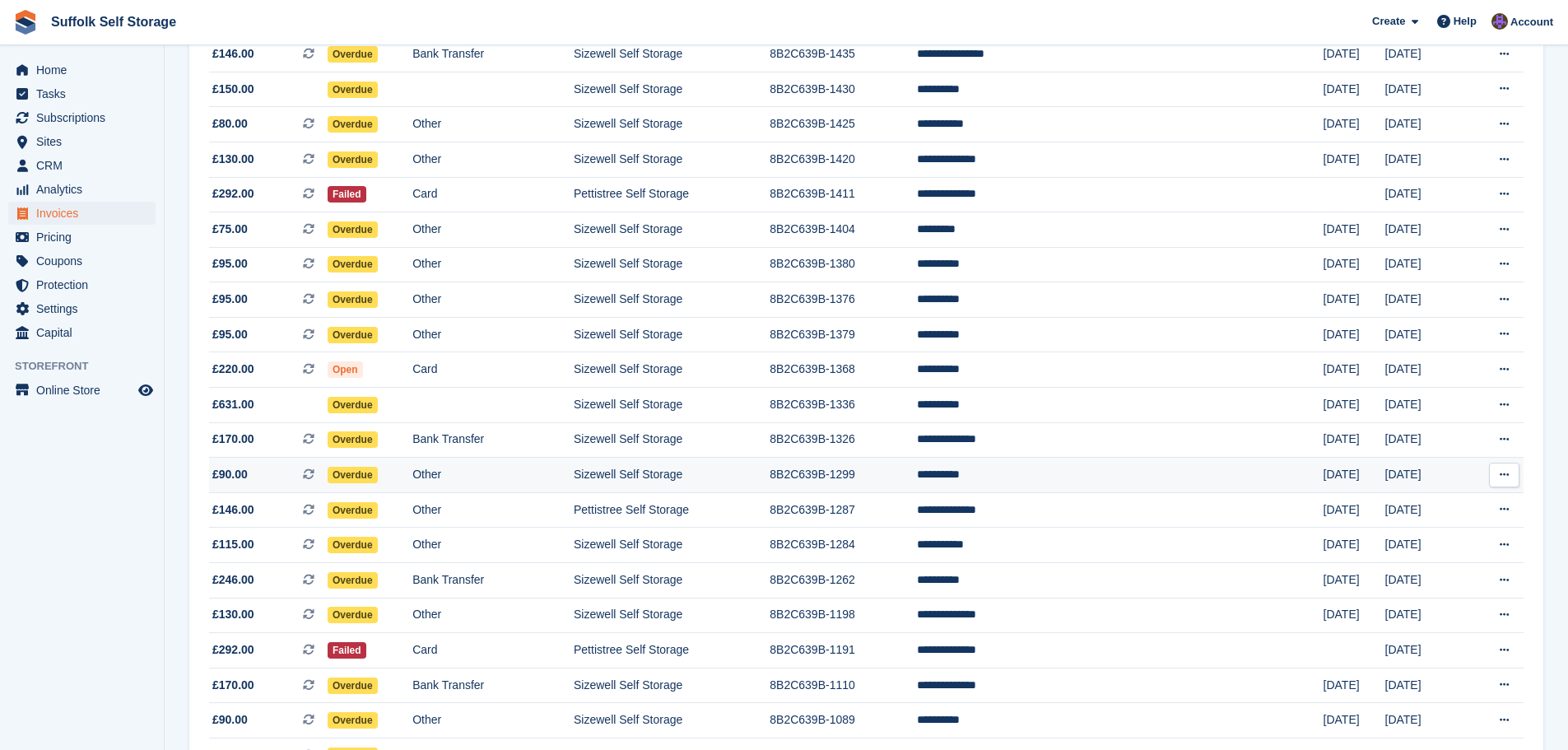
scroll to position [1152, 0]
